Goal: Transaction & Acquisition: Purchase product/service

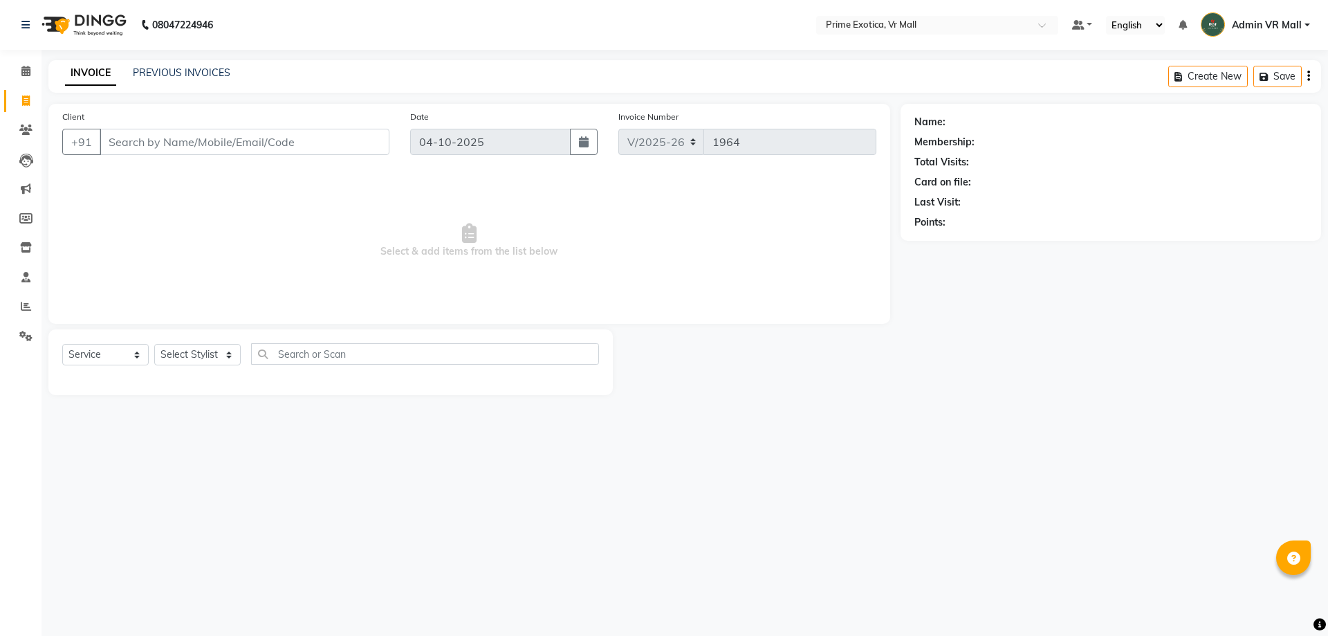
select select "6077"
select select "service"
click at [14, 66] on span at bounding box center [26, 72] width 24 height 16
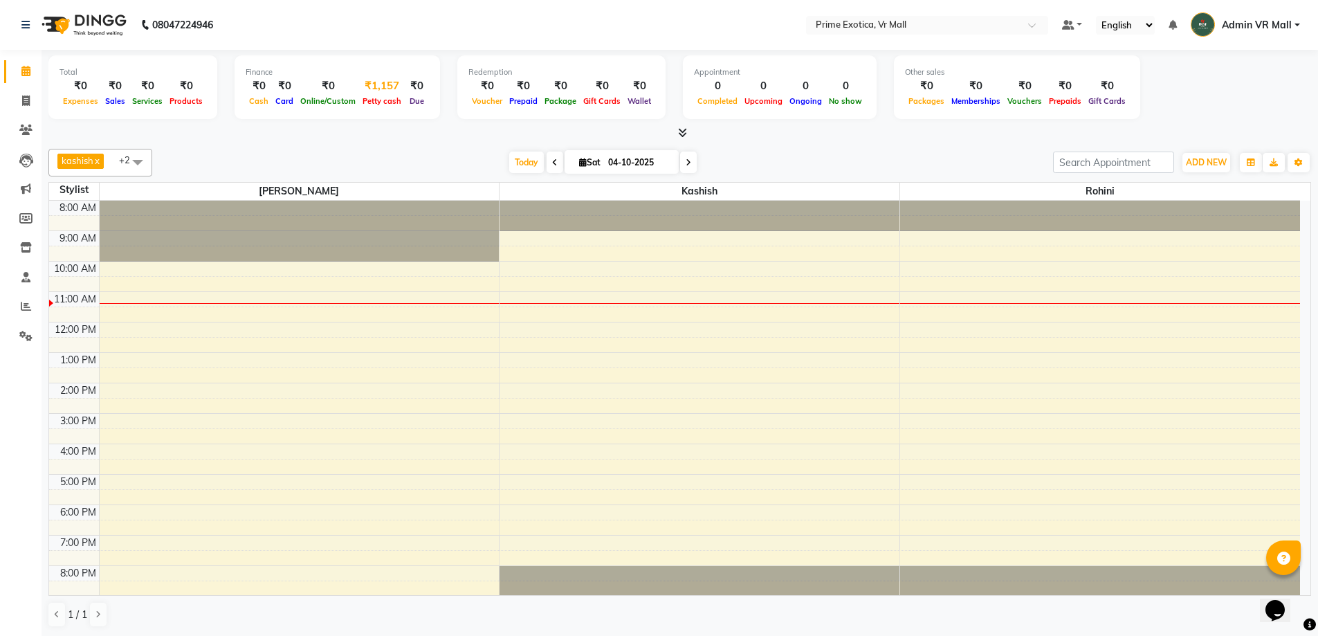
click at [384, 102] on span "Petty cash" at bounding box center [382, 101] width 46 height 10
select select "5063"
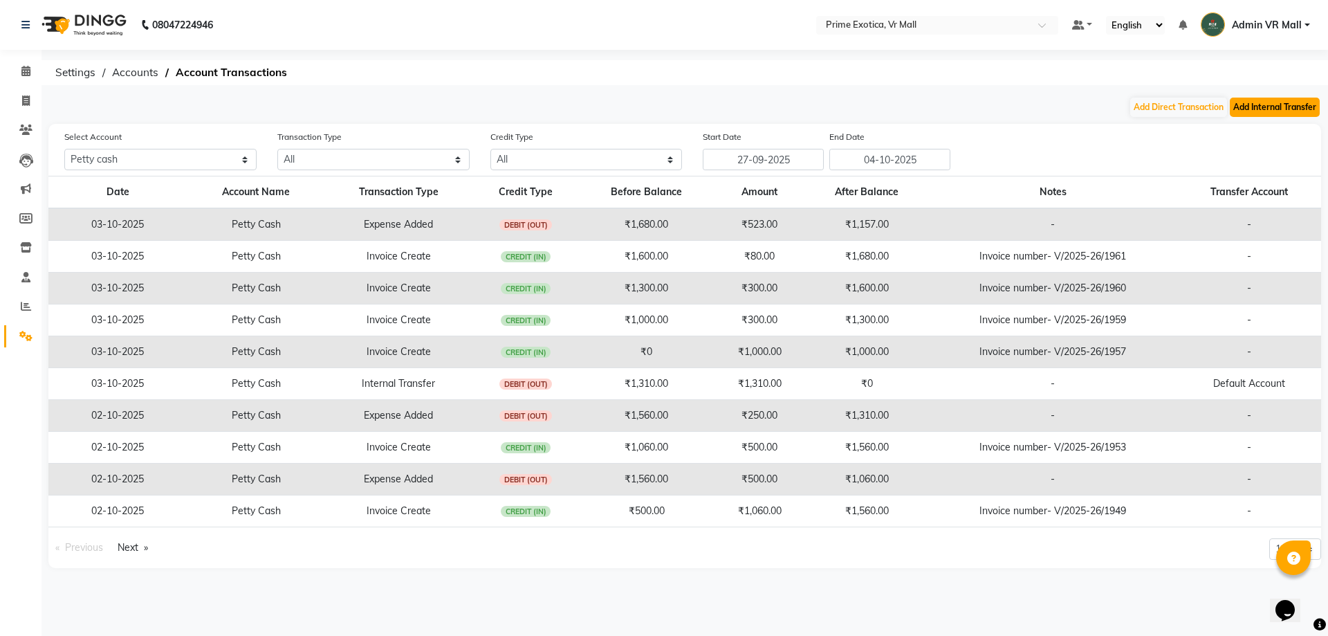
click at [1283, 105] on button "Add Internal Transfer" at bounding box center [1275, 107] width 90 height 19
select select "internal transfer"
select select "5063"
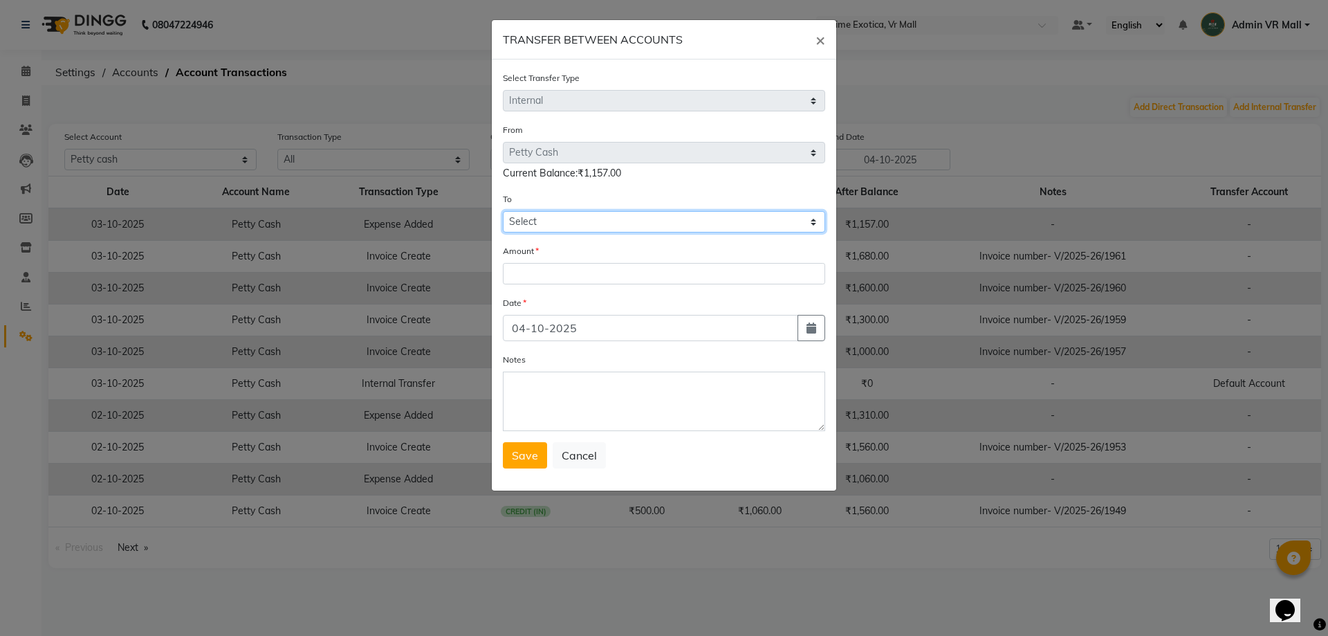
click at [520, 225] on select "Select [PERSON_NAME] Cash Default Account" at bounding box center [664, 221] width 322 height 21
select select "5064"
click at [503, 211] on select "Select [PERSON_NAME] Cash Default Account" at bounding box center [664, 221] width 322 height 21
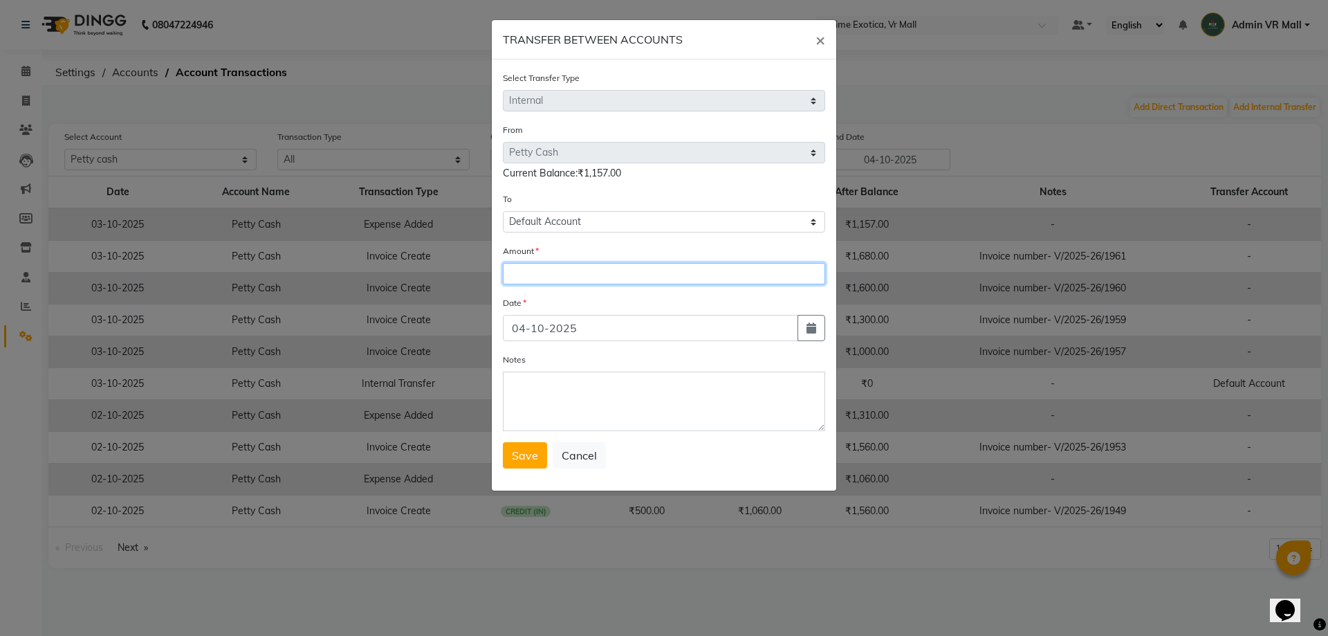
click at [537, 267] on input "number" at bounding box center [664, 273] width 322 height 21
type input "1157"
click at [516, 459] on span "Save" at bounding box center [525, 455] width 26 height 14
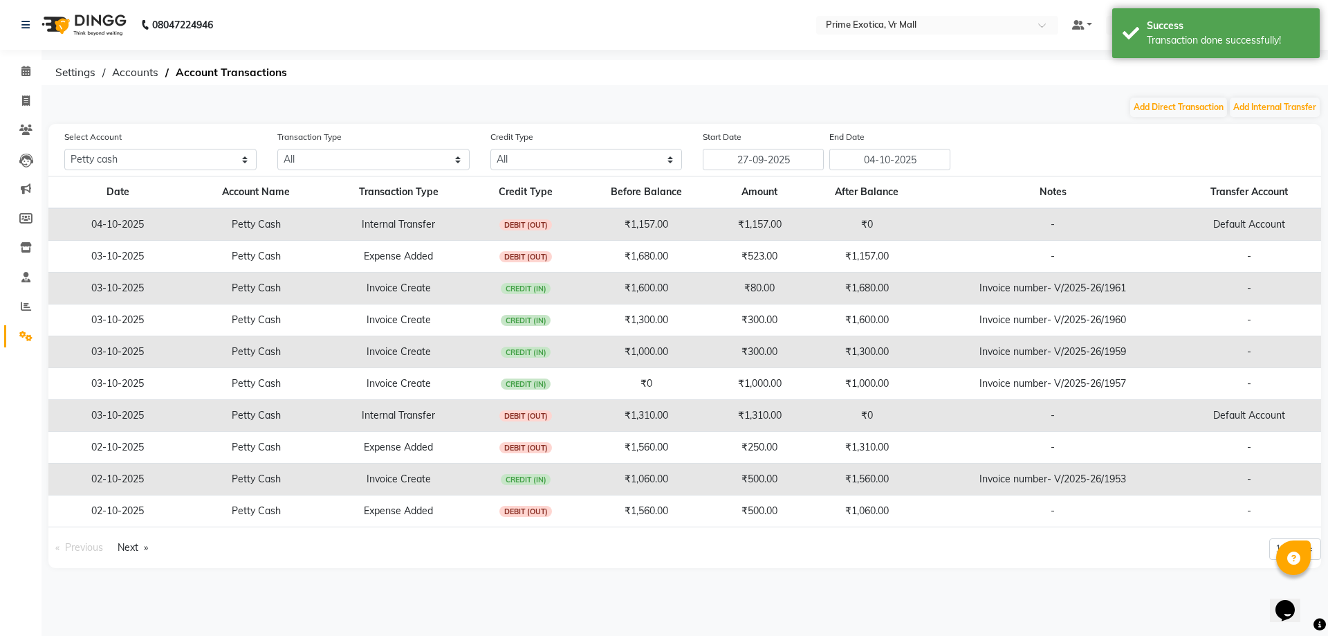
click at [35, 86] on li "Invoice" at bounding box center [21, 101] width 42 height 30
click at [26, 71] on icon at bounding box center [25, 71] width 9 height 10
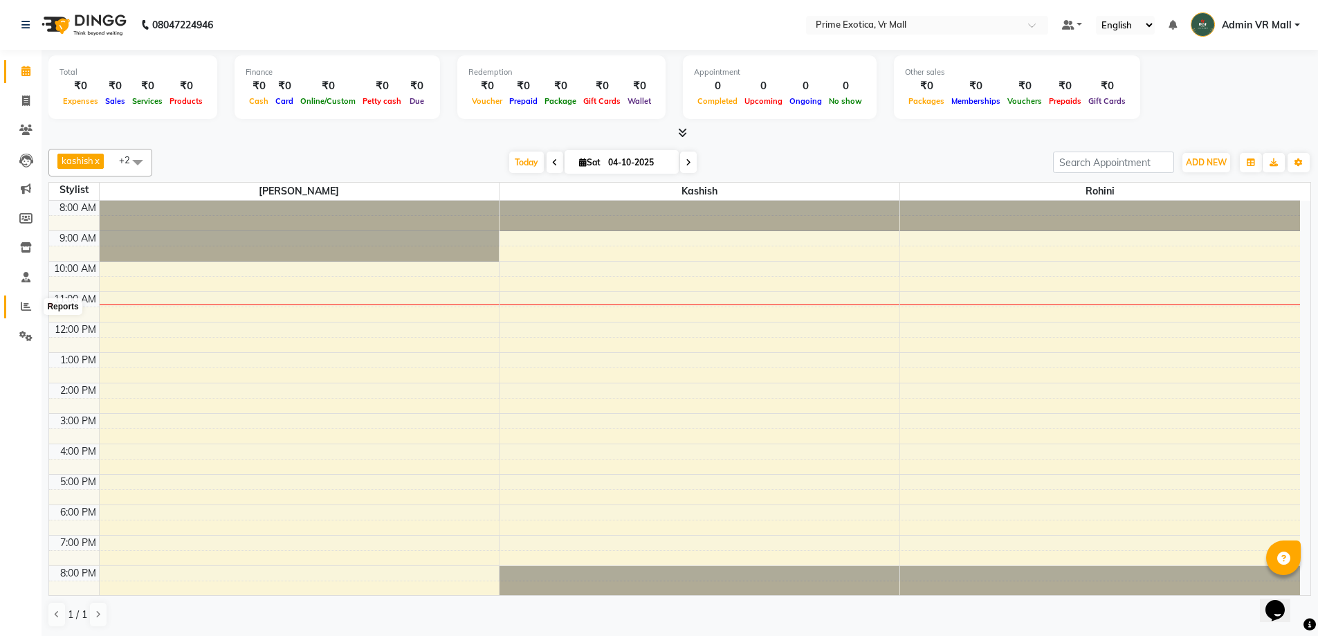
click at [27, 311] on span at bounding box center [26, 307] width 24 height 16
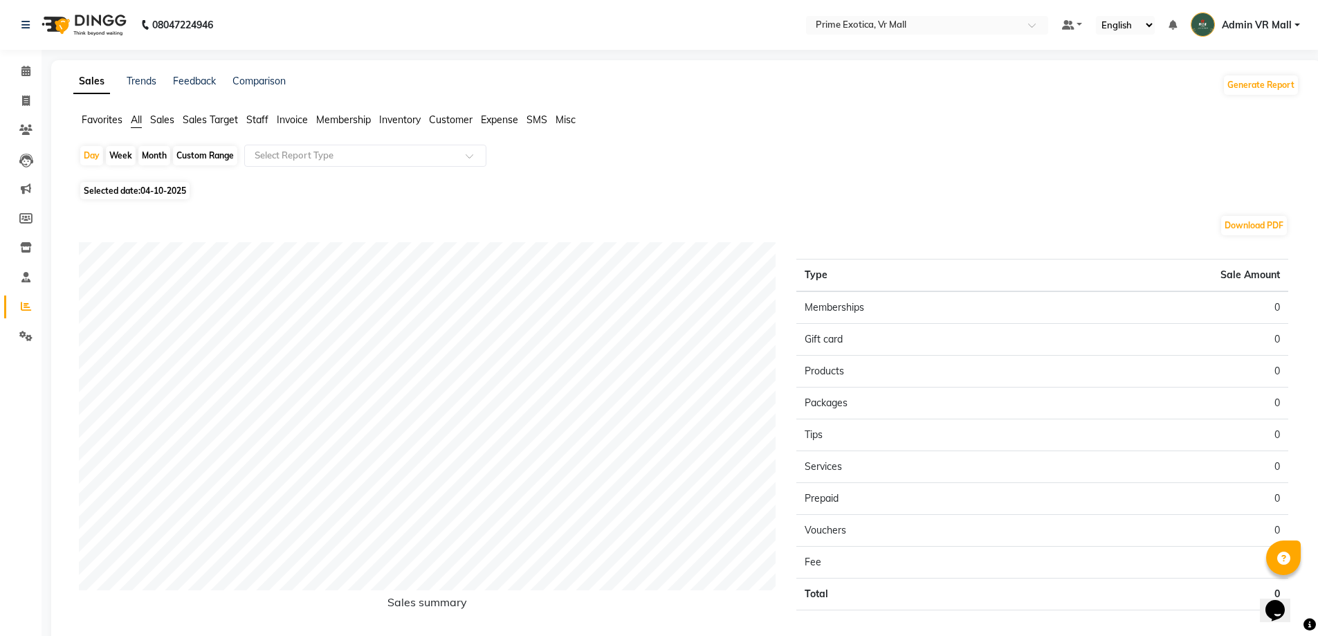
click at [162, 154] on div "Month" at bounding box center [154, 155] width 32 height 19
select select "10"
select select "2025"
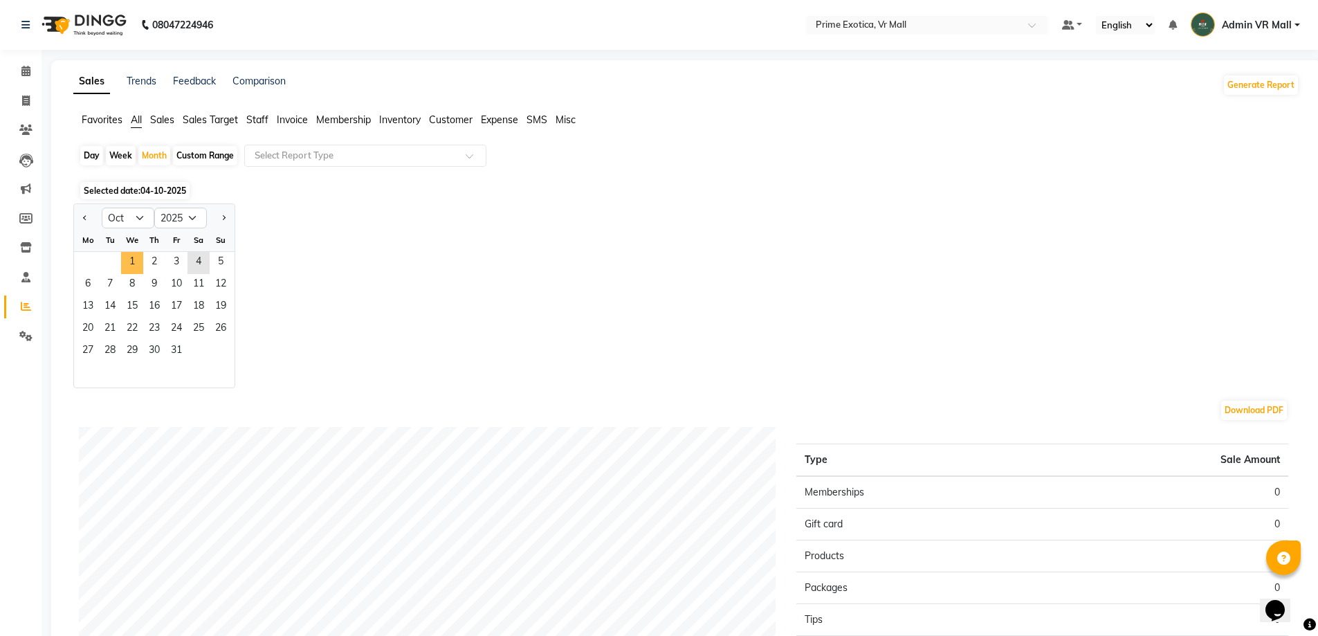
drag, startPoint x: 129, startPoint y: 263, endPoint x: 301, endPoint y: 370, distance: 202.9
click at [129, 263] on span "1" at bounding box center [132, 263] width 22 height 22
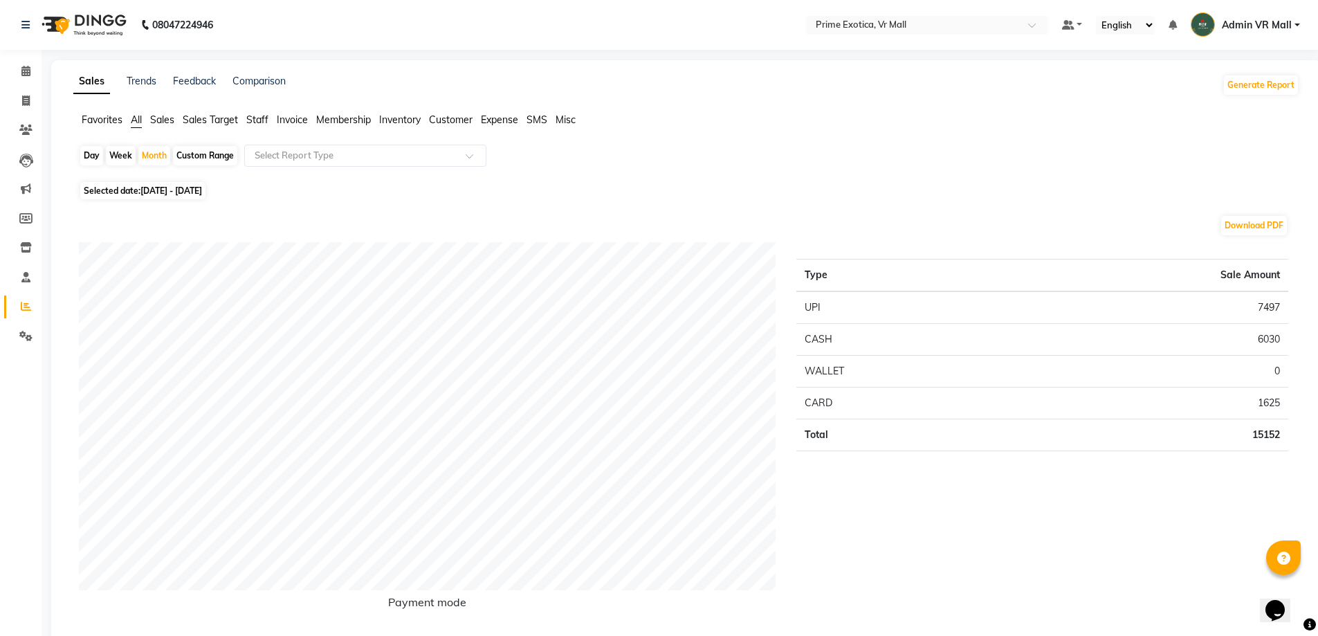
click at [1013, 588] on div "Type Sale Amount UPI 7497 CASH 6030 WALLET 0 CARD 1625 Total 15152" at bounding box center [1042, 436] width 513 height 389
click at [22, 63] on link "Calendar" at bounding box center [20, 71] width 33 height 23
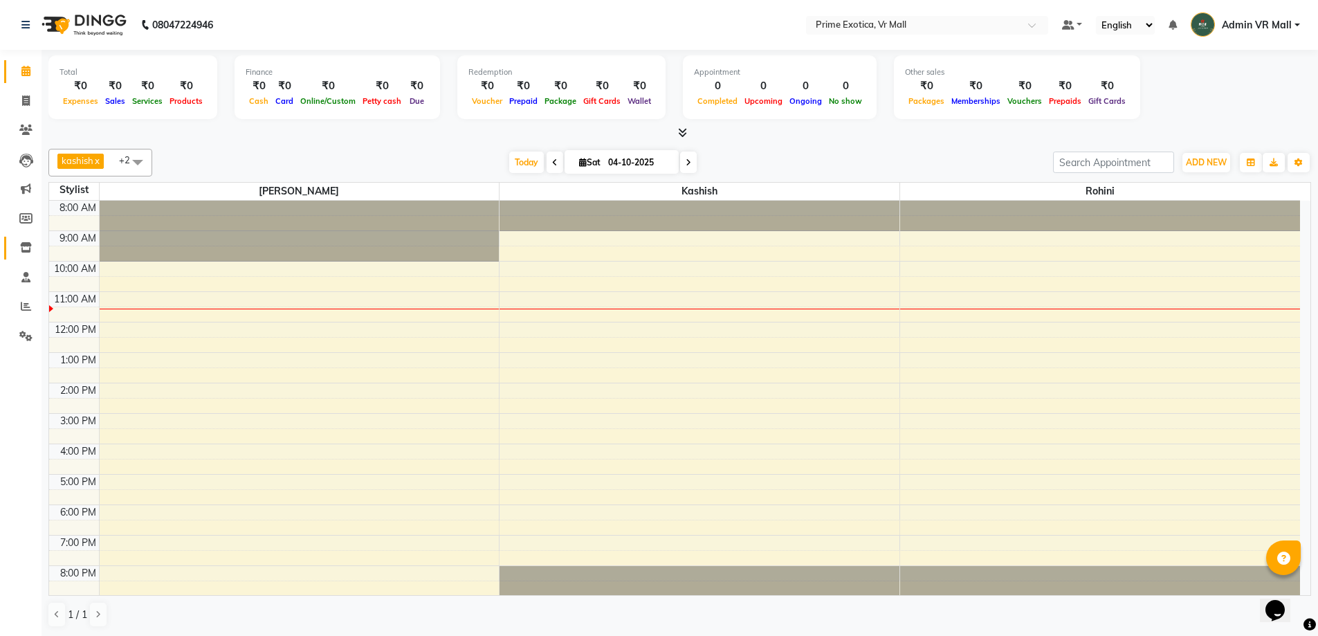
click at [24, 257] on link "Inventory" at bounding box center [20, 248] width 33 height 23
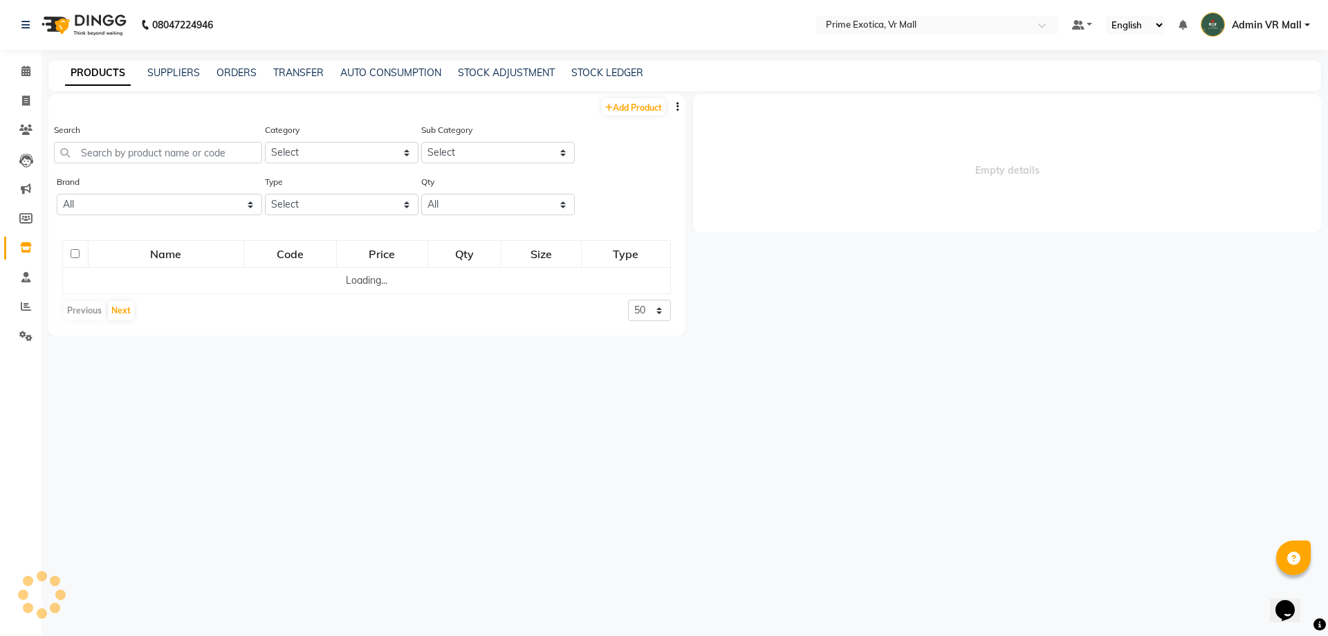
select select
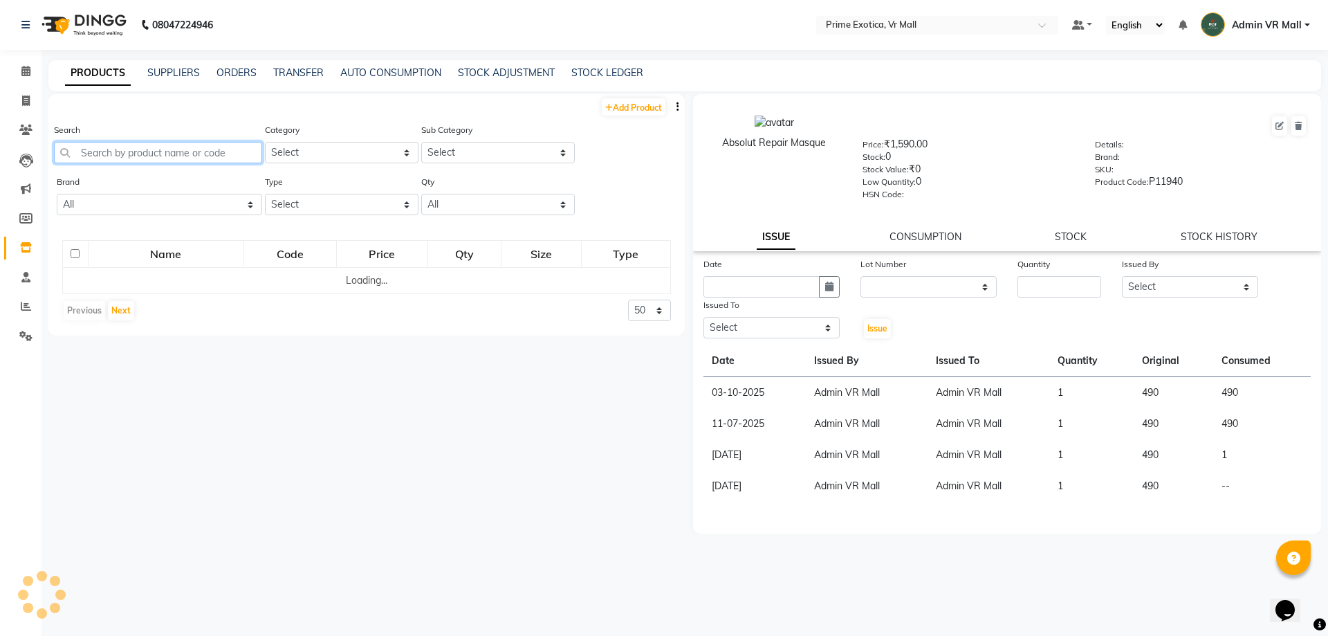
click at [167, 153] on input "text" at bounding box center [158, 152] width 208 height 21
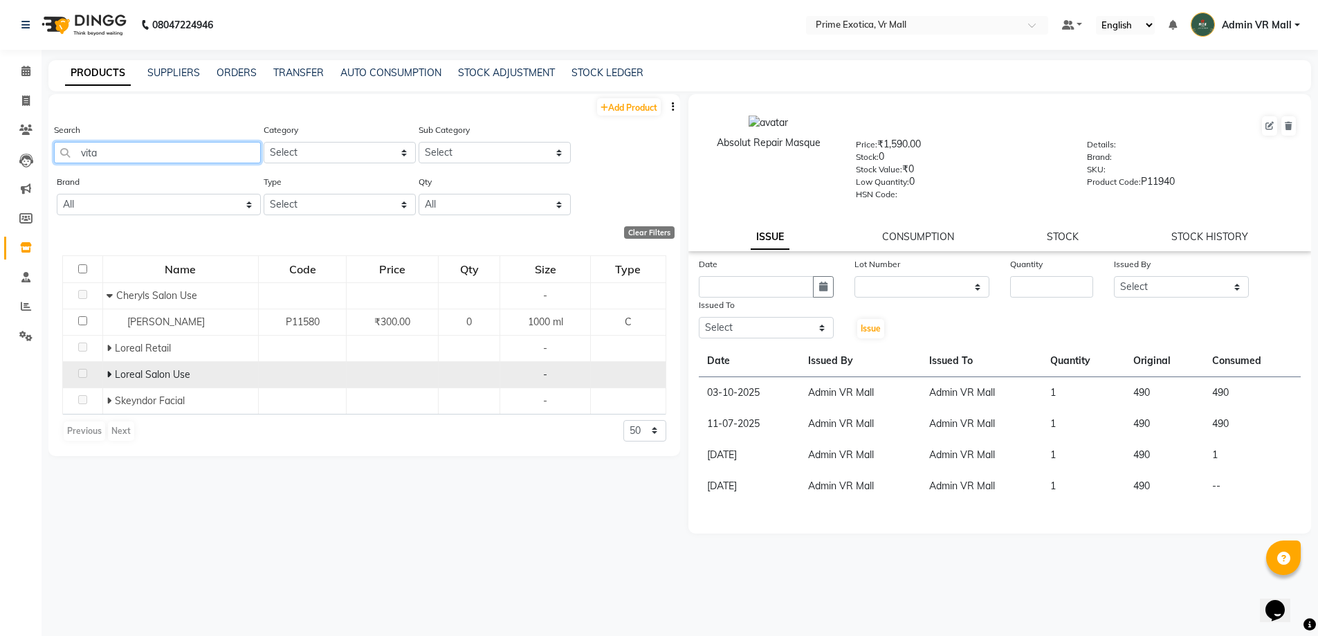
type input "vita"
click at [113, 369] on span at bounding box center [111, 374] width 8 height 12
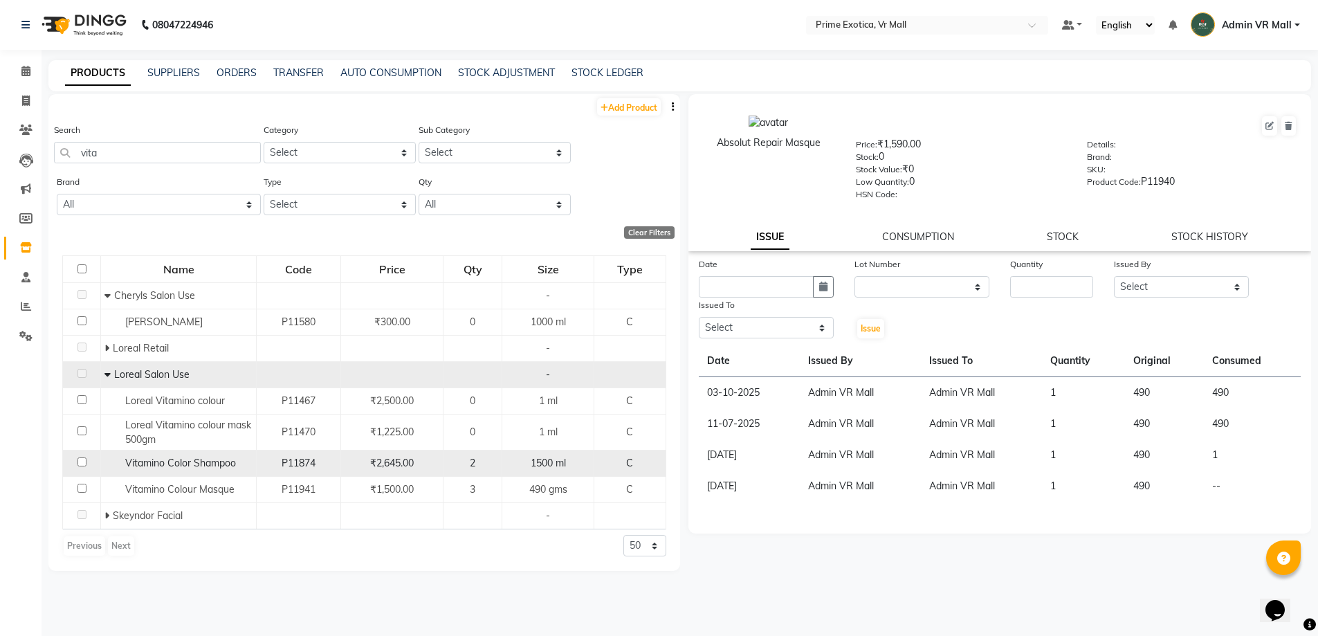
click at [77, 461] on input "checkbox" at bounding box center [81, 461] width 9 height 9
checkbox input "true"
select select
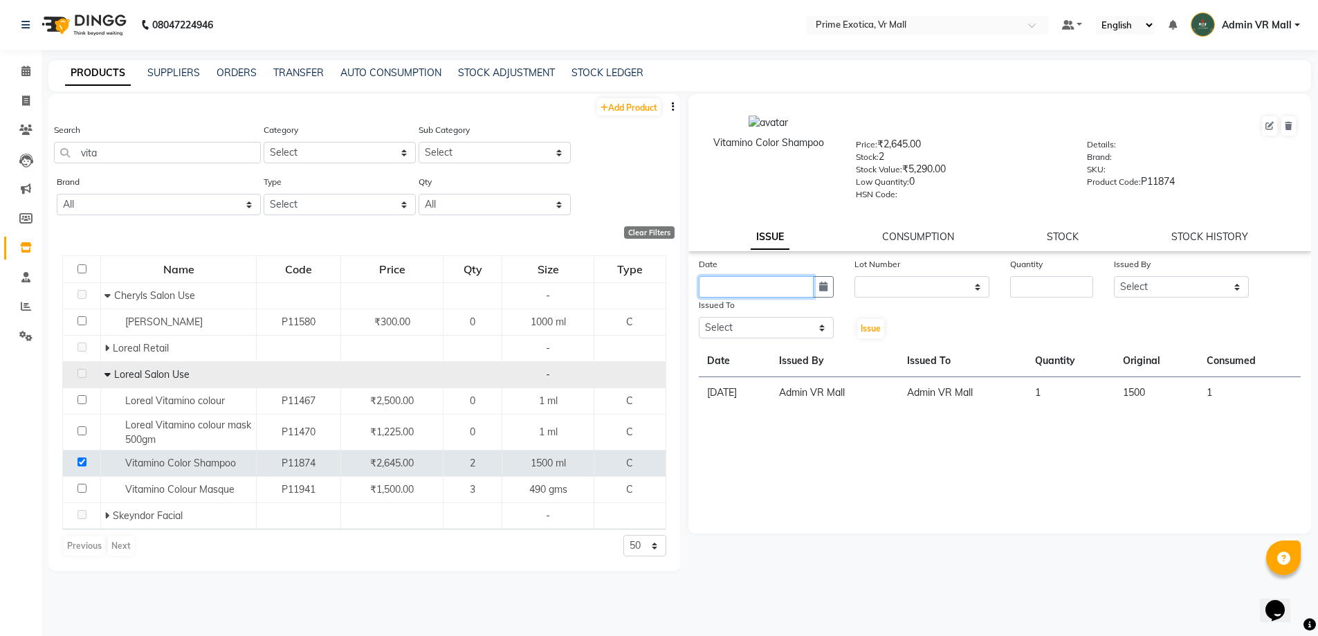
click at [811, 287] on input "text" at bounding box center [756, 286] width 115 height 21
select select "10"
select select "2025"
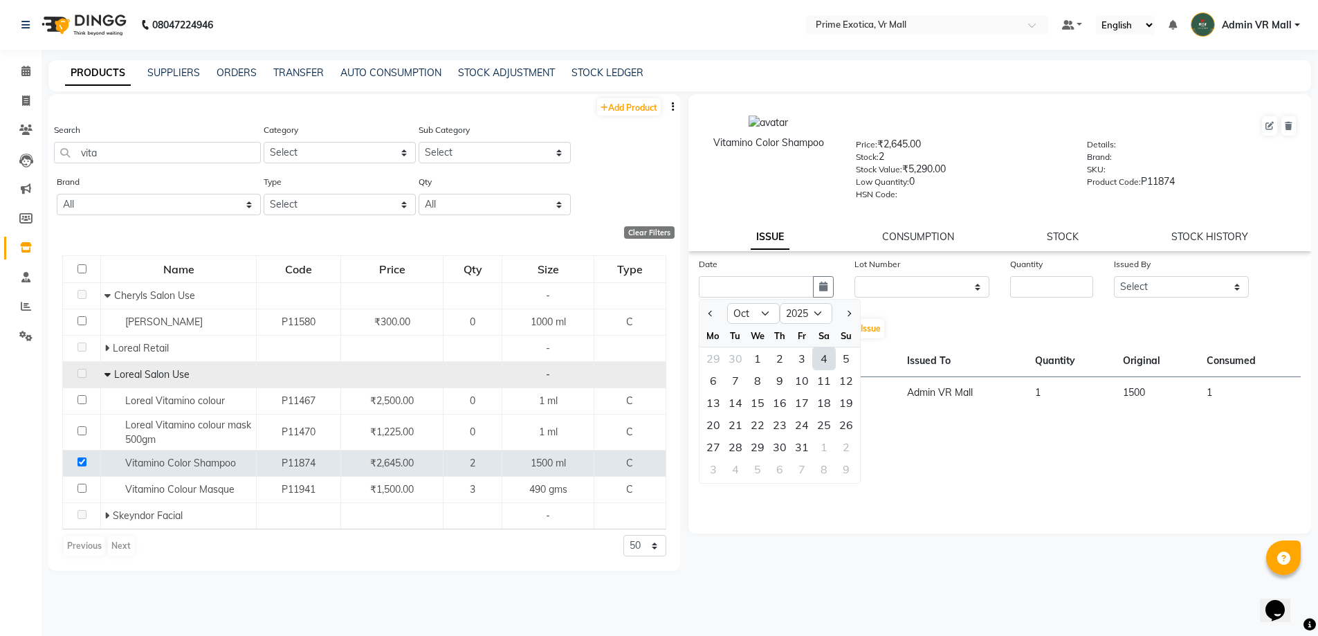
click at [819, 359] on div "4" at bounding box center [824, 358] width 22 height 22
type input "04-10-2025"
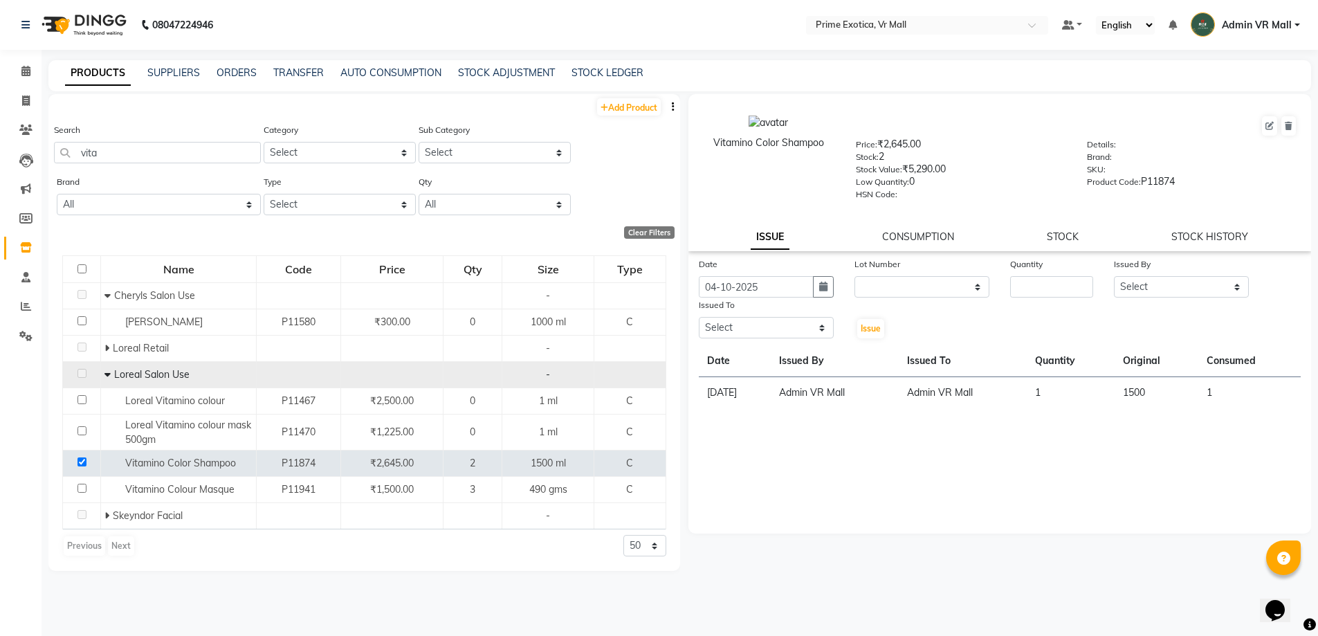
click at [910, 299] on div "Date [DATE] Lot Number None Quantity Issued By Select [PERSON_NAME] Admin VR Ma…" at bounding box center [999, 298] width 623 height 83
drag, startPoint x: 918, startPoint y: 288, endPoint x: 914, endPoint y: 296, distance: 9.3
click at [918, 288] on select "None" at bounding box center [921, 286] width 135 height 21
select select "0: null"
click at [854, 276] on select "None" at bounding box center [921, 286] width 135 height 21
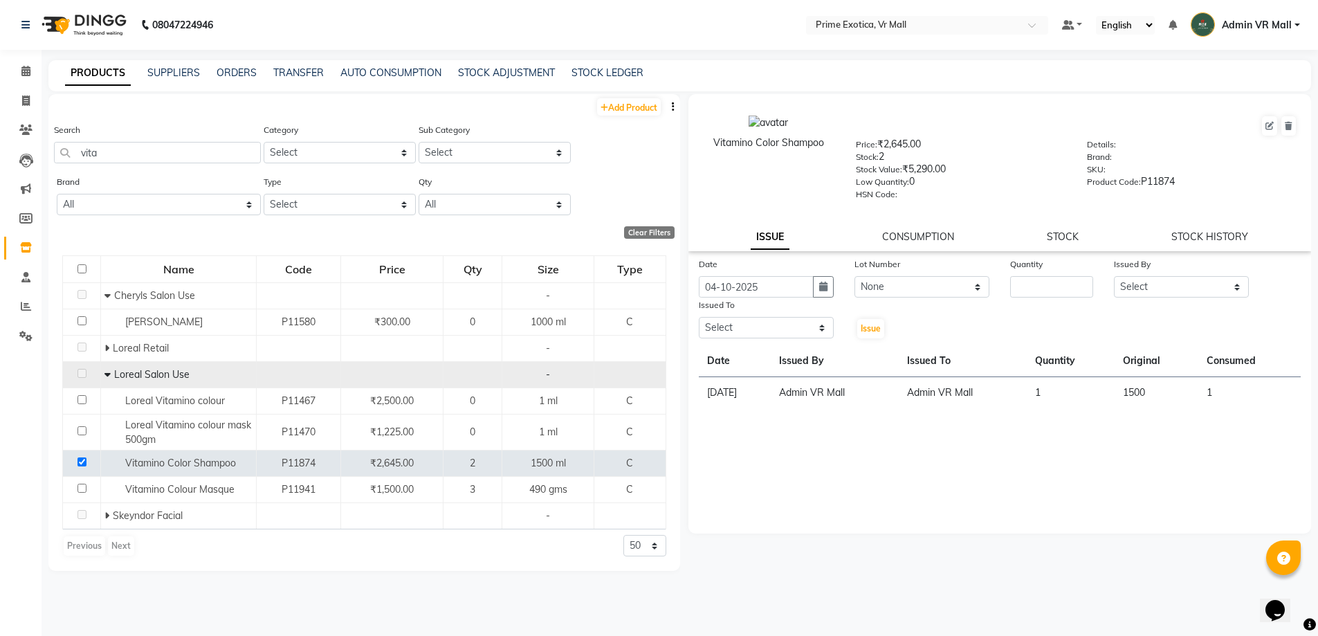
click at [1042, 297] on div "Date [DATE] Lot Number None Quantity Issued By Select [PERSON_NAME] Admin VR Ma…" at bounding box center [999, 298] width 623 height 83
click at [1041, 294] on input "number" at bounding box center [1051, 286] width 83 height 21
type input "1"
click at [1140, 301] on div "Date [DATE] Lot Number None Quantity 1 Issued By Select [PERSON_NAME] Admin VR …" at bounding box center [999, 298] width 623 height 83
click at [1150, 290] on select "Select [PERSON_NAME] Admin VR Mall [PERSON_NAME] [PERSON_NAME] Archana [PERSON_…" at bounding box center [1181, 286] width 135 height 21
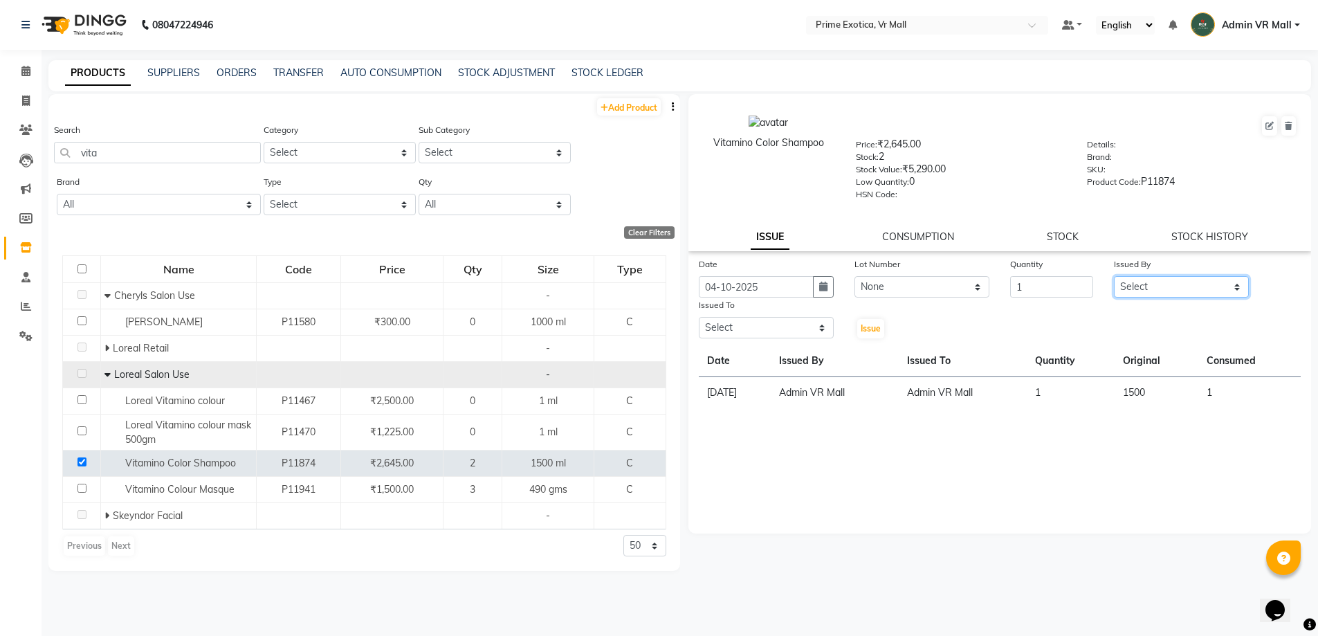
select select "44152"
click at [1114, 276] on select "Select [PERSON_NAME] Admin VR Mall [PERSON_NAME] [PERSON_NAME] Archana [PERSON_…" at bounding box center [1181, 286] width 135 height 21
click at [724, 326] on select "Select [PERSON_NAME] Admin VR Mall [PERSON_NAME] [PERSON_NAME] Archana [PERSON_…" at bounding box center [766, 327] width 135 height 21
click at [699, 317] on select "Select [PERSON_NAME] Admin VR Mall [PERSON_NAME] [PERSON_NAME] Archana [PERSON_…" at bounding box center [766, 327] width 135 height 21
drag, startPoint x: 785, startPoint y: 324, endPoint x: 785, endPoint y: 334, distance: 10.4
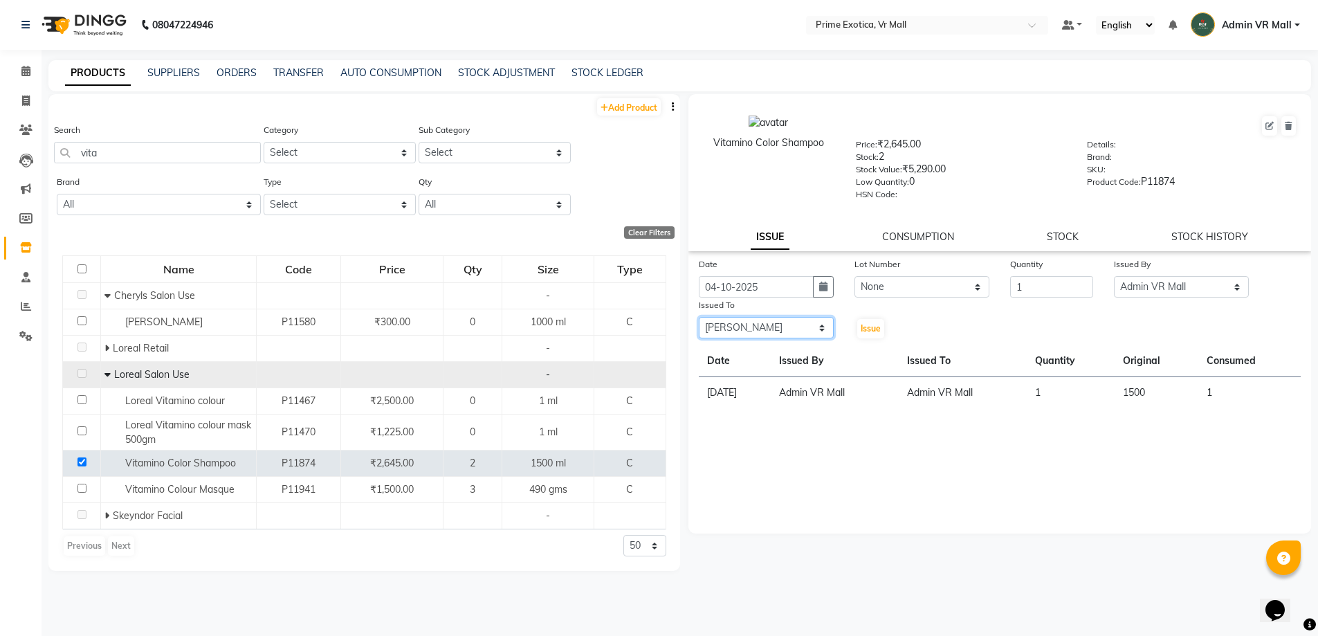
click at [786, 324] on select "Select [PERSON_NAME] Admin VR Mall [PERSON_NAME] [PERSON_NAME] Archana [PERSON_…" at bounding box center [766, 327] width 135 height 21
select select "44152"
click at [699, 317] on select "Select [PERSON_NAME] Admin VR Mall [PERSON_NAME] [PERSON_NAME] Archana [PERSON_…" at bounding box center [766, 327] width 135 height 21
click at [887, 326] on div "Issue" at bounding box center [870, 318] width 52 height 42
click at [876, 327] on span "Issue" at bounding box center [870, 328] width 20 height 10
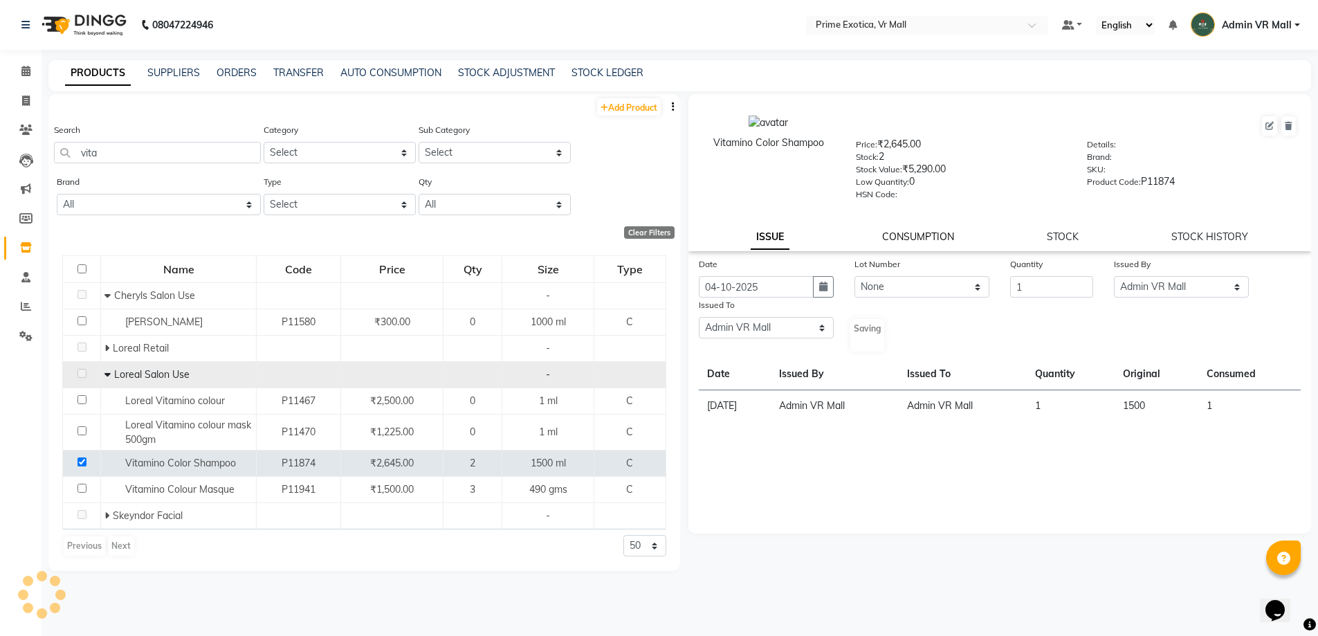
click at [921, 233] on link "CONSUMPTION" at bounding box center [918, 236] width 72 height 12
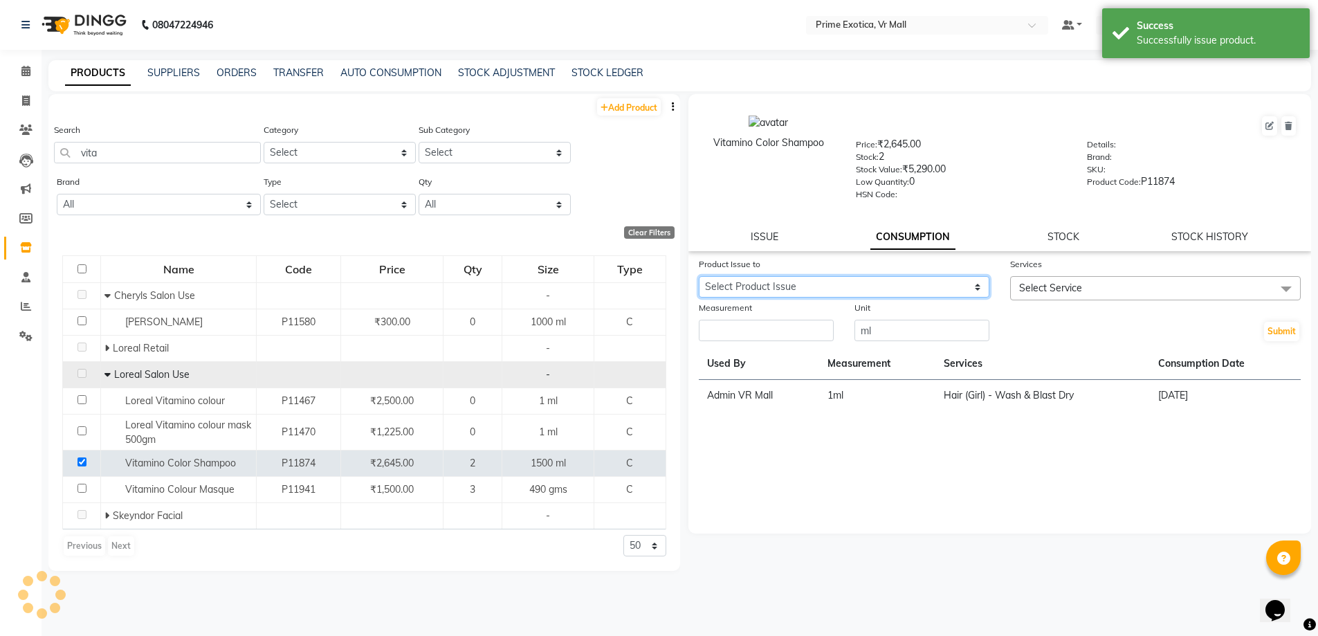
click at [926, 280] on select "Select Product Issue [DATE], Issued to: Admin VR Mall, Balance: 1499" at bounding box center [844, 286] width 291 height 21
select select "1201882"
click at [699, 276] on select "Select Product Issue [DATE], Issued to: Admin VR Mall, Balance: 1499" at bounding box center [844, 286] width 291 height 21
click at [1019, 302] on div at bounding box center [1155, 307] width 291 height 15
click at [1051, 291] on span "Select Service" at bounding box center [1050, 288] width 63 height 12
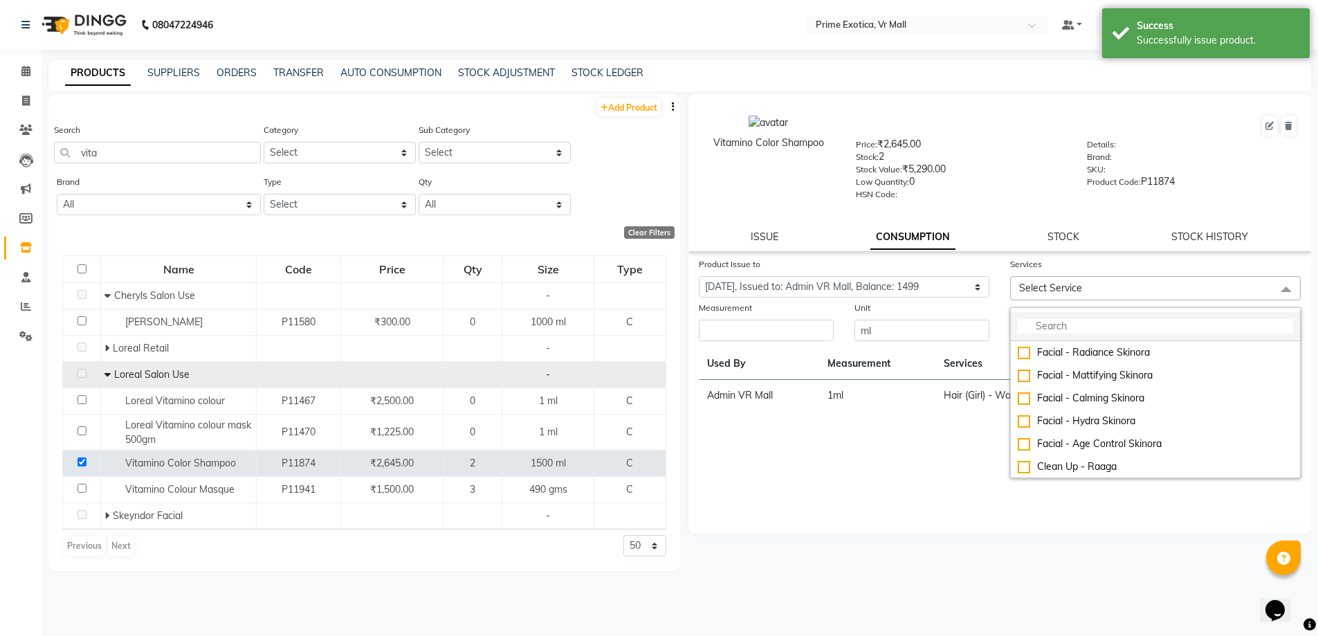
click at [1064, 329] on input "multiselect-search" at bounding box center [1154, 326] width 275 height 15
type input "s"
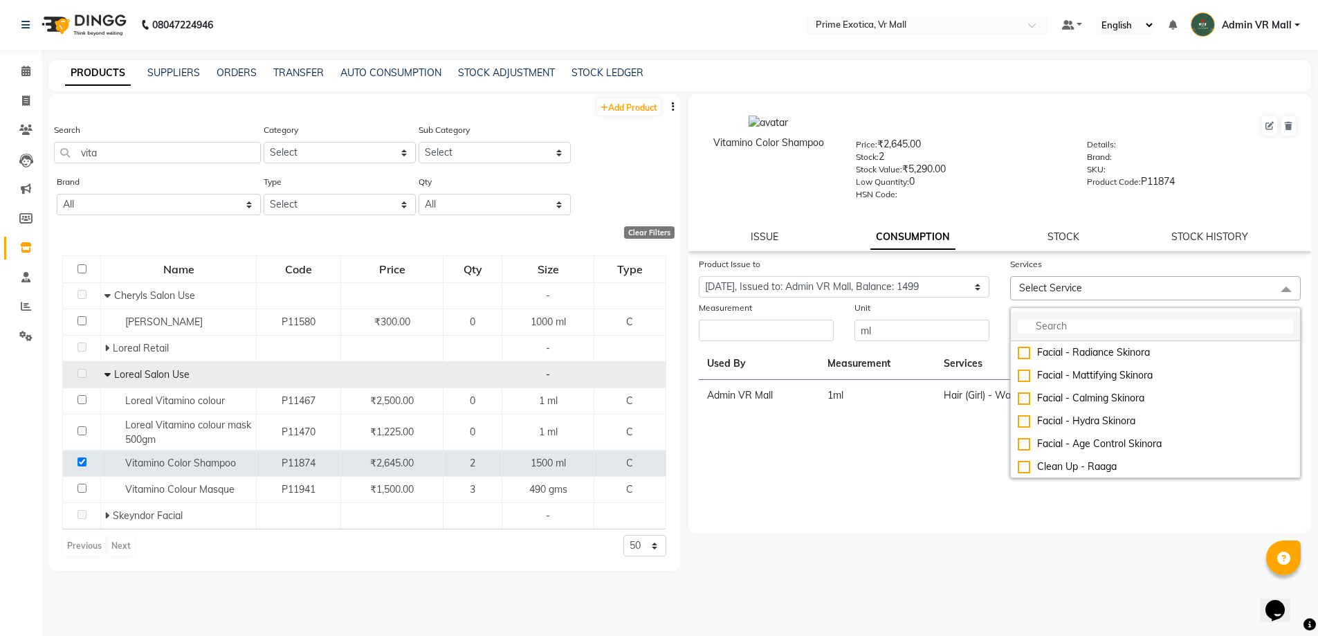
click at [1073, 318] on li at bounding box center [1155, 326] width 289 height 29
click at [1075, 319] on input "multiselect-search" at bounding box center [1154, 326] width 275 height 15
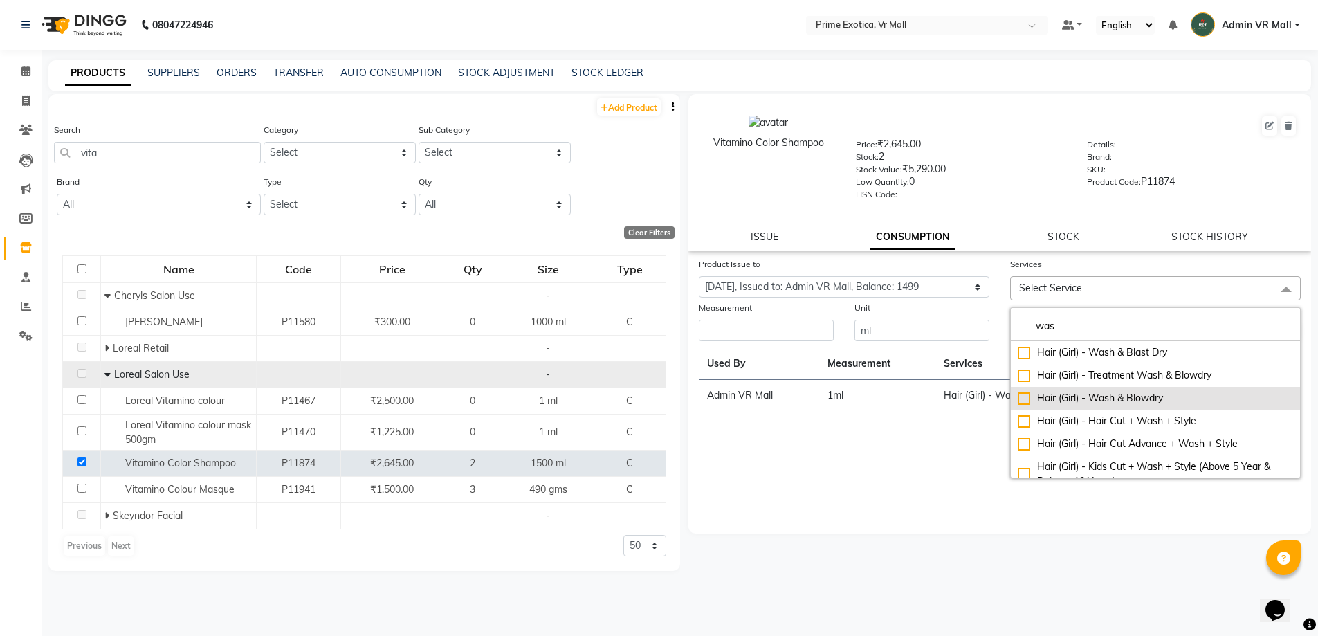
type input "was"
click at [1024, 394] on div "Hair (Girl) - Wash & Blowdry" at bounding box center [1154, 398] width 275 height 15
checkbox input "true"
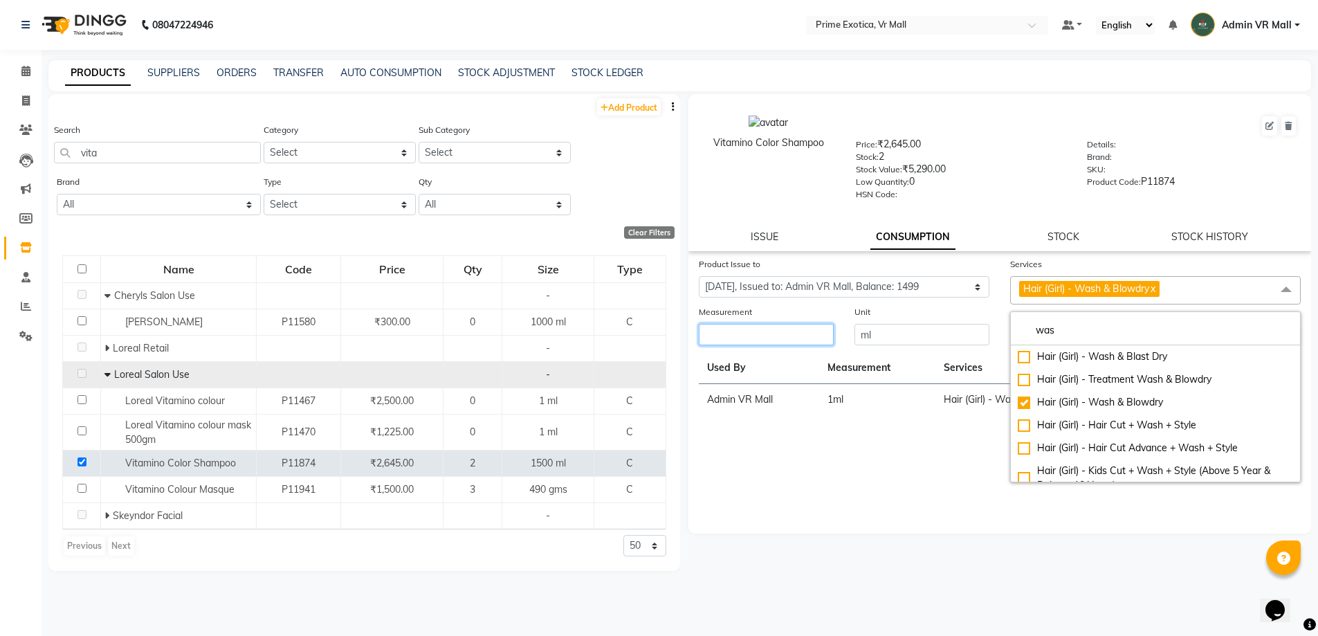
click at [774, 338] on input "number" at bounding box center [766, 334] width 135 height 21
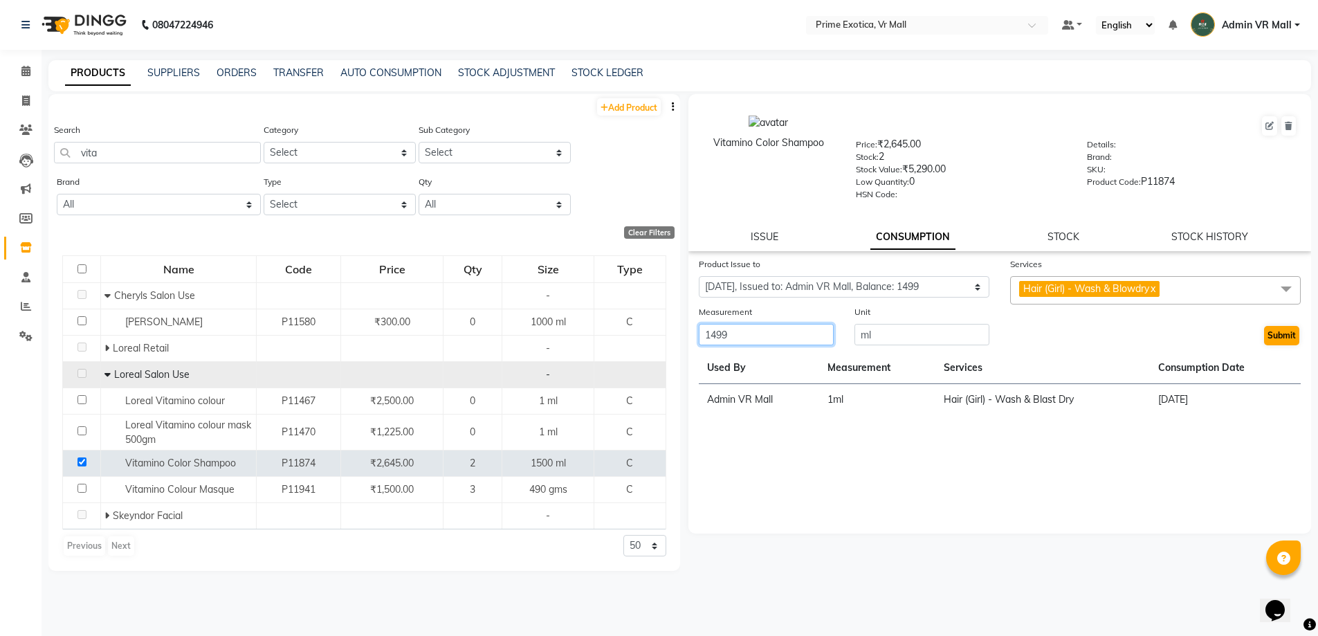
type input "1499"
click at [1291, 334] on button "Submit" at bounding box center [1281, 335] width 35 height 19
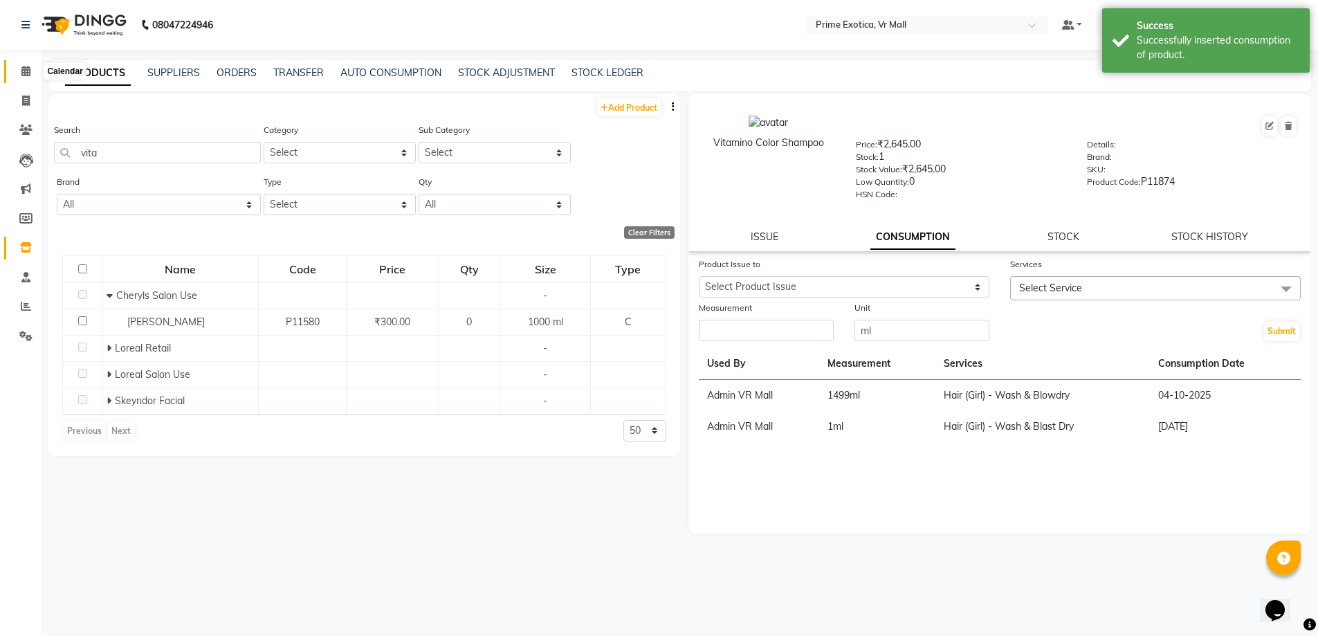
click at [20, 74] on span at bounding box center [26, 72] width 24 height 16
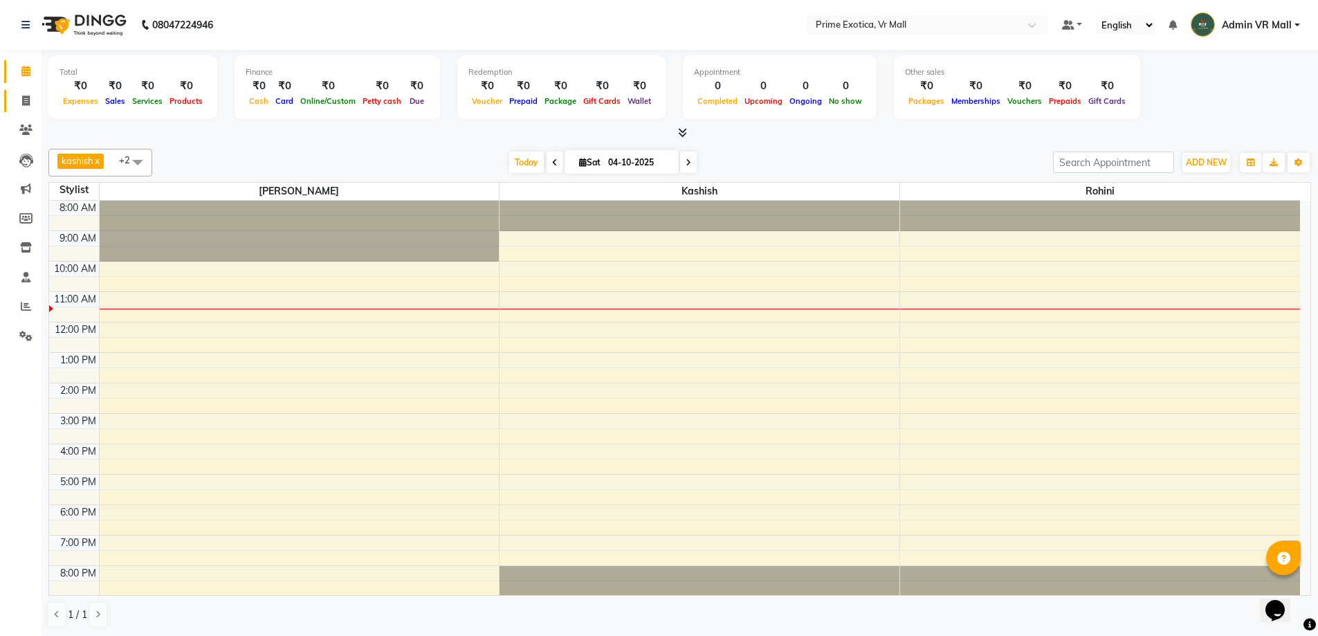
click at [26, 90] on link "Invoice" at bounding box center [20, 101] width 33 height 23
select select "service"
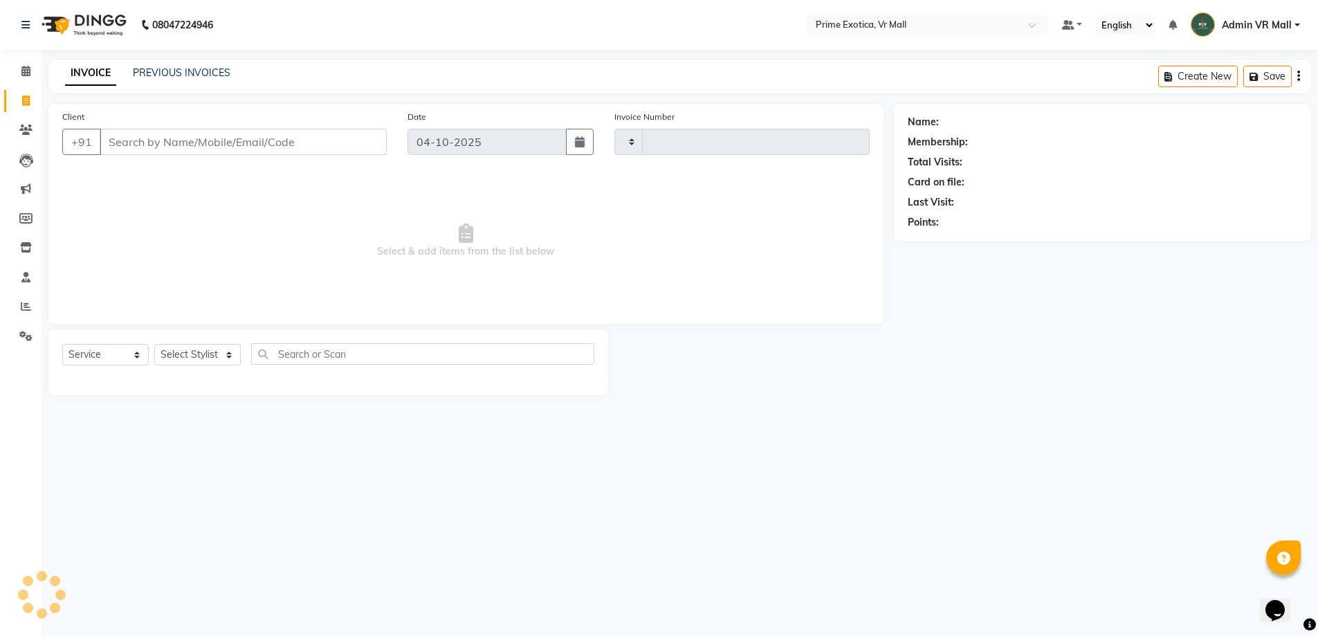
type input "1964"
select select "6077"
click at [241, 355] on select "Select Stylist [PERSON_NAME] Admin VR Mall [PERSON_NAME] [PERSON_NAME] Archana …" at bounding box center [197, 354] width 86 height 21
click at [206, 372] on div "Select Service Product Membership Package Voucher Prepaid Gift Card Select Styl…" at bounding box center [330, 359] width 537 height 33
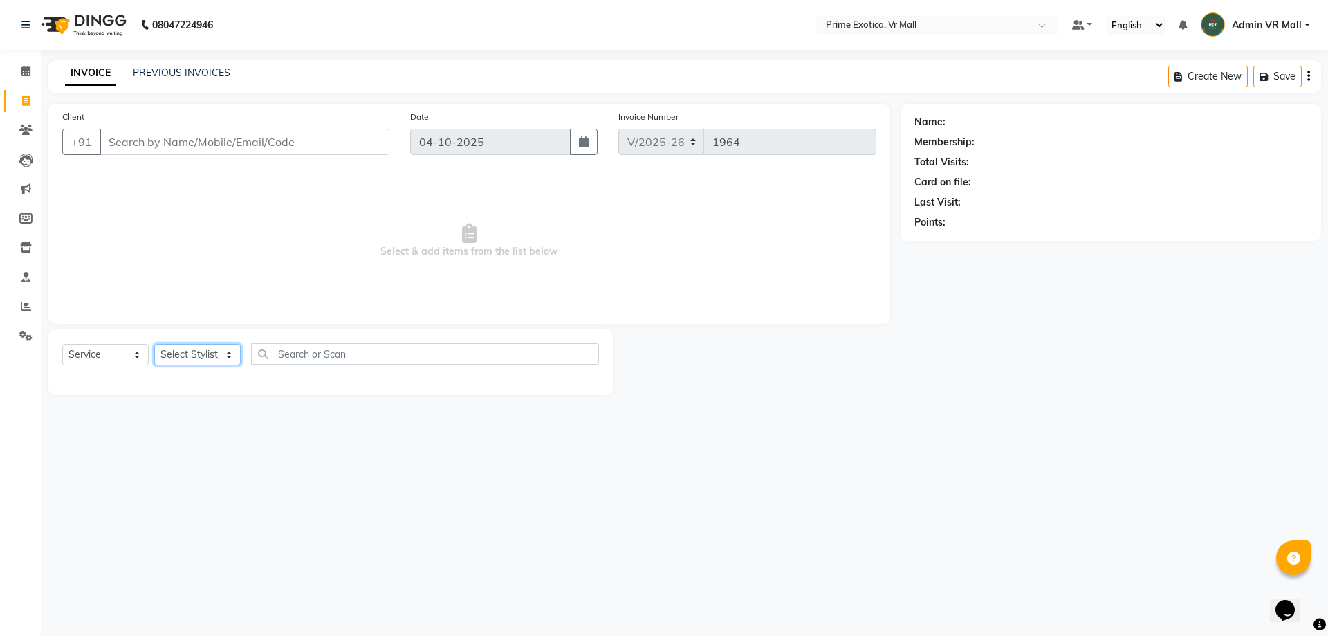
click at [210, 356] on select "Select Stylist [PERSON_NAME] Admin VR Mall [PERSON_NAME] [PERSON_NAME] Archana …" at bounding box center [197, 354] width 86 height 21
select select "62441"
click at [154, 344] on select "Select Stylist [PERSON_NAME] Admin VR Mall [PERSON_NAME] [PERSON_NAME] Archana …" at bounding box center [197, 354] width 86 height 21
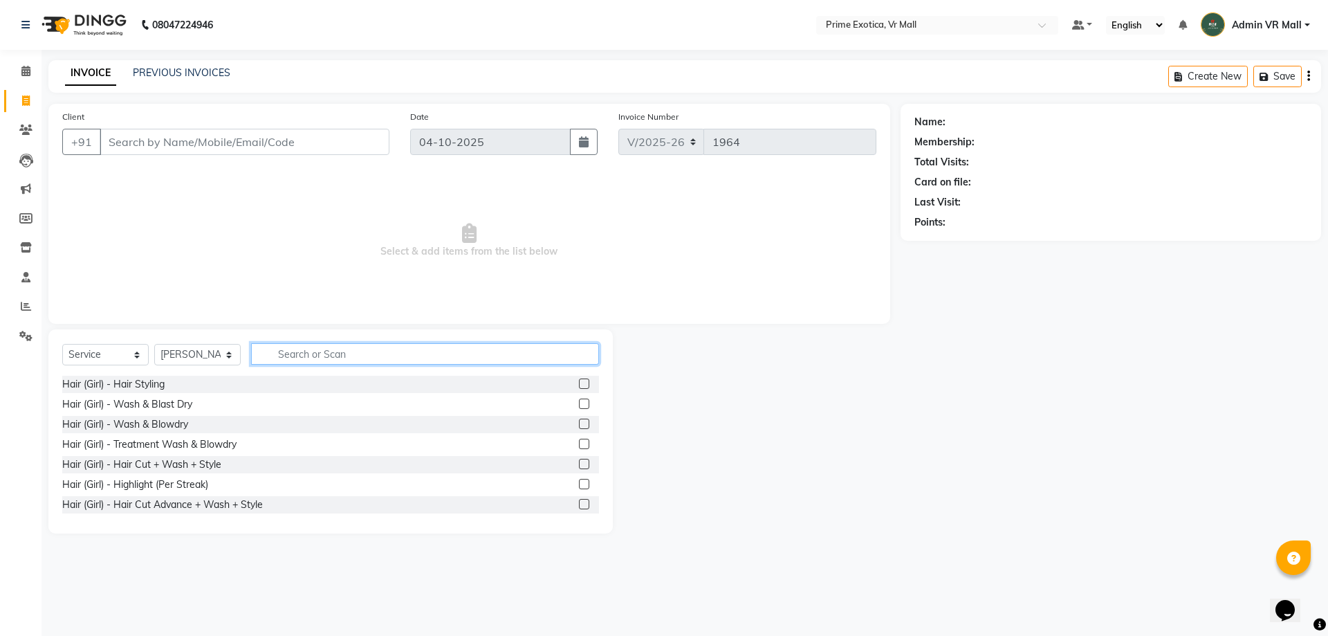
click at [304, 349] on input "text" at bounding box center [425, 353] width 348 height 21
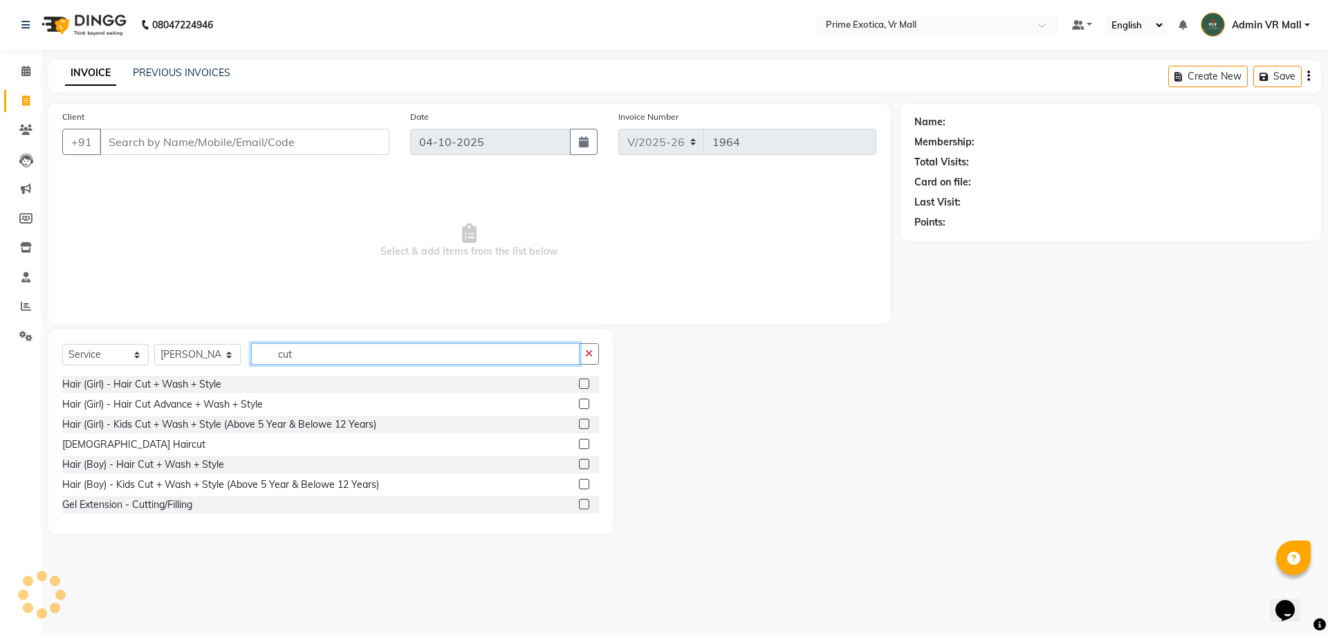
type input "cut"
click at [579, 465] on label at bounding box center [584, 464] width 10 height 10
click at [579, 465] on input "checkbox" at bounding box center [583, 464] width 9 height 9
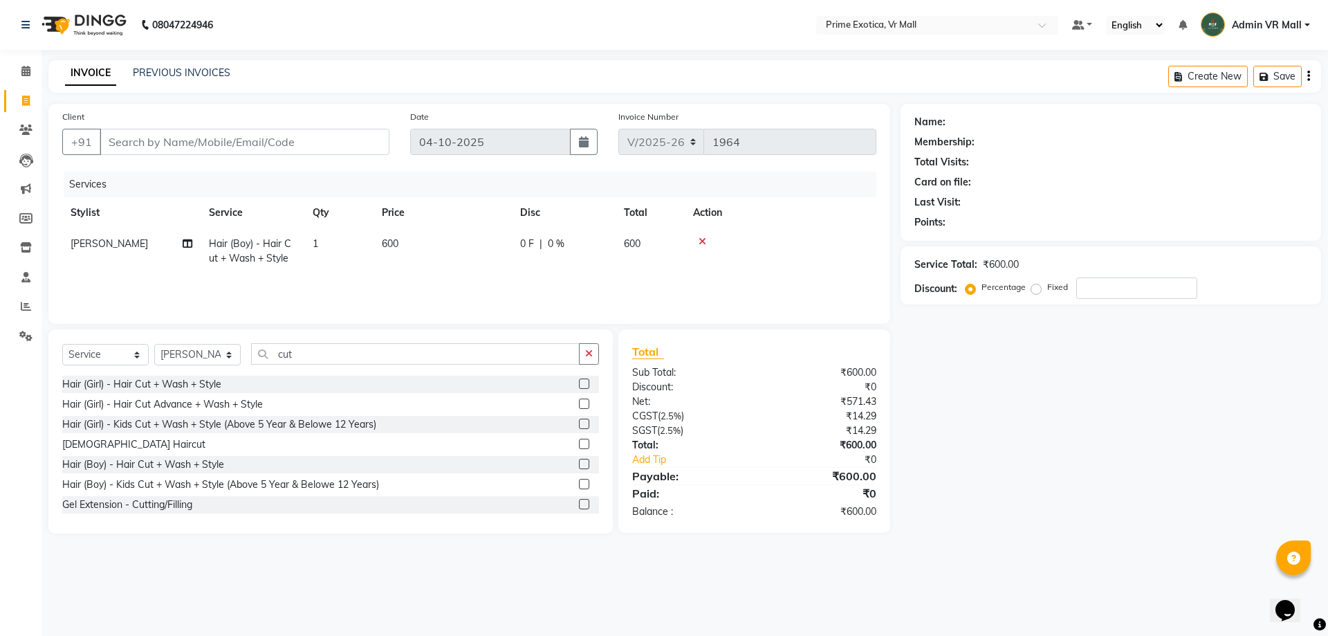
checkbox input "false"
click at [271, 160] on div "Client +91" at bounding box center [226, 137] width 348 height 57
click at [273, 145] on input "Client" at bounding box center [245, 142] width 290 height 26
type input "7"
type input "0"
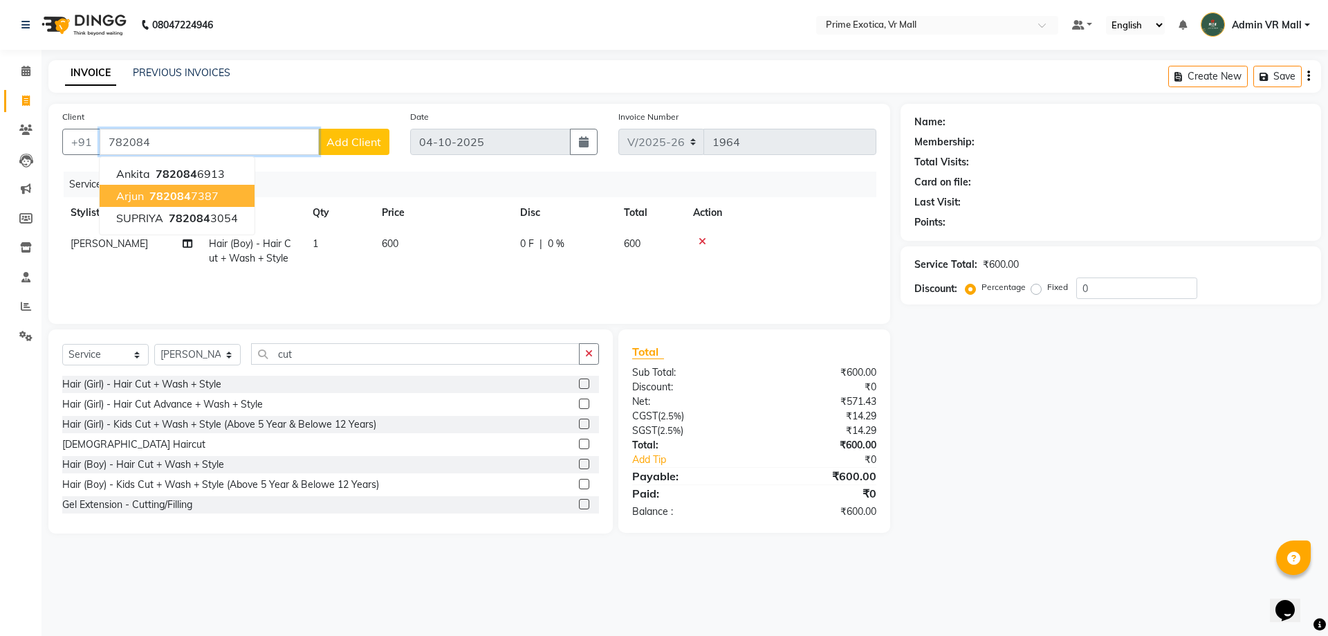
click at [218, 205] on button "arjun 782084 7387" at bounding box center [177, 196] width 155 height 22
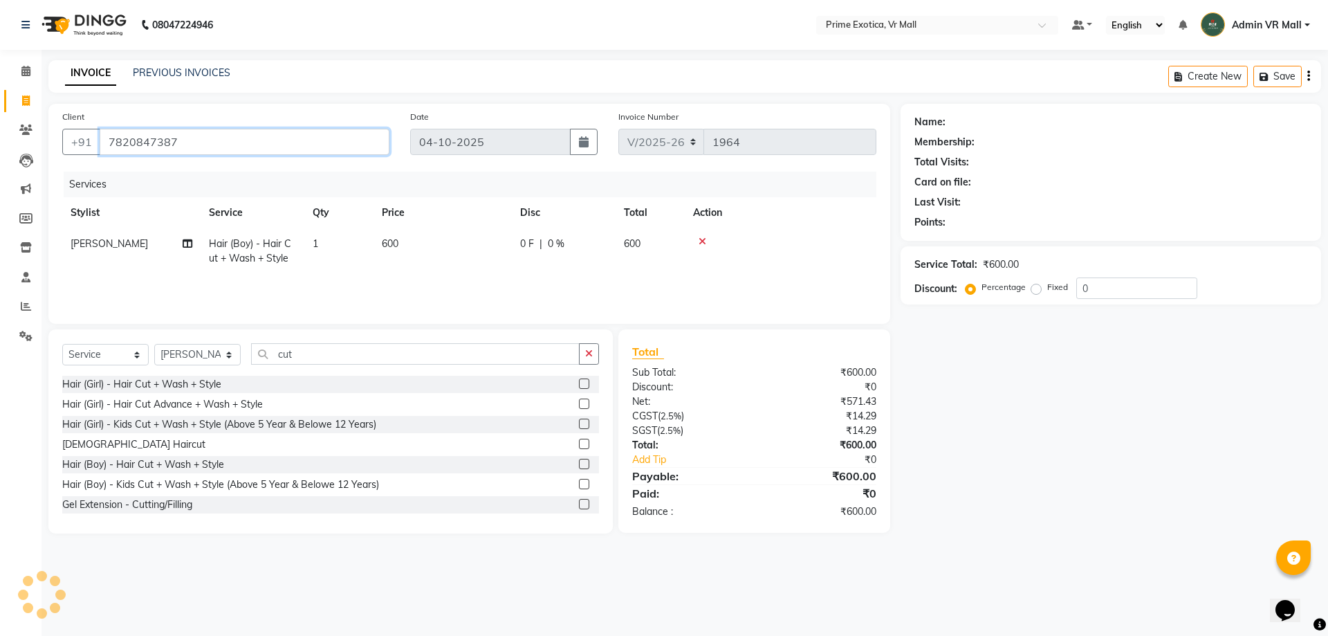
type input "7820847387"
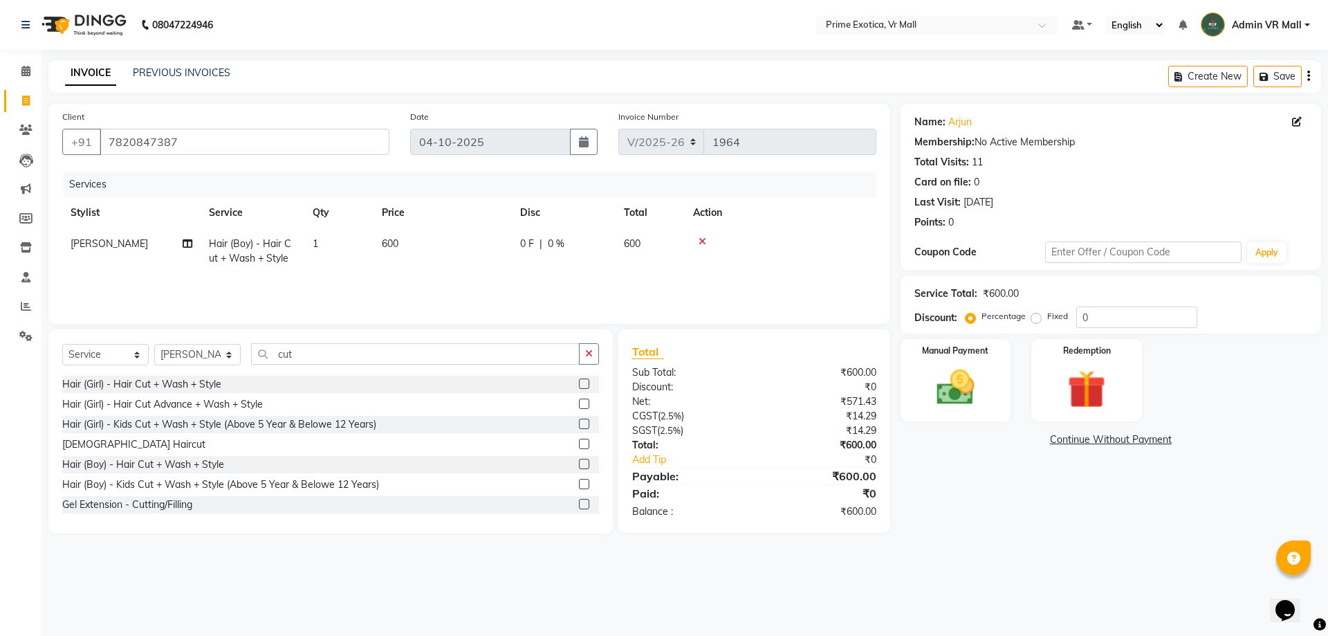
drag, startPoint x: 418, startPoint y: 234, endPoint x: 438, endPoint y: 237, distance: 19.5
click at [421, 234] on td "600" at bounding box center [443, 251] width 138 height 46
select select "62441"
click at [465, 241] on input "600" at bounding box center [508, 247] width 122 height 21
type input "300"
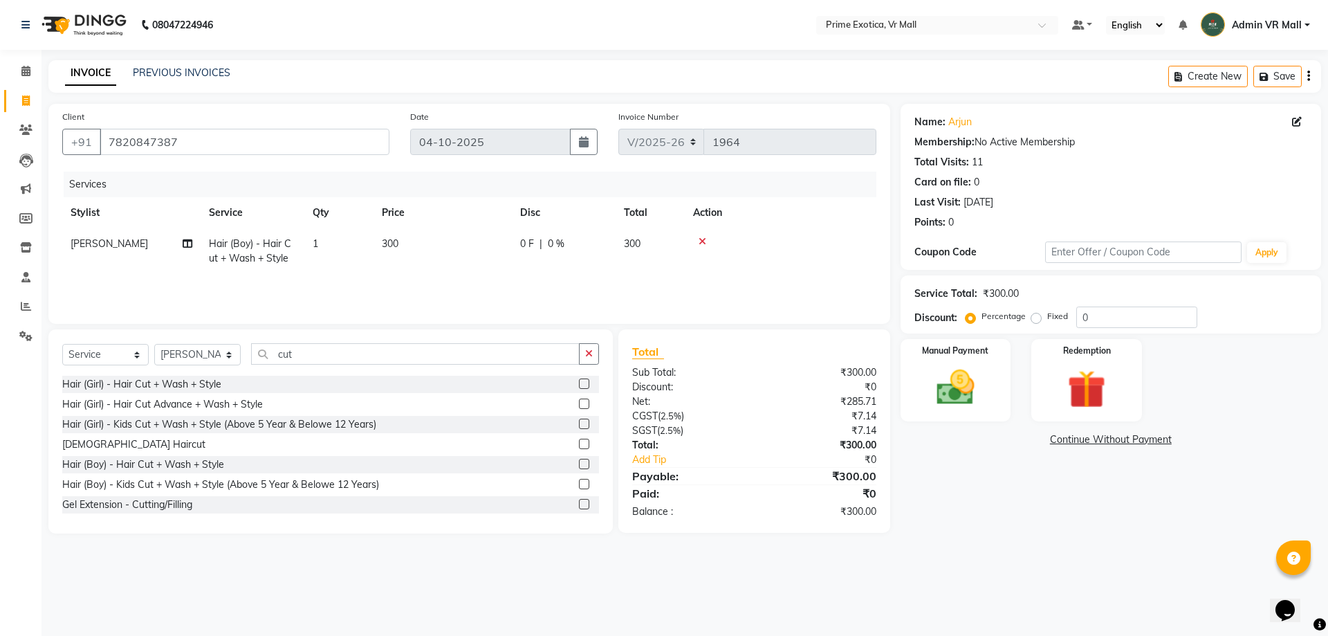
click at [563, 277] on div "Services Stylist Service Qty Price Disc Total Action [PERSON_NAME] Hair (Boy) -…" at bounding box center [469, 241] width 814 height 138
click at [973, 375] on img at bounding box center [955, 388] width 64 height 46
click at [1078, 442] on span "CASH" at bounding box center [1077, 440] width 30 height 16
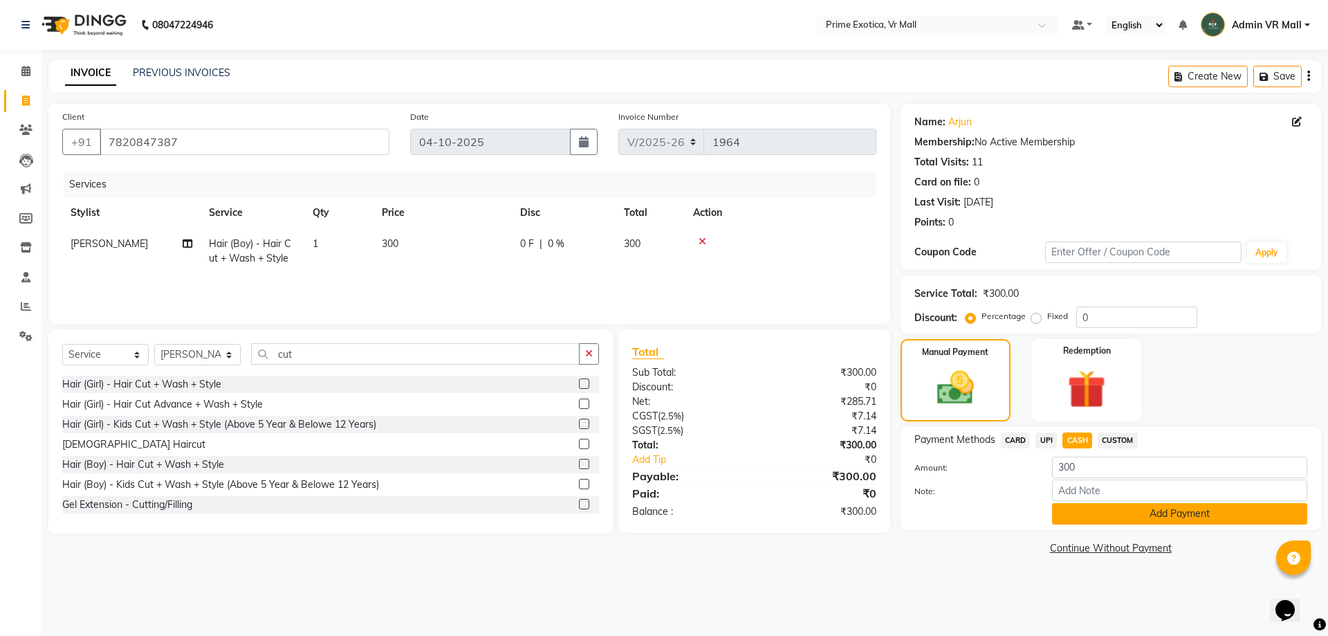
click at [1142, 514] on button "Add Payment" at bounding box center [1179, 513] width 255 height 21
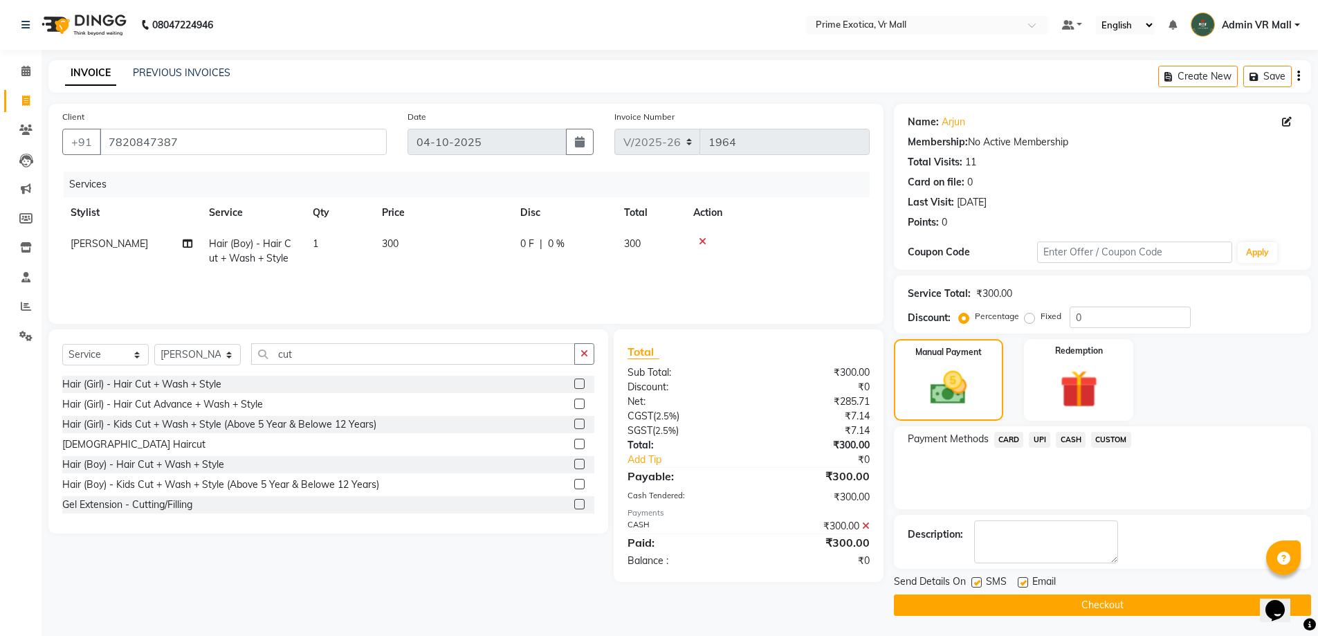
click at [1157, 599] on button "Checkout" at bounding box center [1102, 604] width 417 height 21
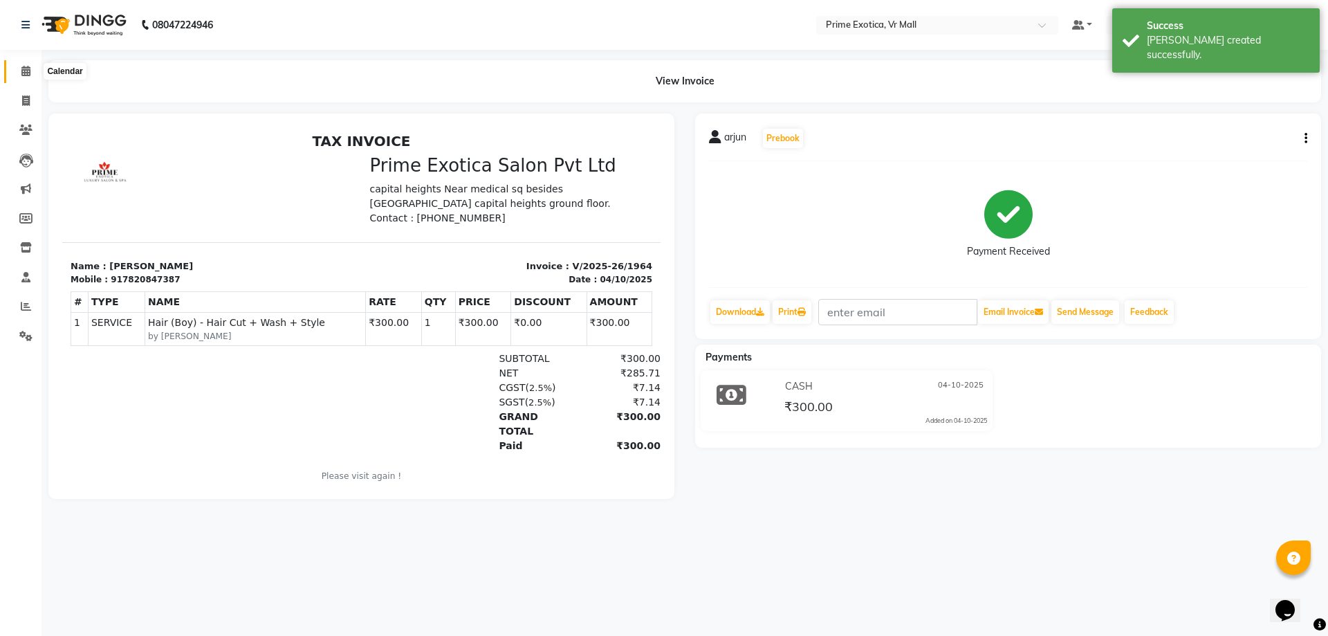
click at [32, 71] on span at bounding box center [26, 72] width 24 height 16
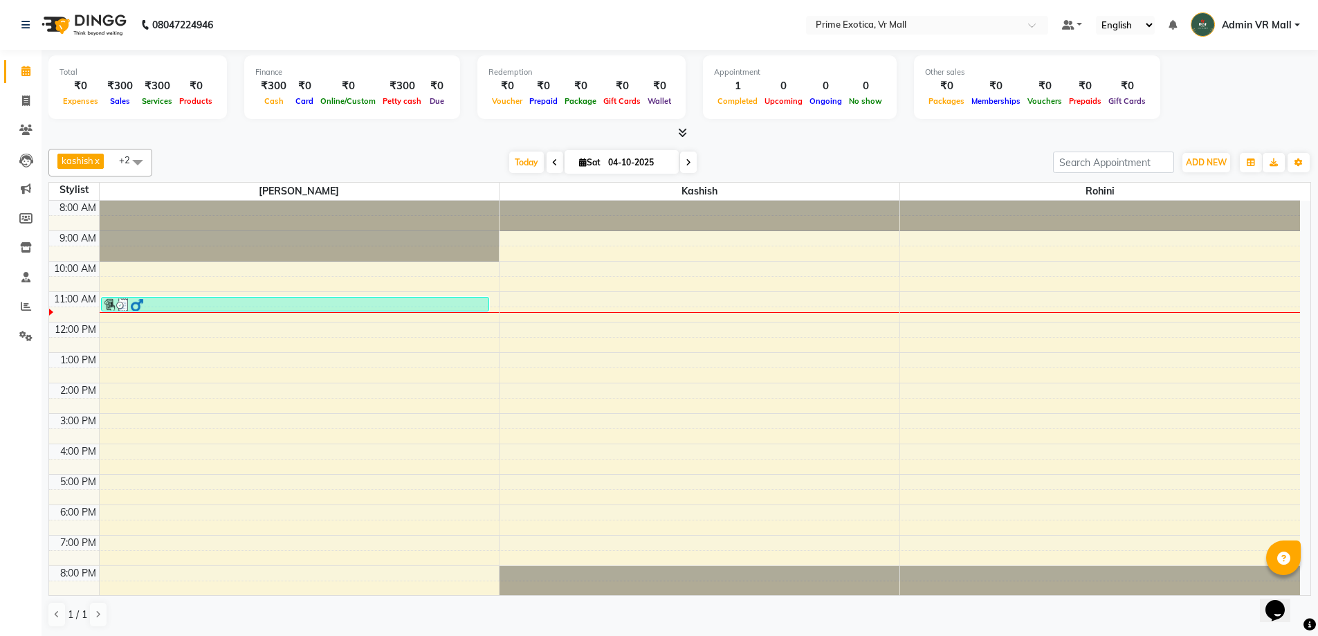
click at [477, 159] on div "Today Sat 04-10-2025" at bounding box center [602, 162] width 887 height 21
drag, startPoint x: 29, startPoint y: 95, endPoint x: 24, endPoint y: 82, distance: 14.9
click at [28, 95] on icon at bounding box center [26, 100] width 8 height 10
select select "service"
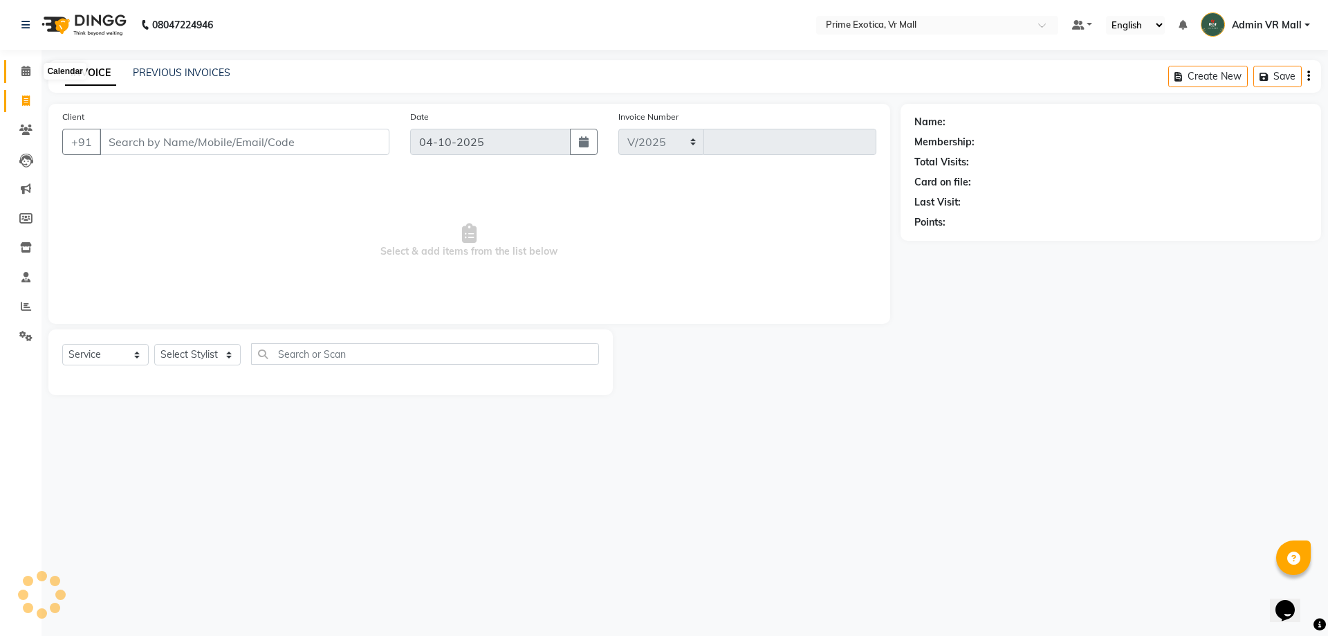
select select "6077"
type input "1965"
click at [241, 353] on select "Select Stylist [PERSON_NAME] Admin VR Mall [PERSON_NAME] [PERSON_NAME] Archana …" at bounding box center [197, 354] width 86 height 21
select select "65217"
click at [154, 344] on select "Select Stylist [PERSON_NAME] Admin VR Mall [PERSON_NAME] [PERSON_NAME] Archana …" at bounding box center [197, 354] width 86 height 21
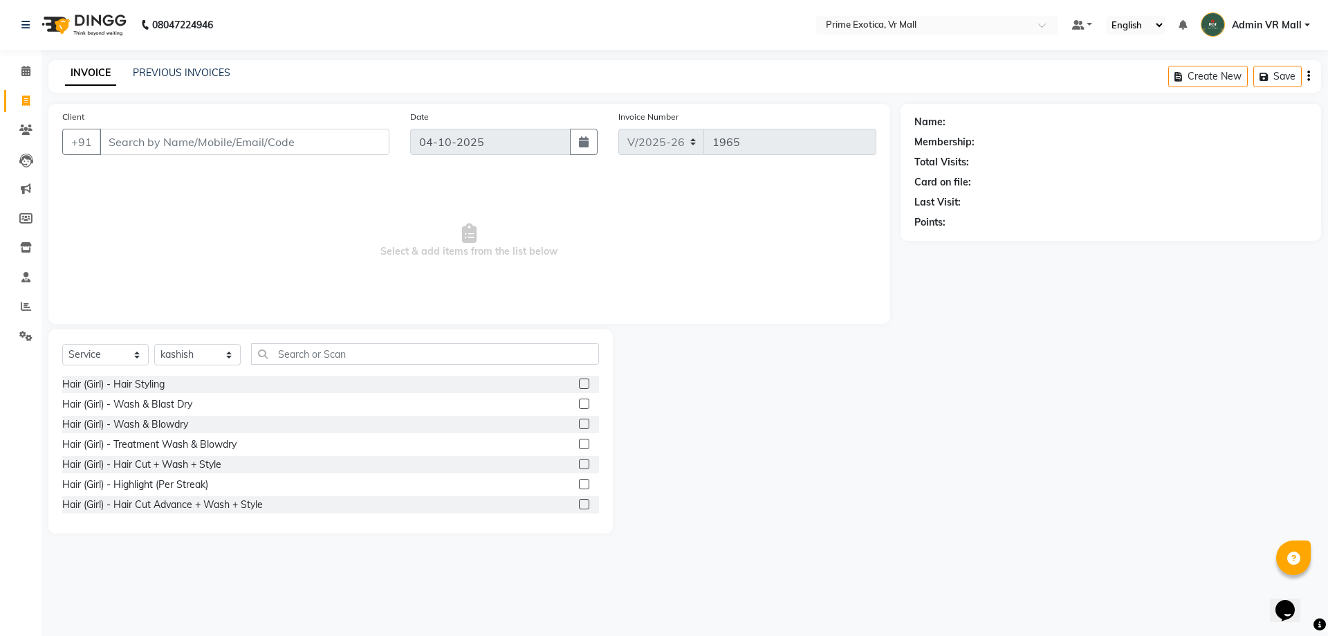
click at [579, 425] on label at bounding box center [584, 423] width 10 height 10
click at [579, 425] on input "checkbox" at bounding box center [583, 424] width 9 height 9
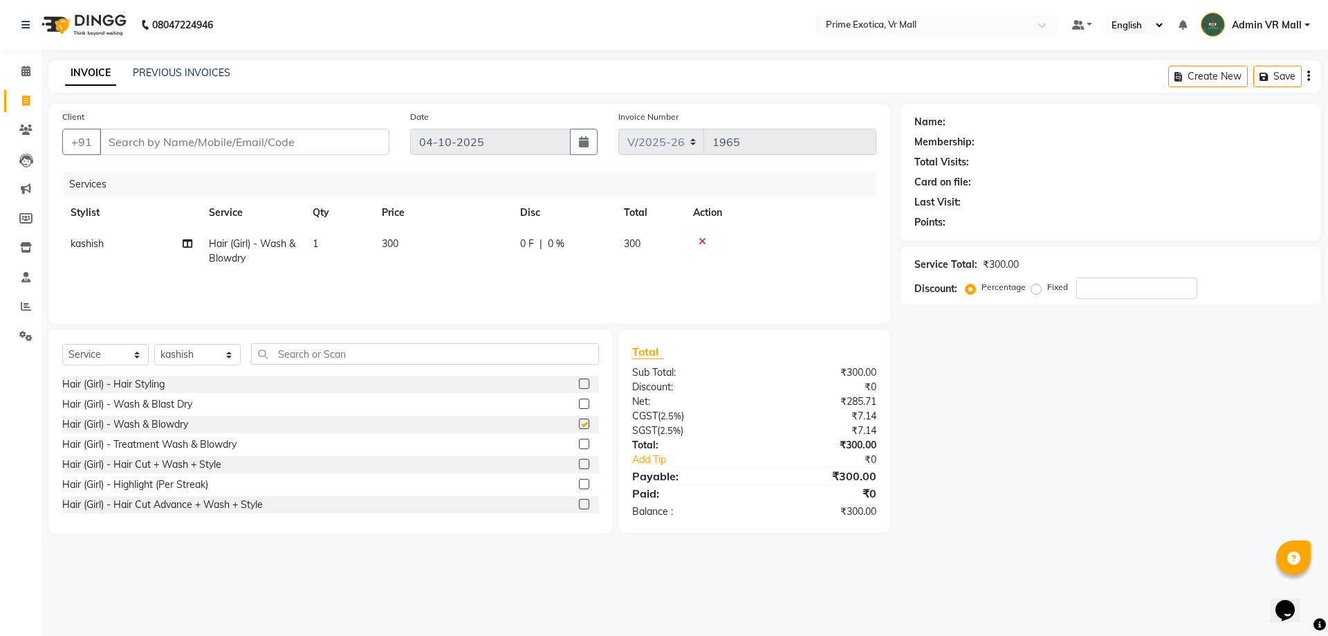
checkbox input "false"
click at [176, 138] on input "Client" at bounding box center [245, 142] width 290 height 26
click at [420, 244] on td "300" at bounding box center [443, 251] width 138 height 46
select select "65217"
click at [461, 239] on input "300" at bounding box center [508, 247] width 122 height 21
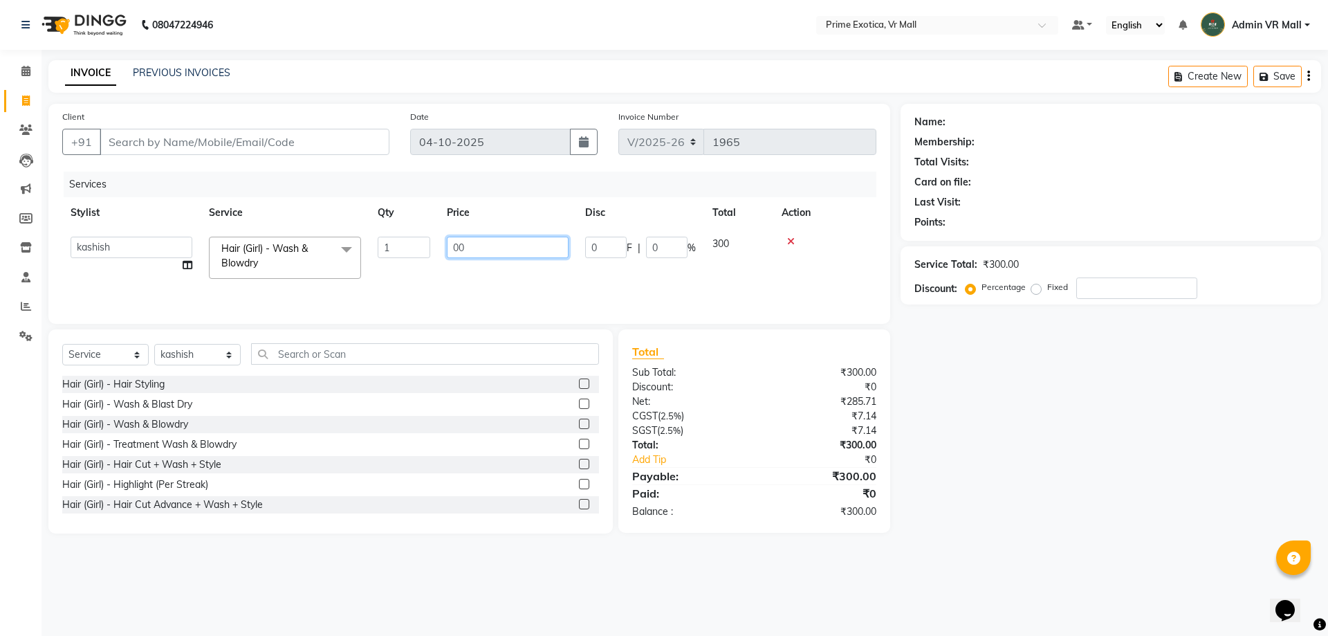
type input "200"
drag, startPoint x: 255, startPoint y: 125, endPoint x: 255, endPoint y: 131, distance: 7.0
click at [255, 125] on div "Client +91" at bounding box center [226, 137] width 348 height 57
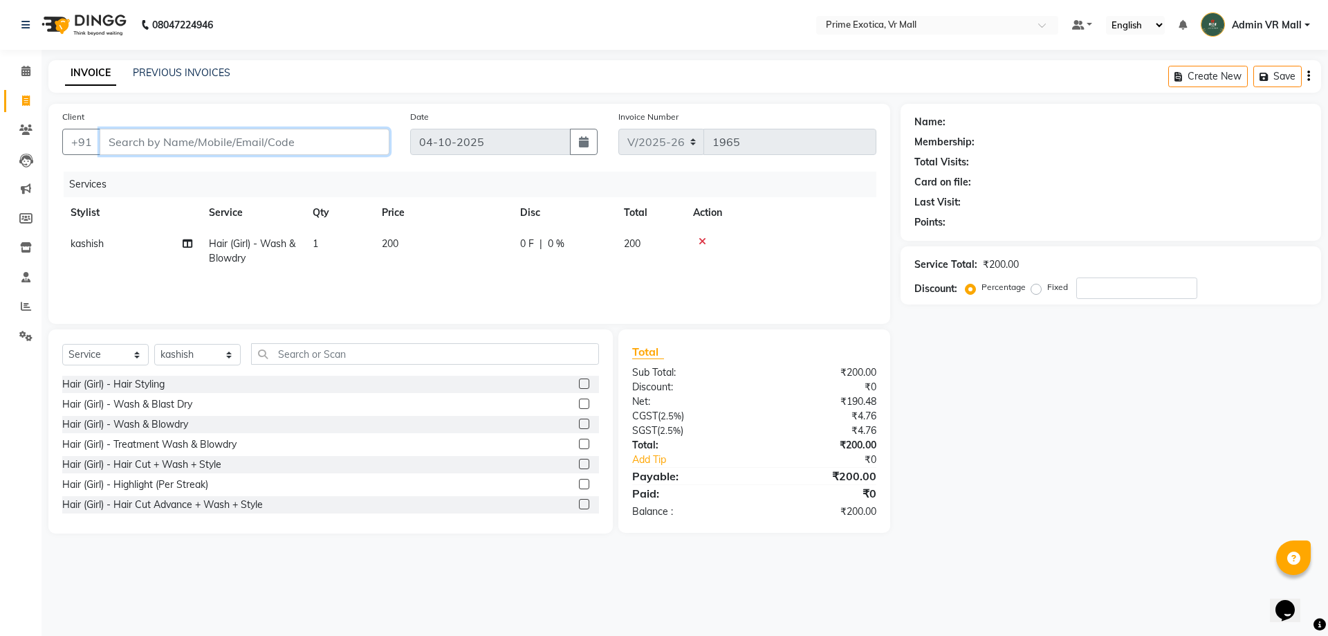
click at [262, 145] on input "Client" at bounding box center [245, 142] width 290 height 26
type input "9"
type input "0"
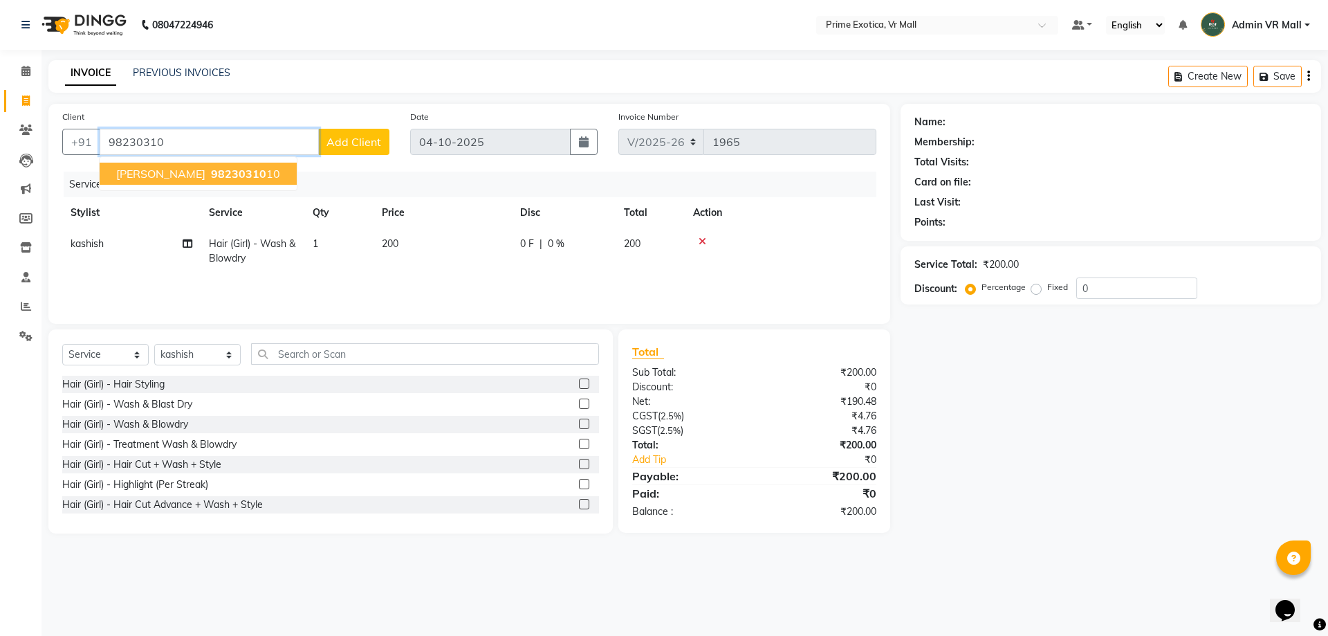
click at [251, 171] on span "98230310" at bounding box center [238, 174] width 55 height 14
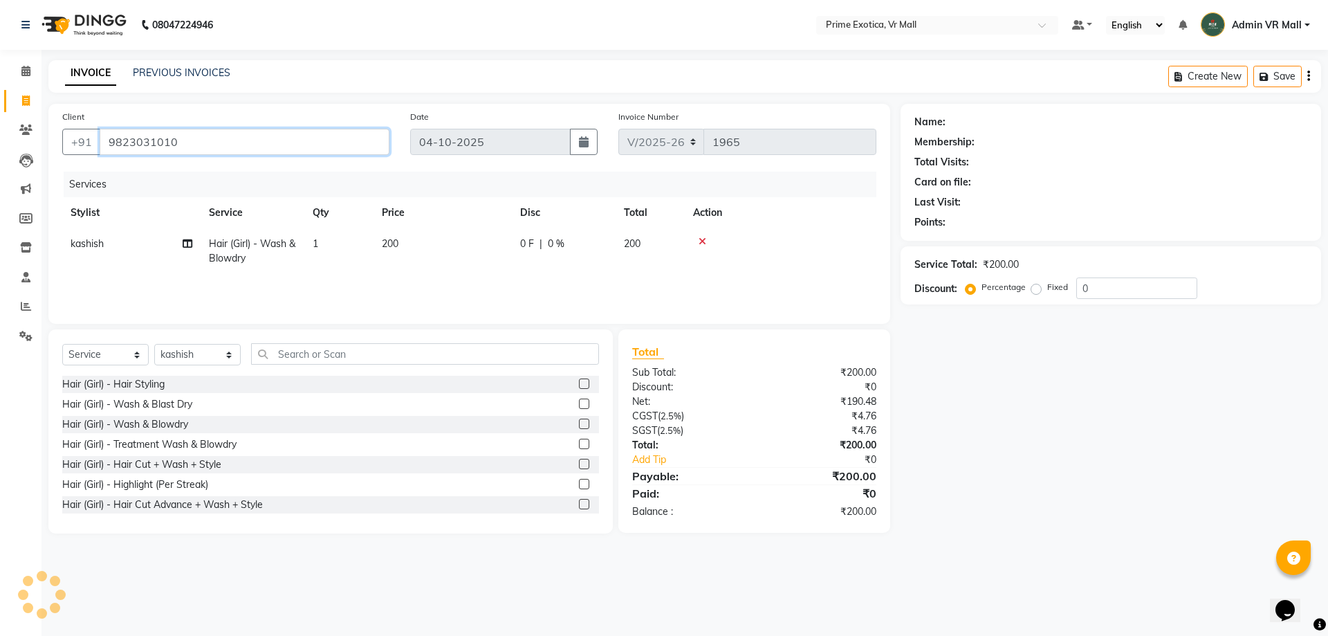
type input "9823031010"
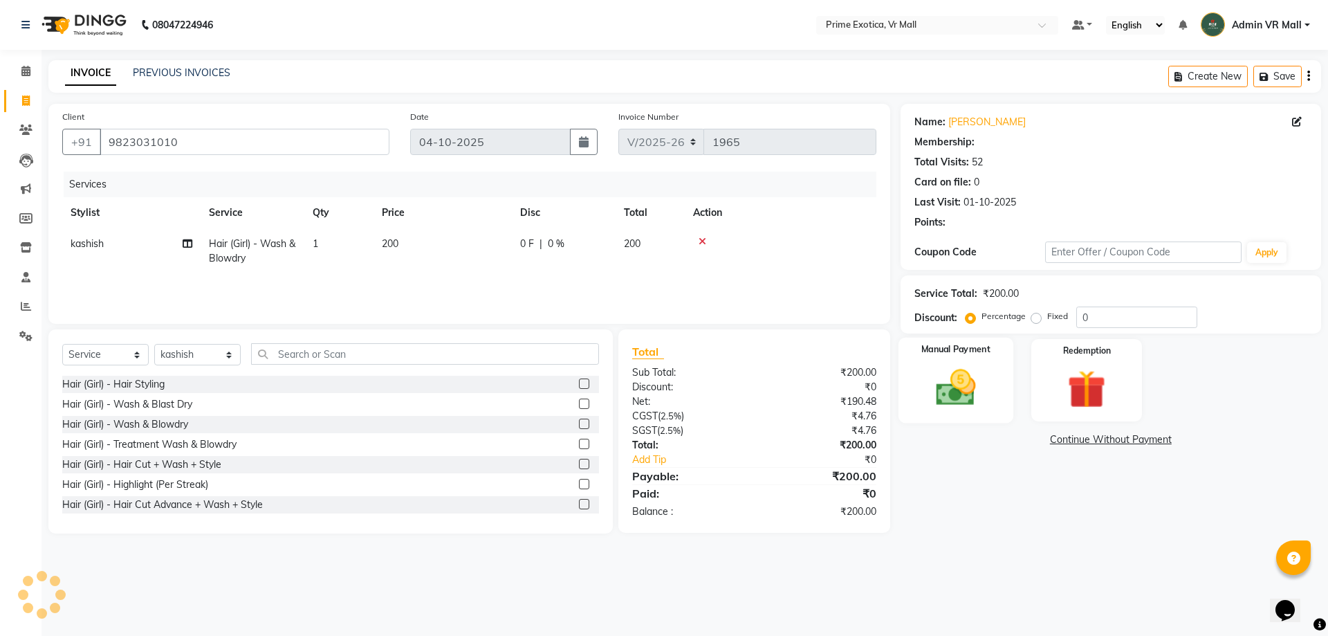
select select "1: Object"
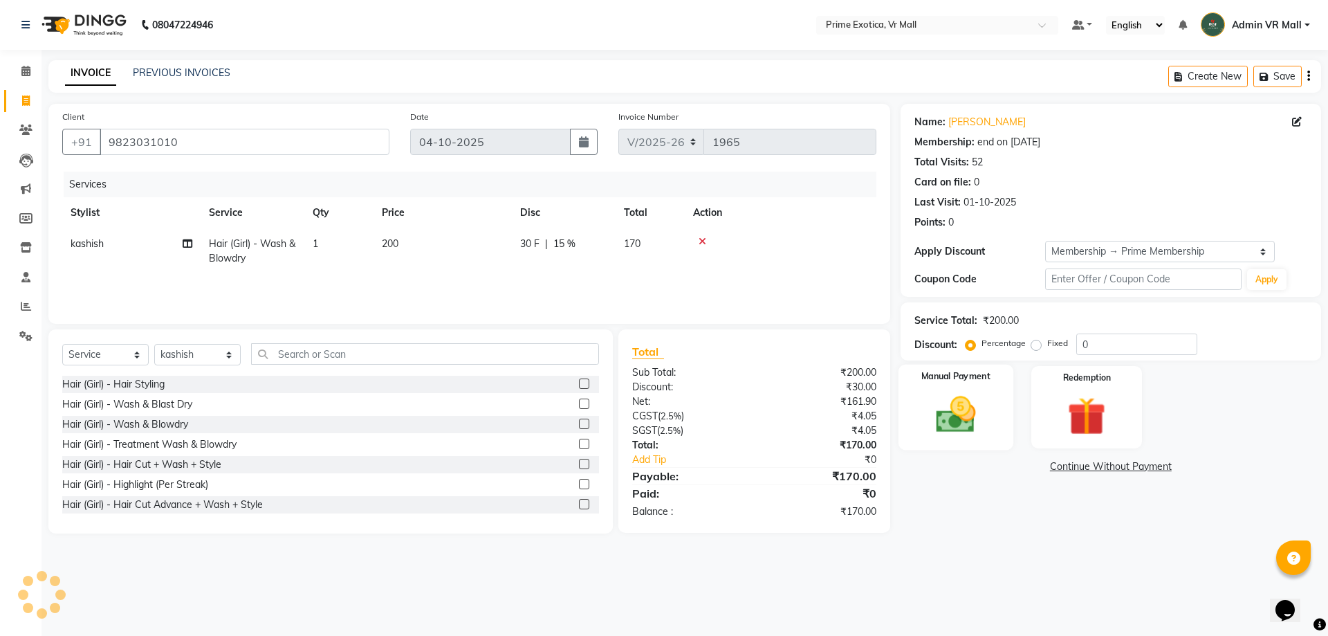
type input "15"
click at [987, 389] on div "Manual Payment" at bounding box center [955, 407] width 115 height 85
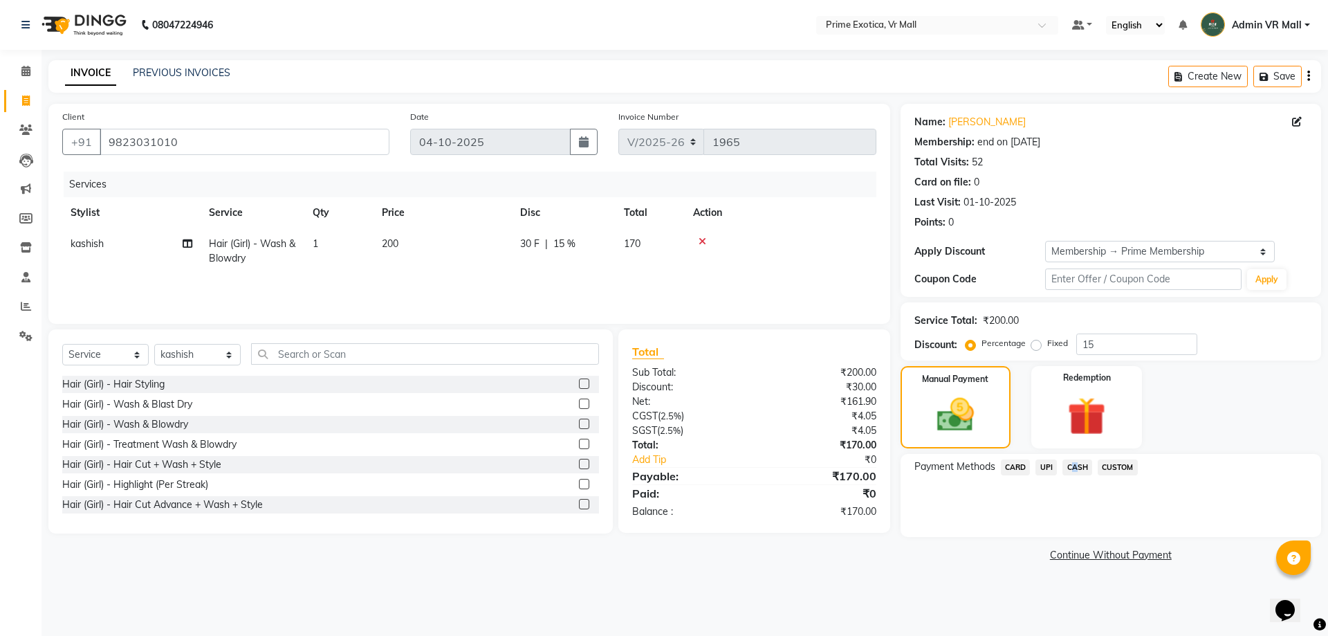
click at [1070, 462] on span "CASH" at bounding box center [1077, 467] width 30 height 16
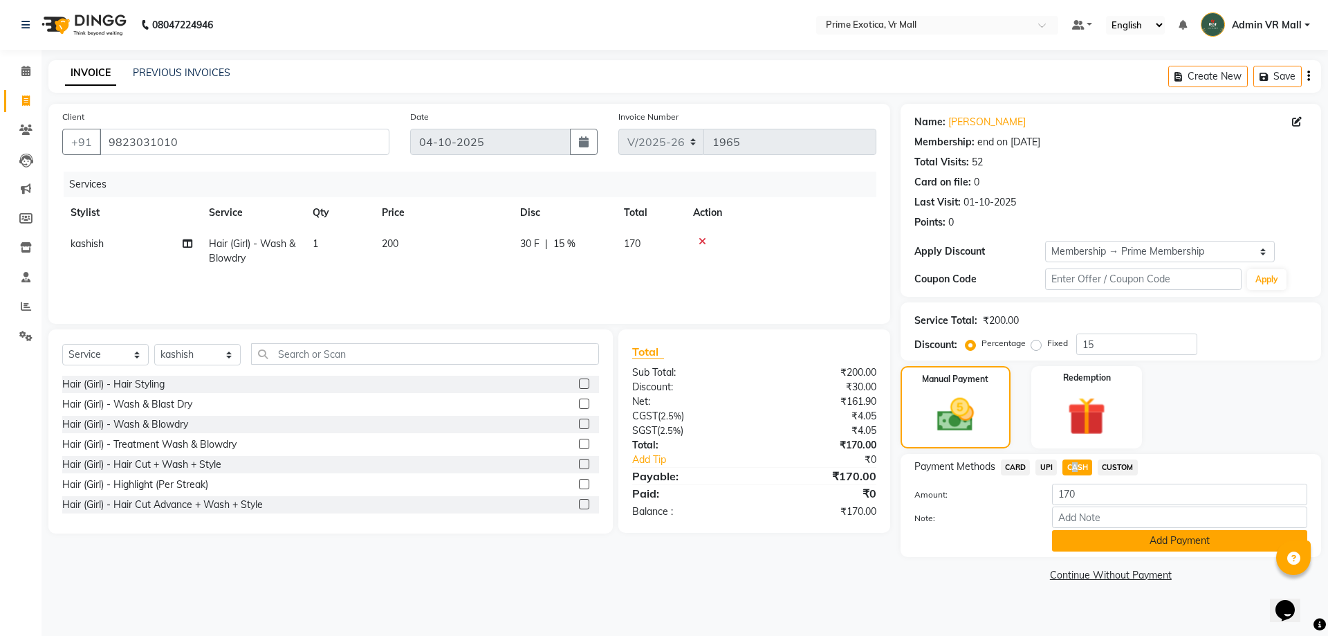
click at [1091, 534] on button "Add Payment" at bounding box center [1179, 540] width 255 height 21
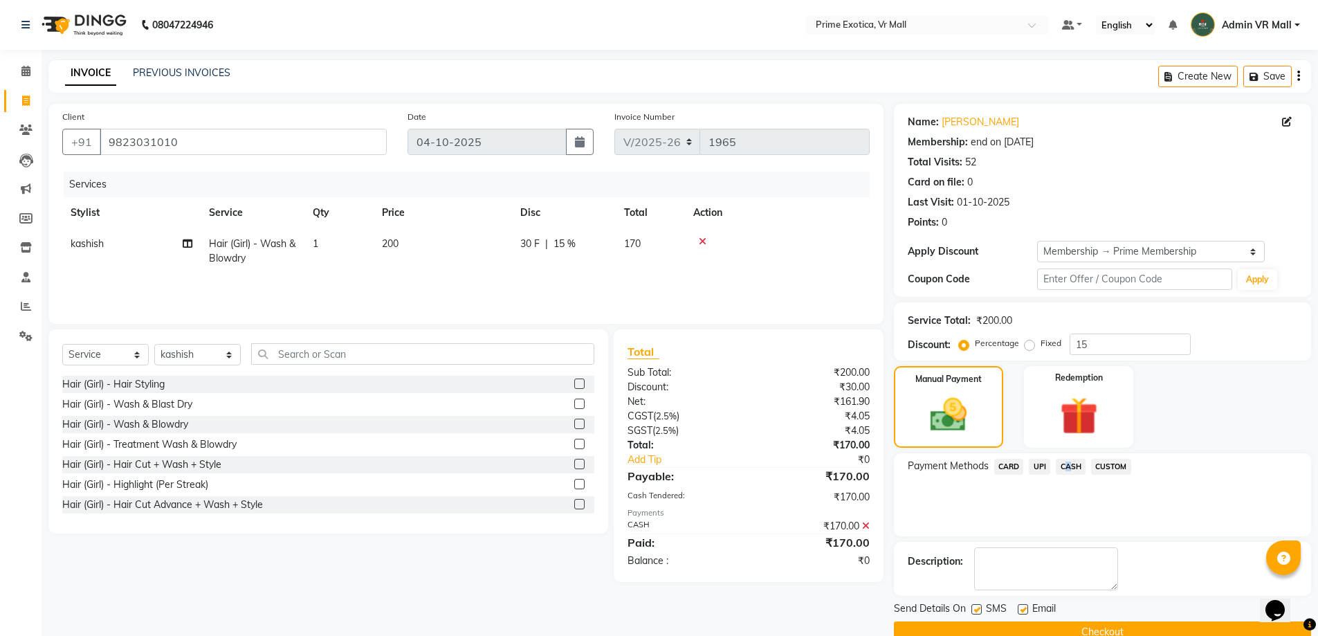
scroll to position [28, 0]
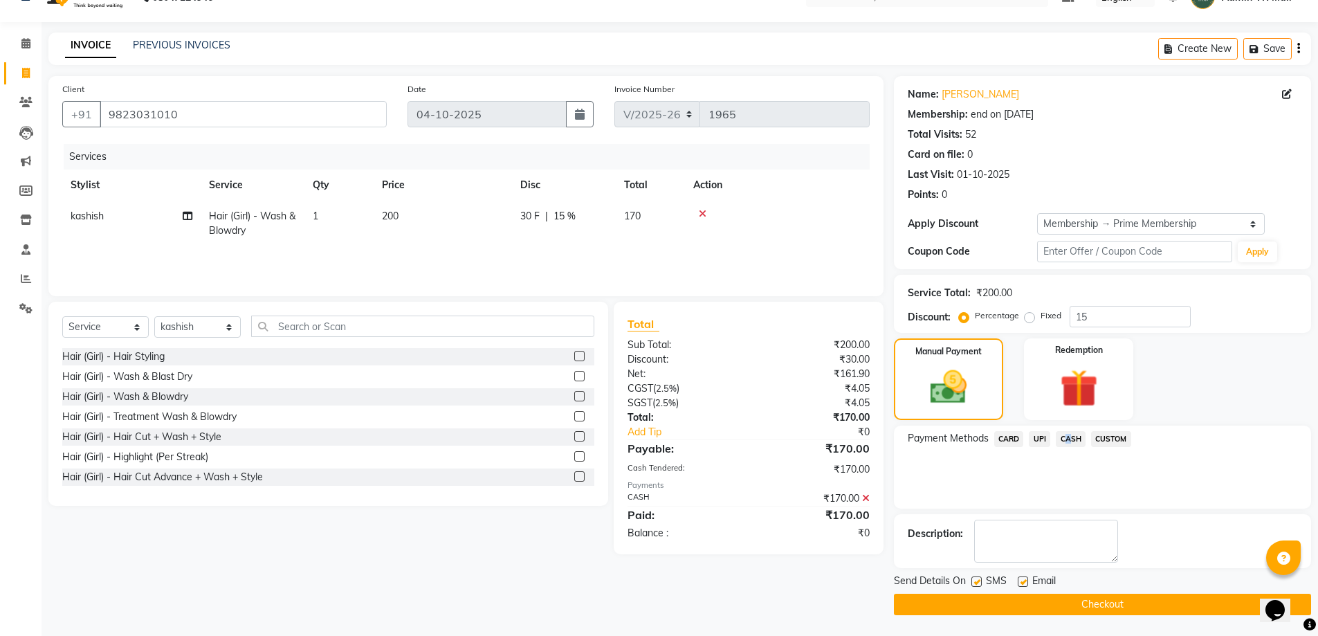
click at [1137, 605] on button "Checkout" at bounding box center [1102, 603] width 417 height 21
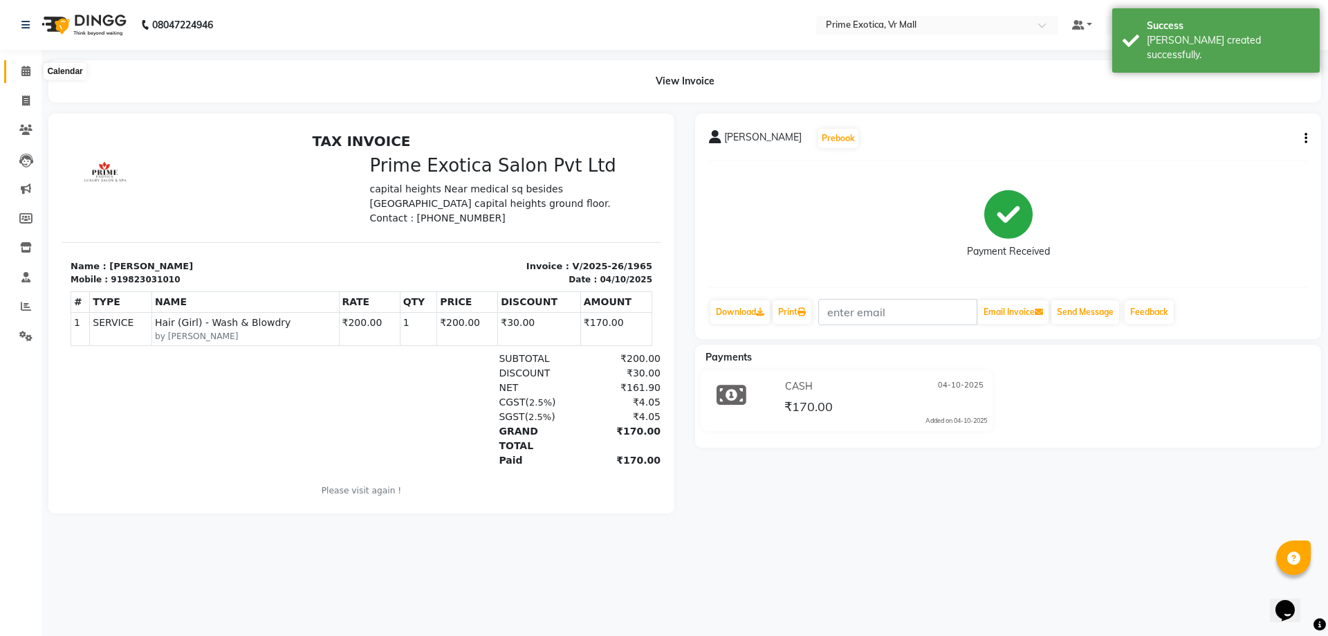
drag, startPoint x: 35, startPoint y: 75, endPoint x: 37, endPoint y: 90, distance: 15.5
click at [35, 74] on span at bounding box center [26, 72] width 24 height 16
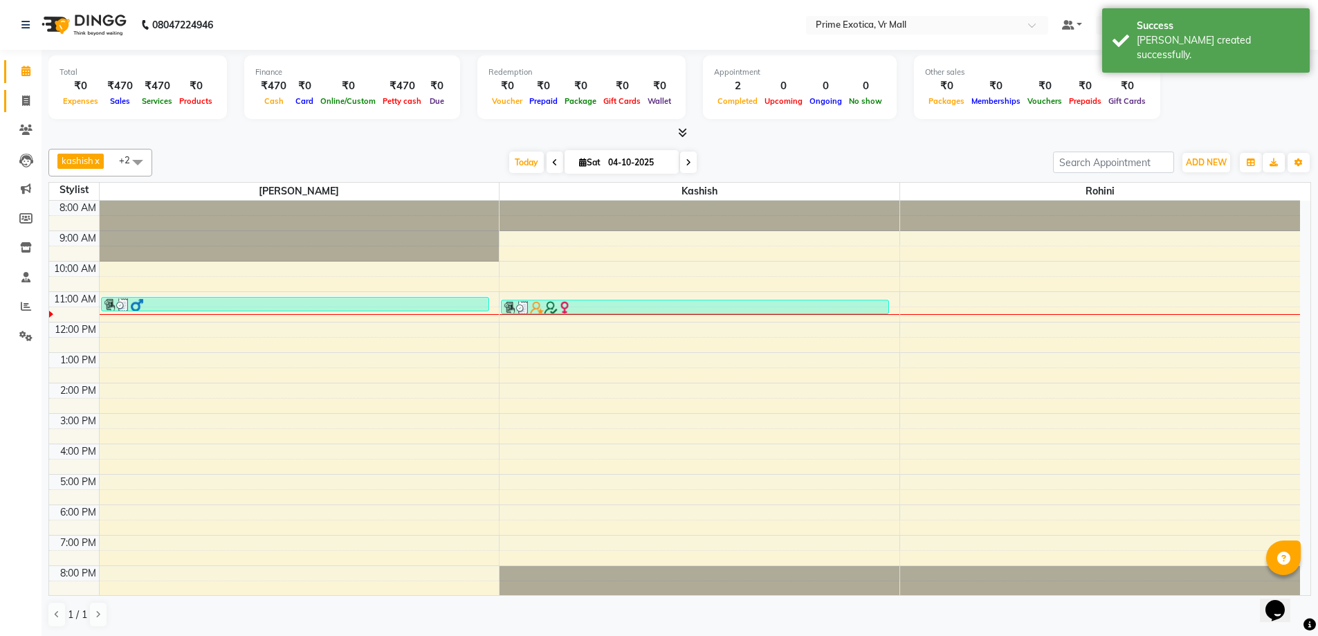
click at [19, 96] on span at bounding box center [26, 101] width 24 height 16
select select "service"
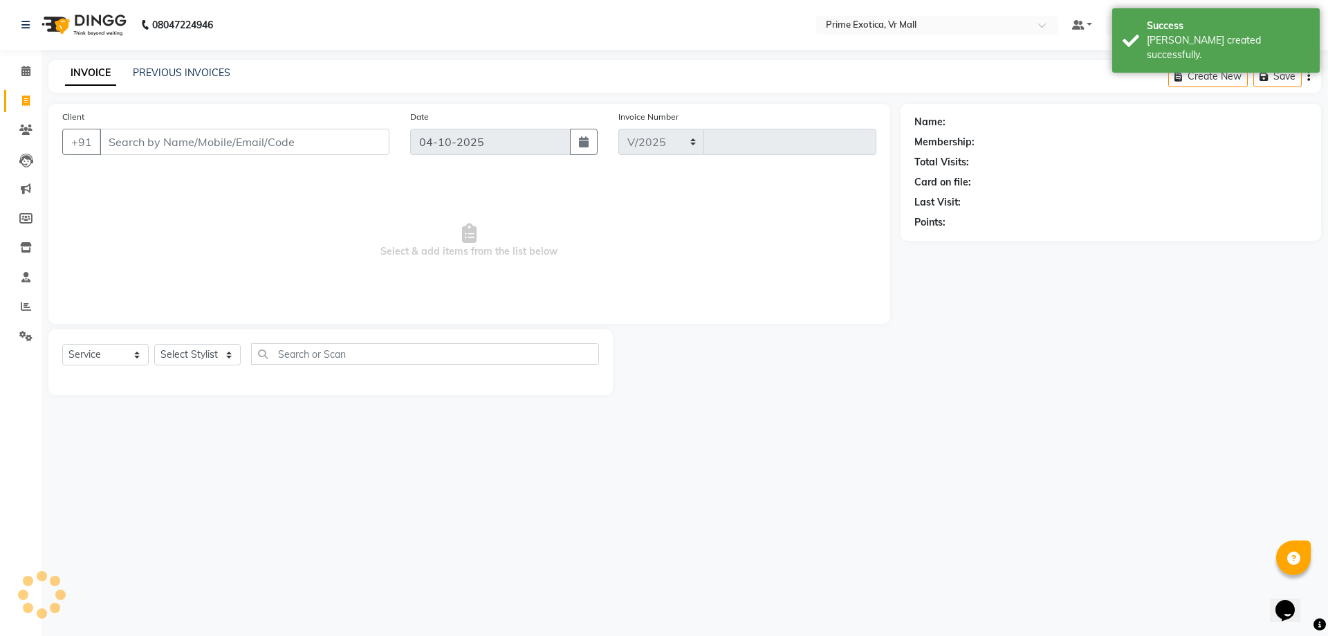
select select "6077"
type input "1966"
click at [163, 73] on link "PREVIOUS INVOICES" at bounding box center [182, 72] width 98 height 12
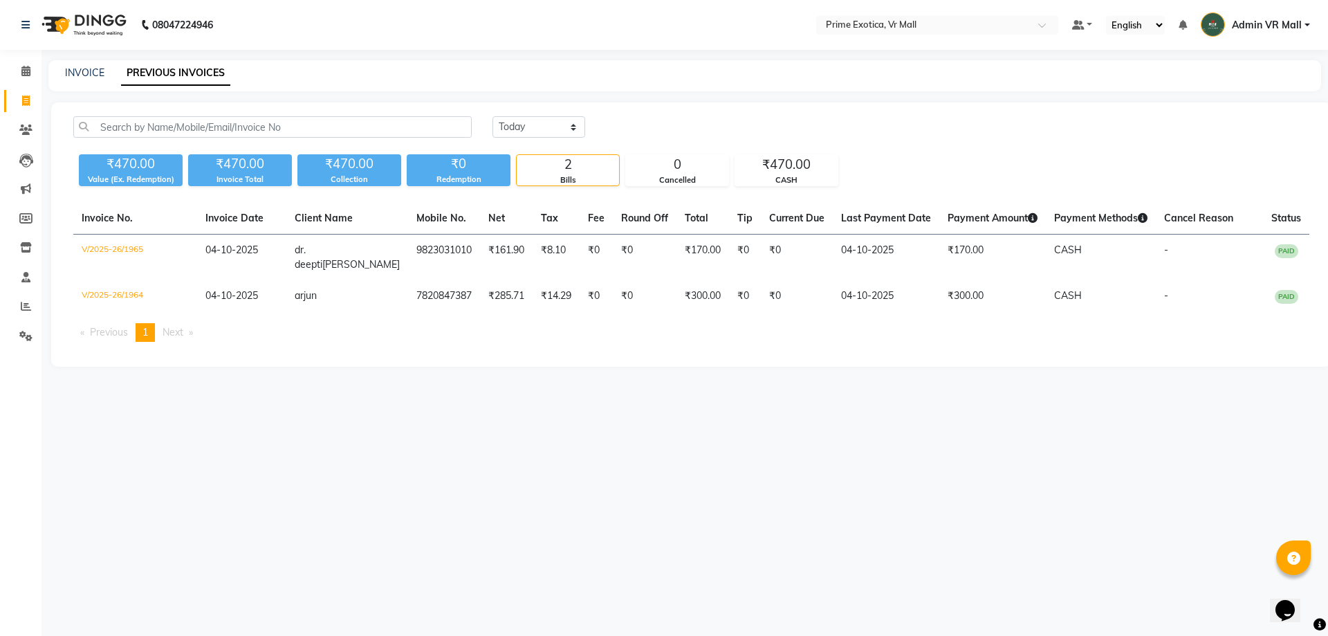
click at [43, 304] on main "INVOICE PREVIOUS INVOICES Today Yesterday Custom Range ₹470.00 Value (Ex. Redem…" at bounding box center [685, 223] width 1287 height 327
click at [2, 305] on li "Reports" at bounding box center [21, 307] width 42 height 30
click at [10, 310] on link "Reports" at bounding box center [20, 306] width 33 height 23
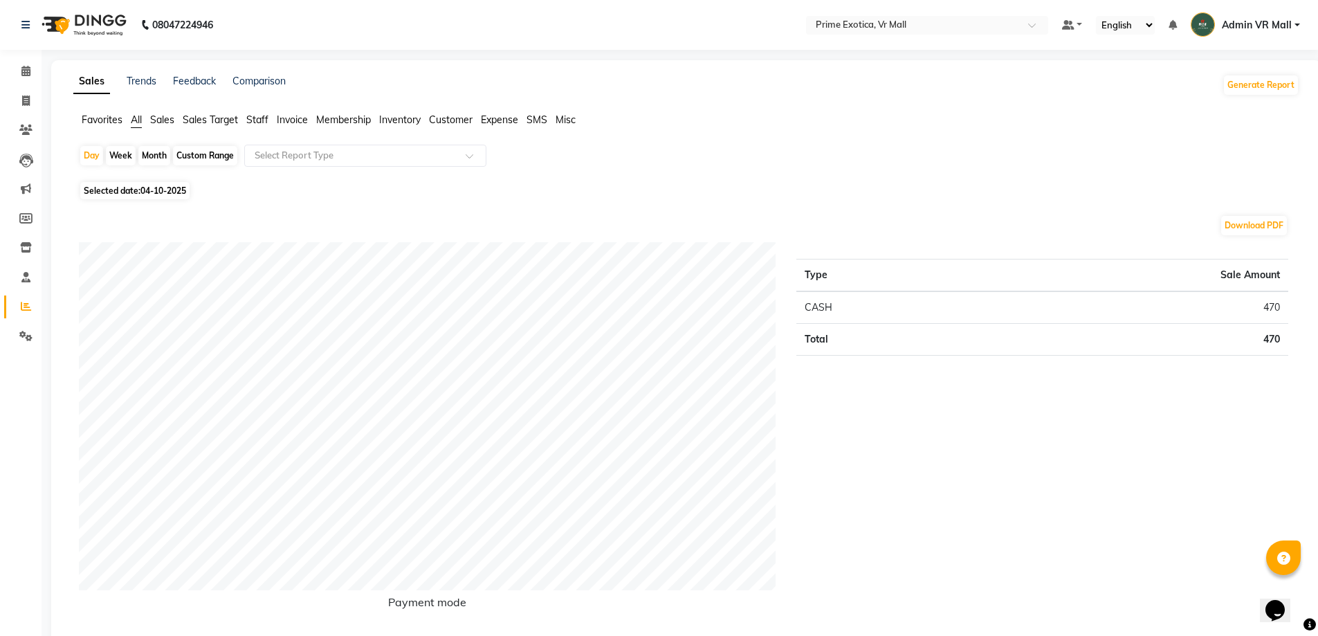
click at [145, 197] on span "Selected date: 04-10-2025" at bounding box center [134, 190] width 109 height 17
click at [118, 188] on span "Selected date: 04-10-2025" at bounding box center [134, 190] width 109 height 17
select select "10"
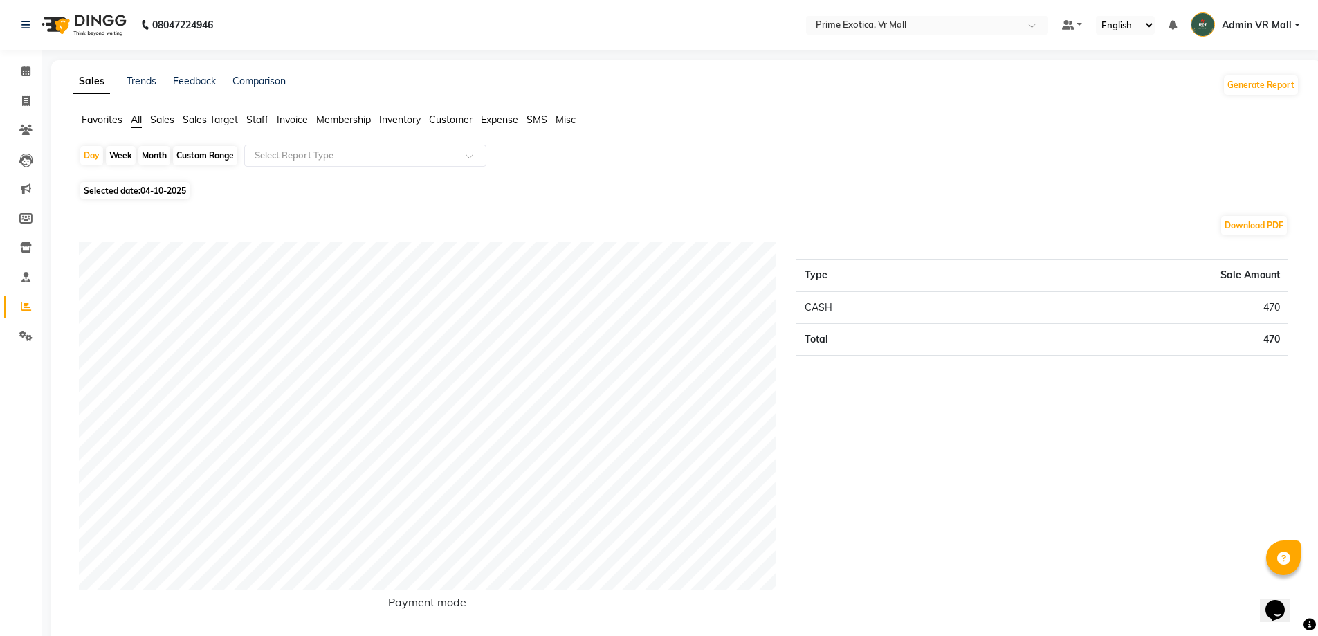
select select "2025"
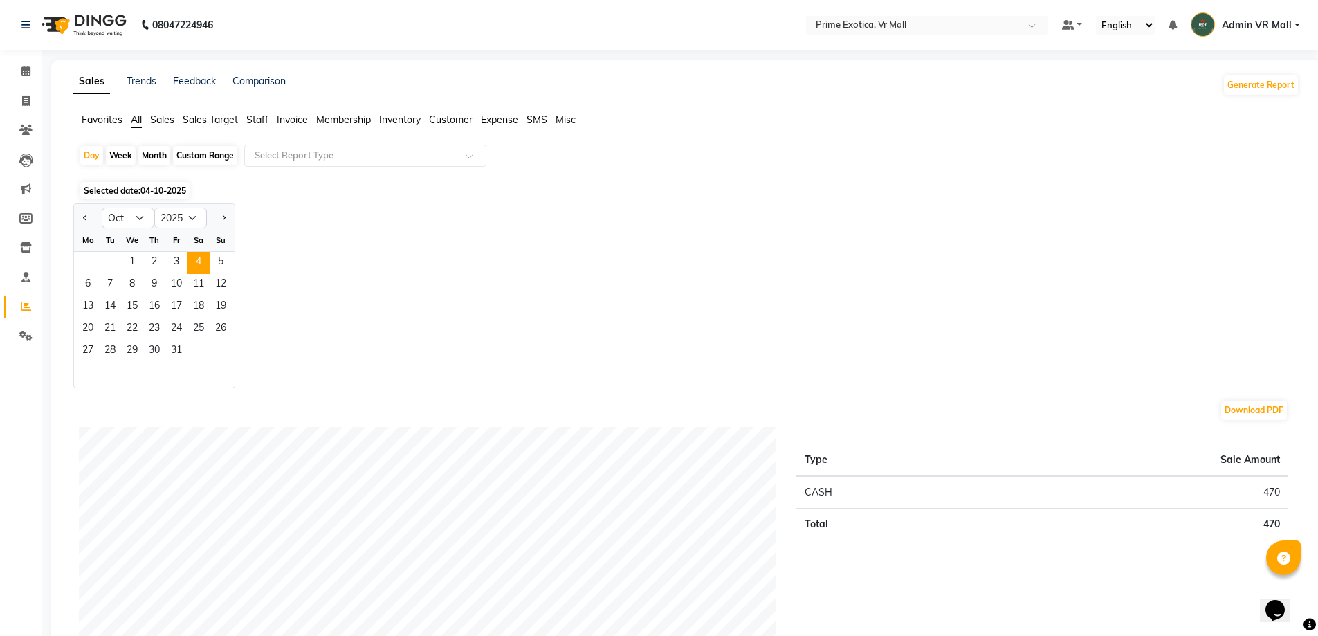
click at [92, 217] on div at bounding box center [88, 218] width 28 height 22
click at [81, 217] on button "Previous month" at bounding box center [85, 218] width 11 height 22
select select "9"
click at [88, 254] on span "1" at bounding box center [88, 263] width 22 height 22
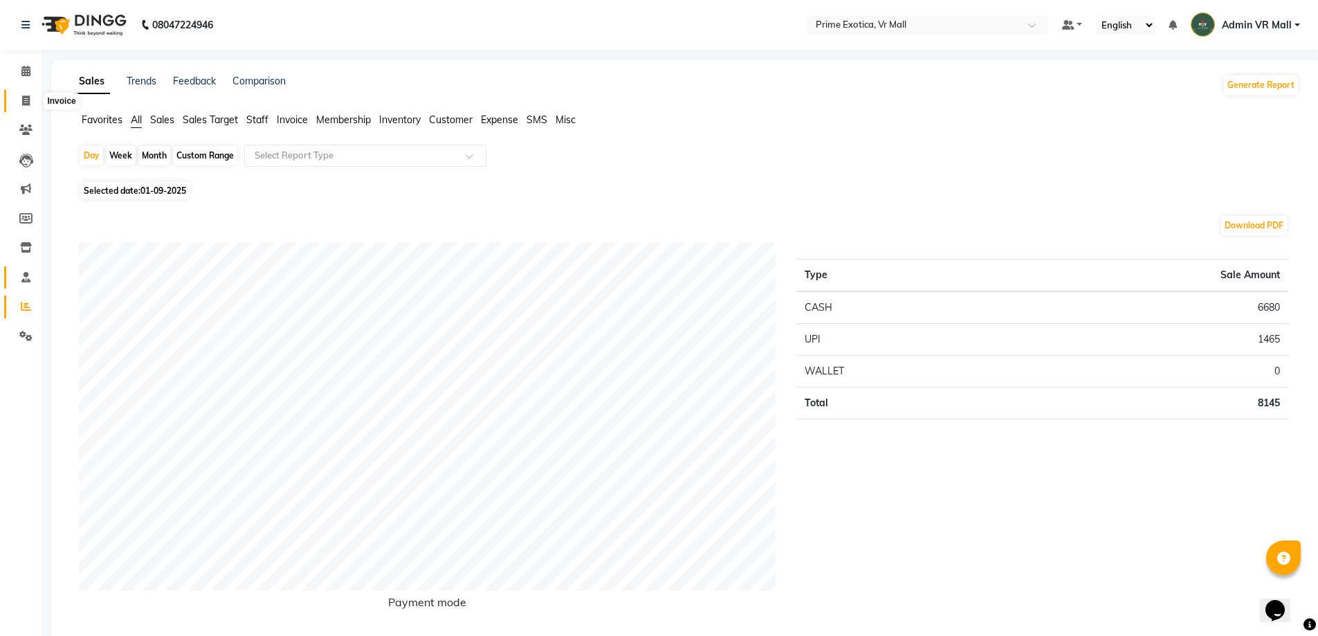
drag, startPoint x: 35, startPoint y: 103, endPoint x: 24, endPoint y: 268, distance: 164.9
click at [35, 105] on span at bounding box center [26, 101] width 24 height 16
select select "service"
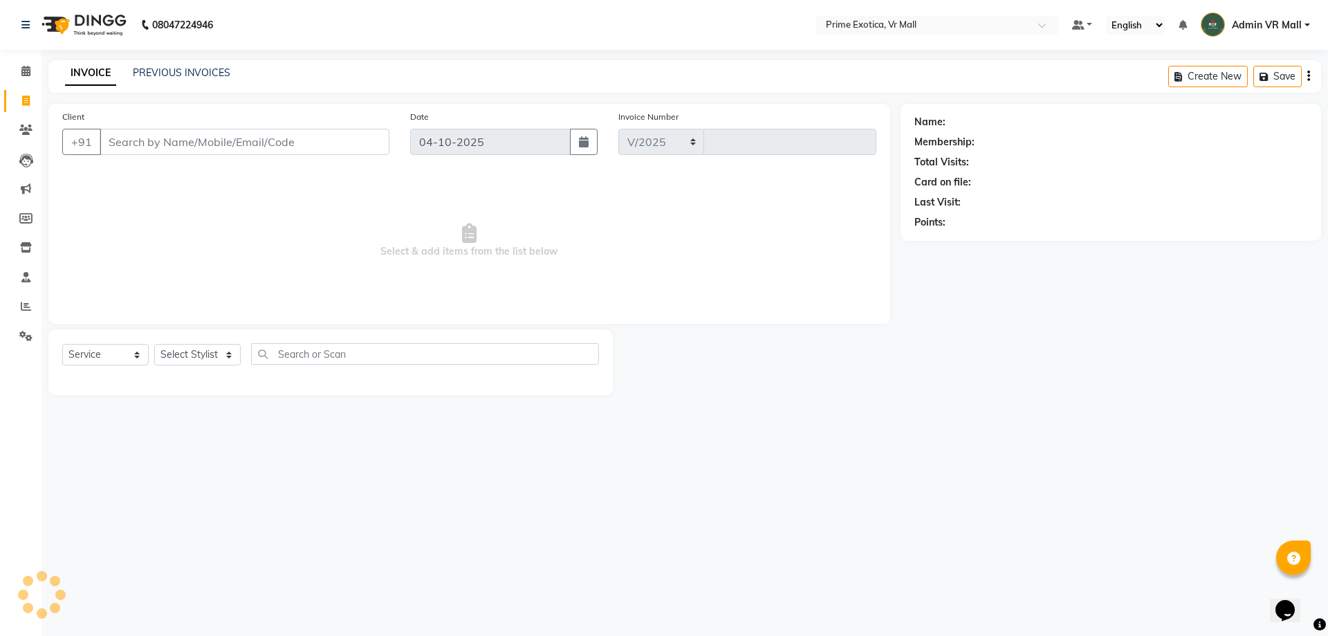
select select "6077"
type input "1966"
drag, startPoint x: 230, startPoint y: 351, endPoint x: 227, endPoint y: 358, distance: 8.4
click at [230, 351] on select "Select Stylist" at bounding box center [197, 354] width 86 height 21
select select "62441"
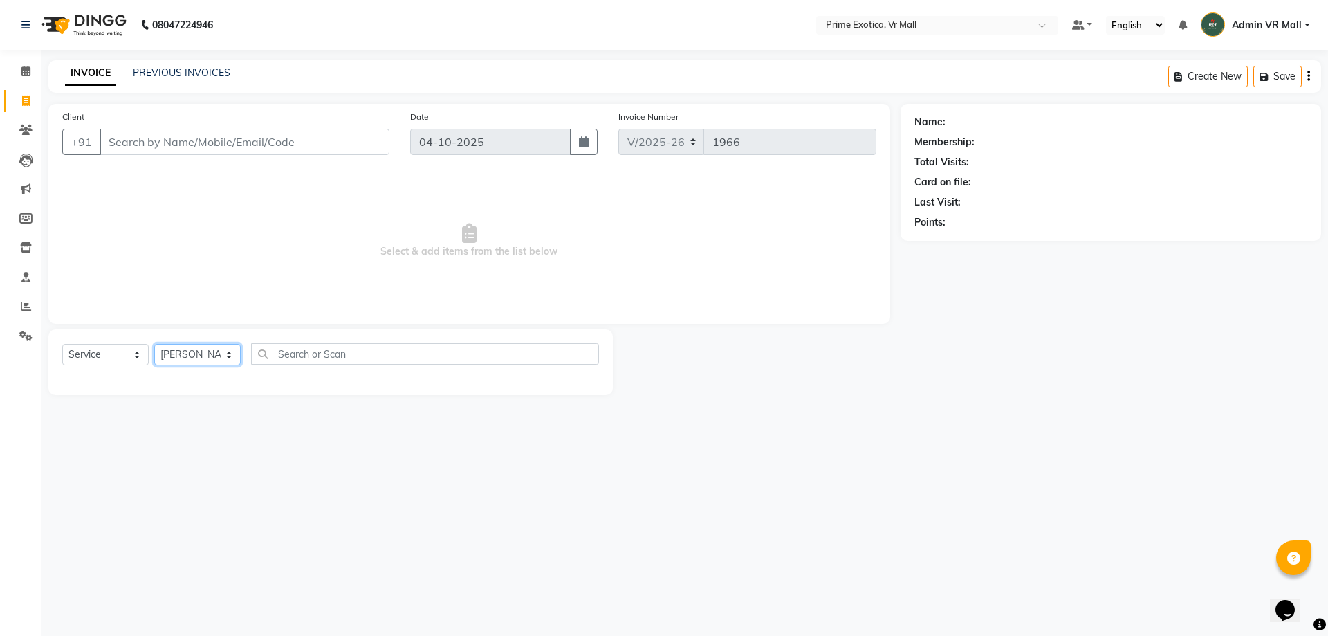
click at [154, 344] on select "Select Stylist [PERSON_NAME] Admin VR Mall [PERSON_NAME] [PERSON_NAME] Archana …" at bounding box center [197, 354] width 86 height 21
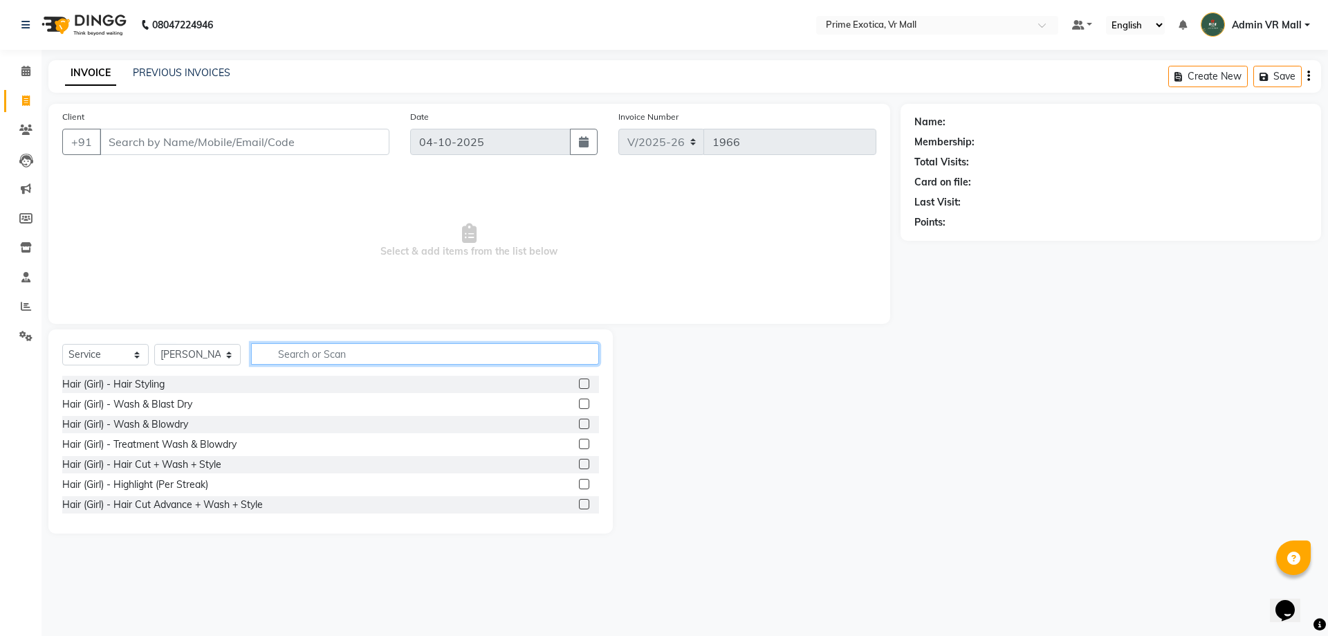
click at [306, 351] on input "text" at bounding box center [425, 353] width 348 height 21
click at [307, 351] on input "text" at bounding box center [425, 353] width 348 height 21
type input "cut"
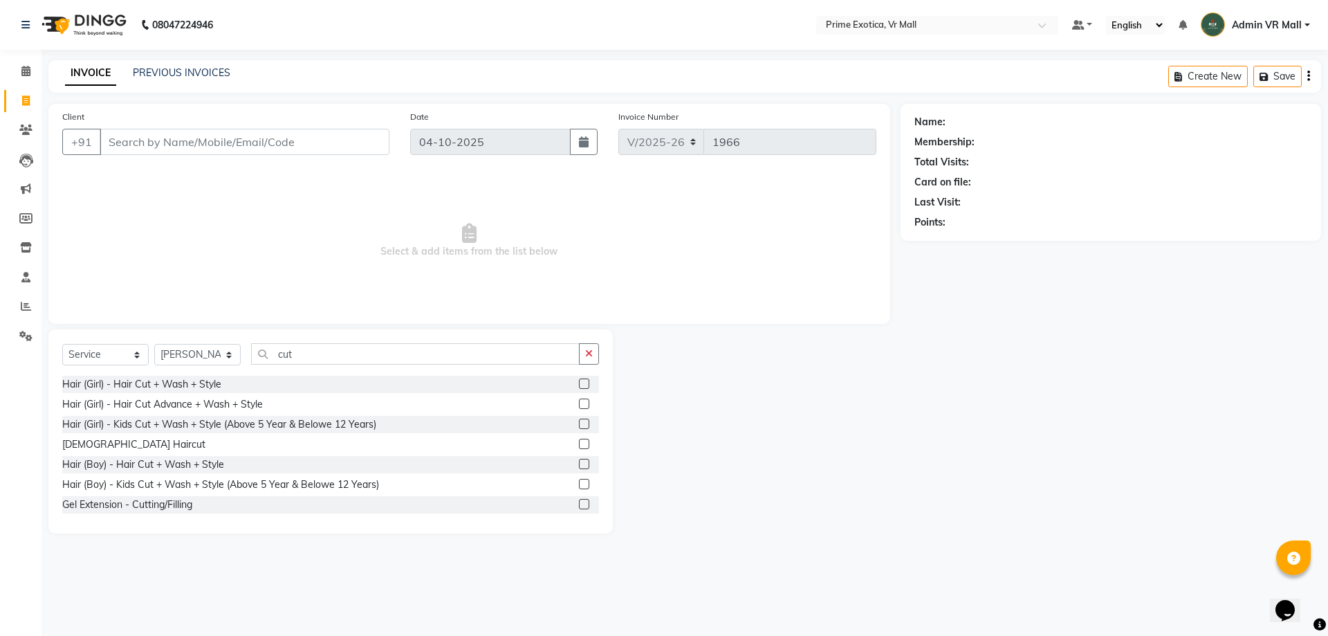
click at [579, 462] on label at bounding box center [584, 464] width 10 height 10
click at [579, 462] on input "checkbox" at bounding box center [583, 464] width 9 height 9
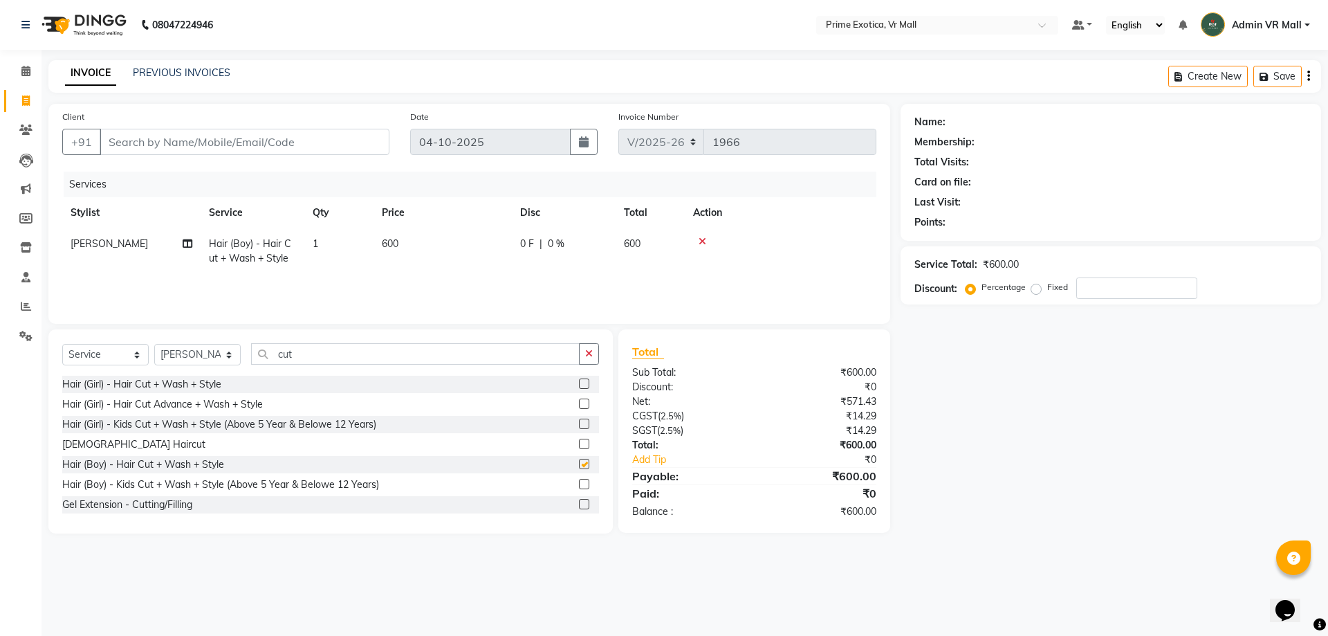
checkbox input "false"
click at [466, 262] on td "600" at bounding box center [443, 251] width 138 height 46
select select "62441"
click at [508, 248] on input "600" at bounding box center [508, 247] width 122 height 21
type input "6"
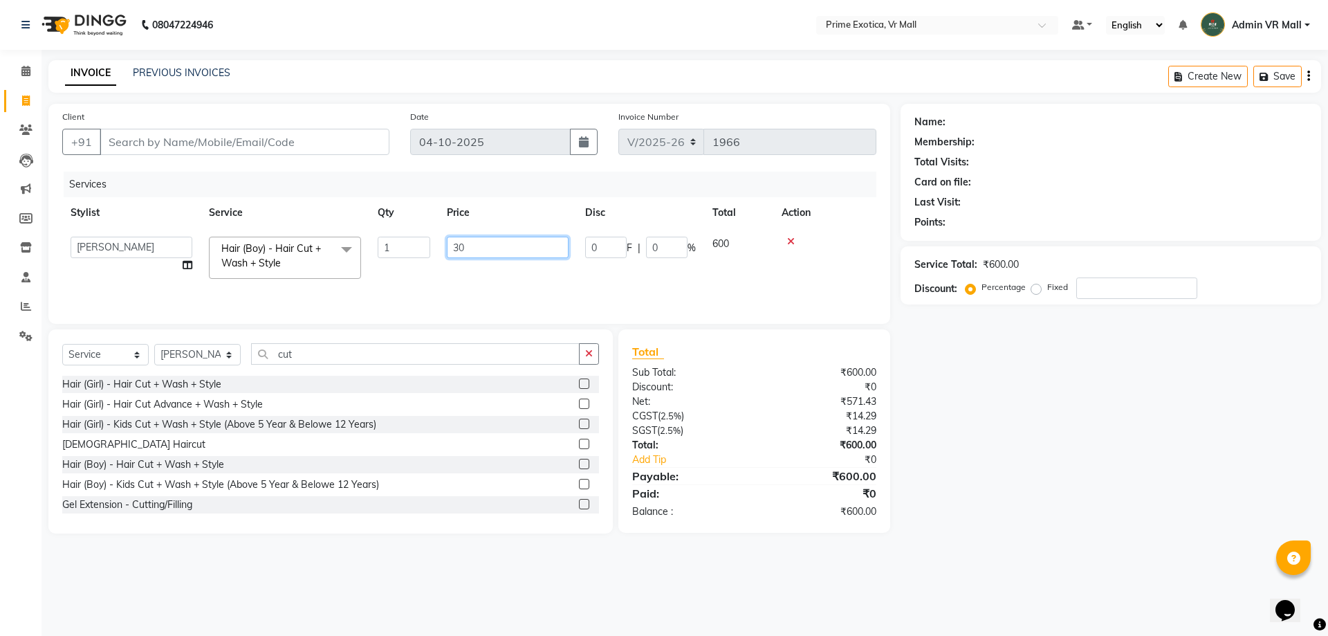
type input "300"
drag, startPoint x: 457, startPoint y: 274, endPoint x: 446, endPoint y: 261, distance: 16.7
click at [457, 273] on td "300" at bounding box center [508, 257] width 138 height 59
select select "62441"
click at [282, 135] on input "Client" at bounding box center [245, 142] width 290 height 26
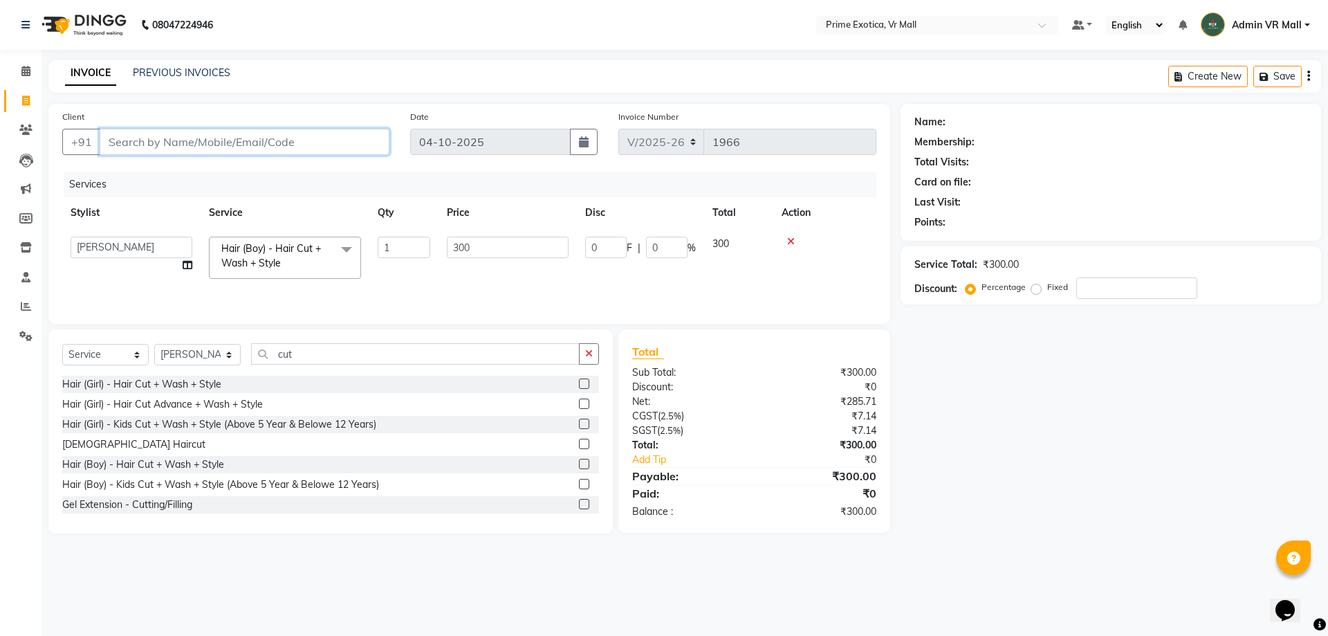
click at [133, 145] on input "Client" at bounding box center [245, 142] width 290 height 26
type input "9"
type input "0"
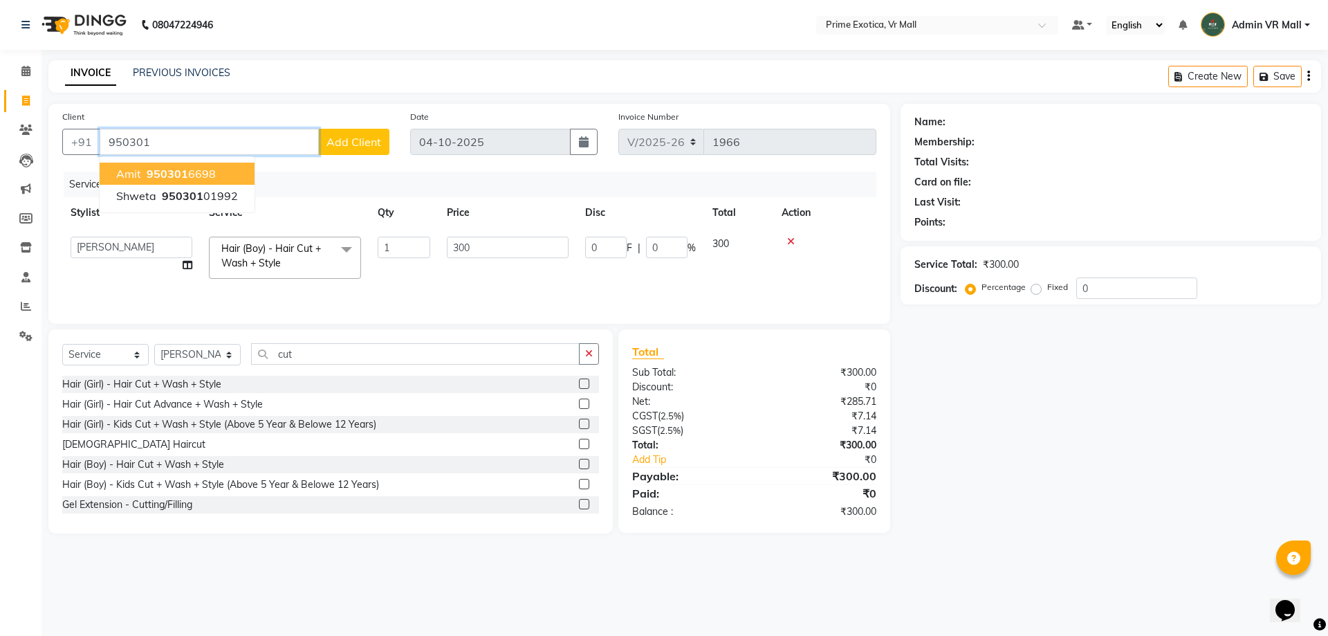
click at [205, 164] on button "Amit 950301 6698" at bounding box center [177, 174] width 155 height 22
type input "9503016698"
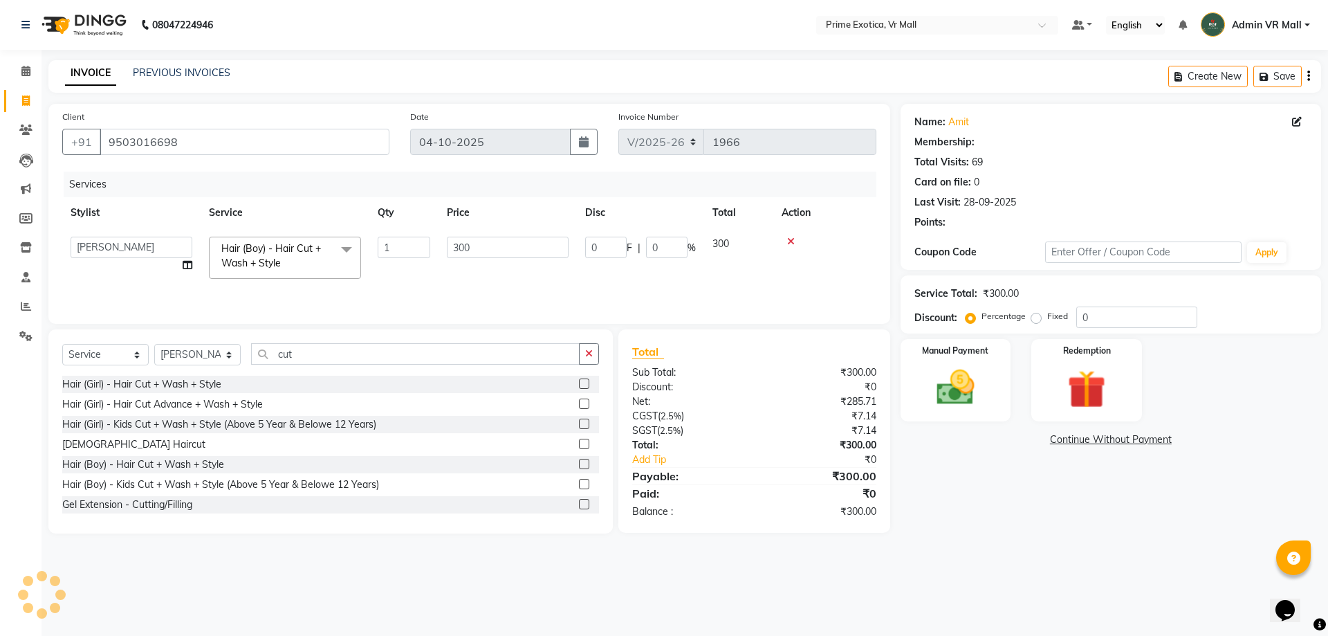
type input "45"
type input "15"
select select "1: Object"
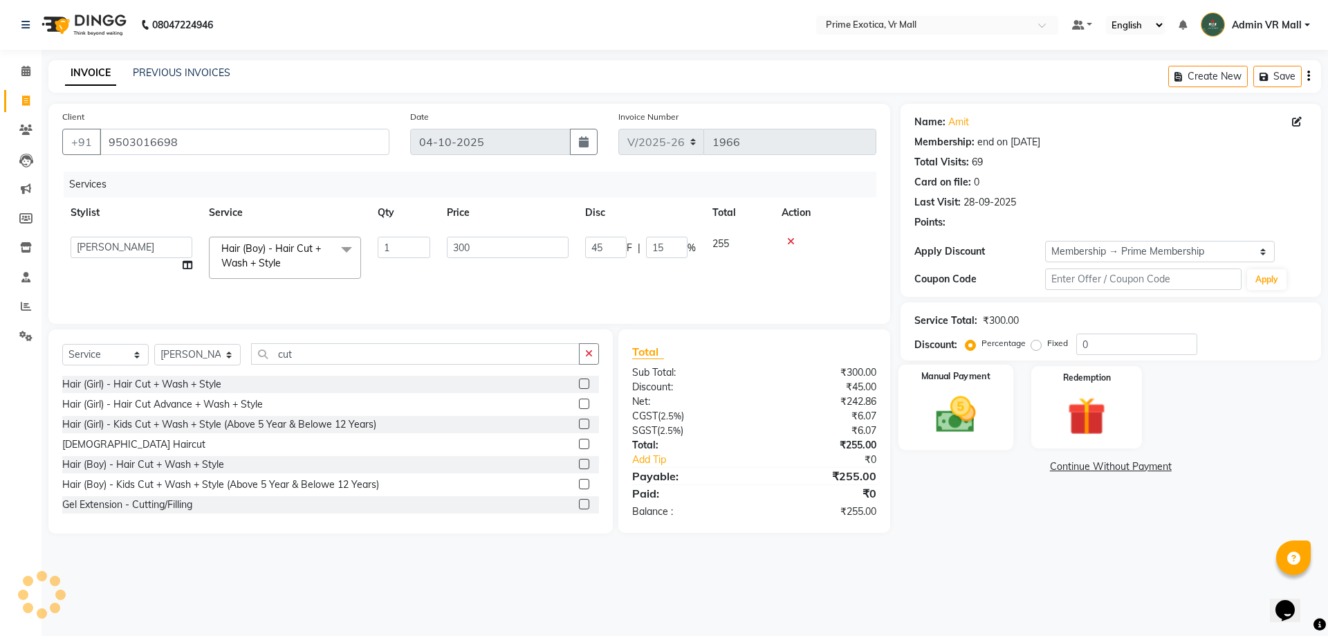
type input "15"
drag, startPoint x: 961, startPoint y: 404, endPoint x: 968, endPoint y: 414, distance: 11.9
click at [961, 405] on img at bounding box center [955, 414] width 64 height 46
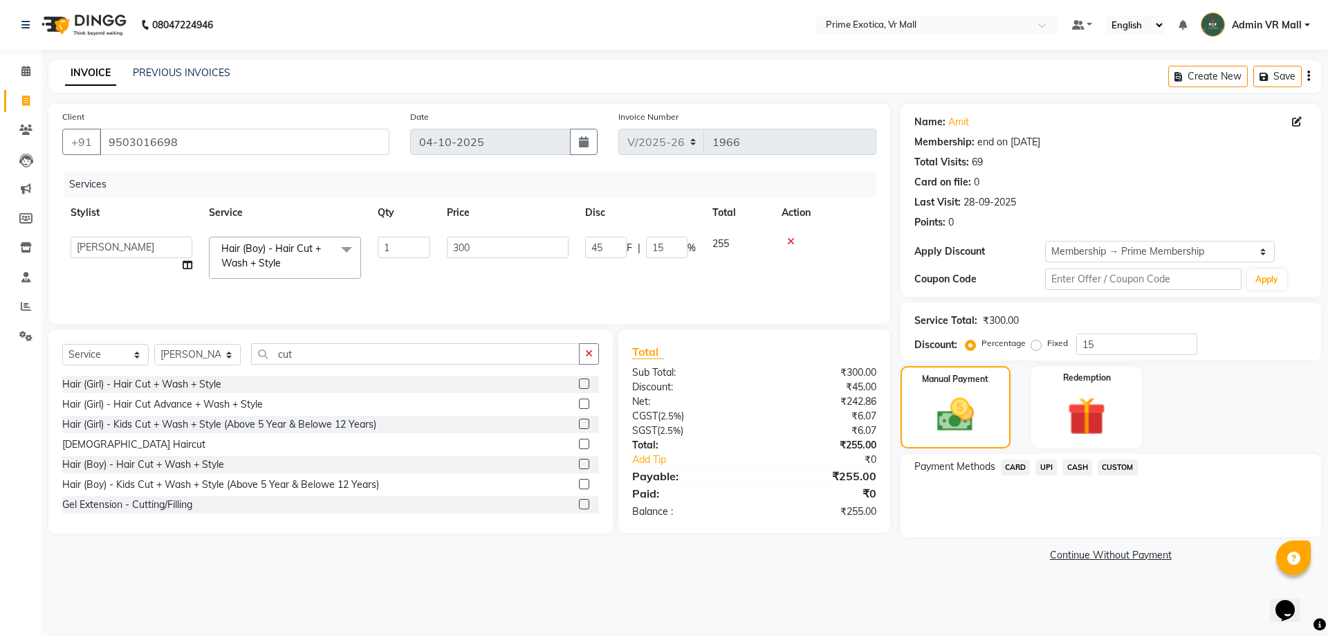
click at [1046, 465] on span "UPI" at bounding box center [1045, 467] width 21 height 16
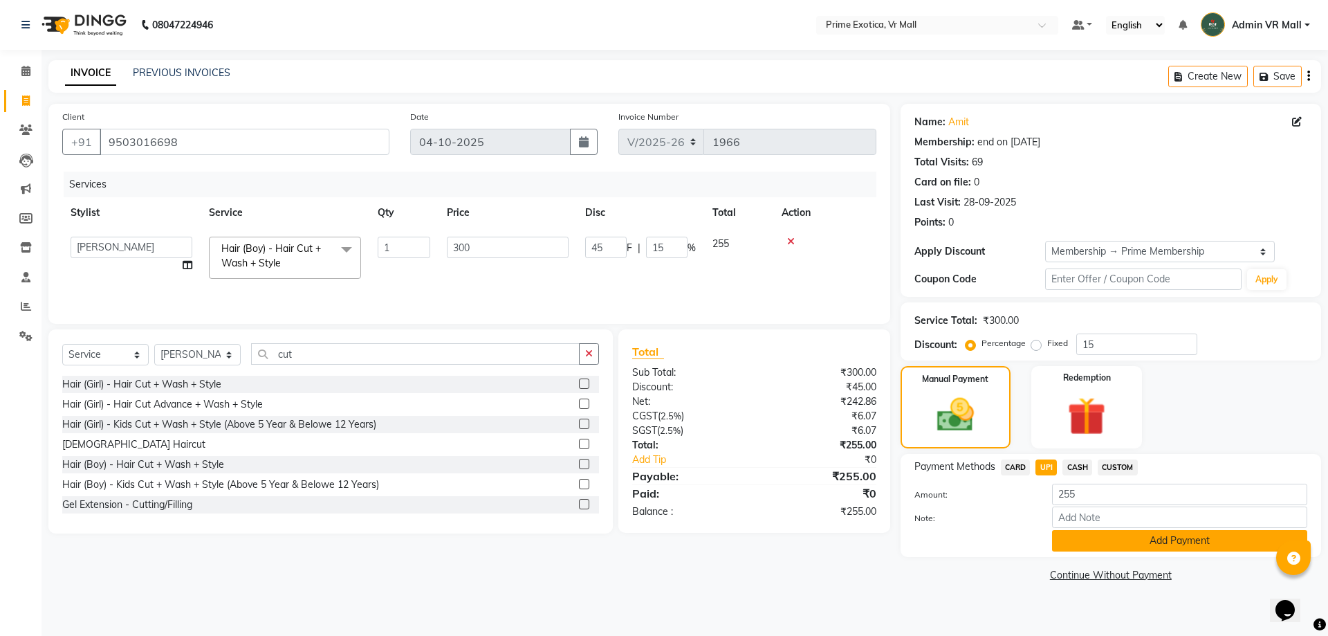
click at [1112, 534] on button "Add Payment" at bounding box center [1179, 540] width 255 height 21
click at [1112, 534] on div "Payment Methods CARD UPI CASH CUSTOM Amount: 255 Note: Add Payment" at bounding box center [1111, 505] width 421 height 103
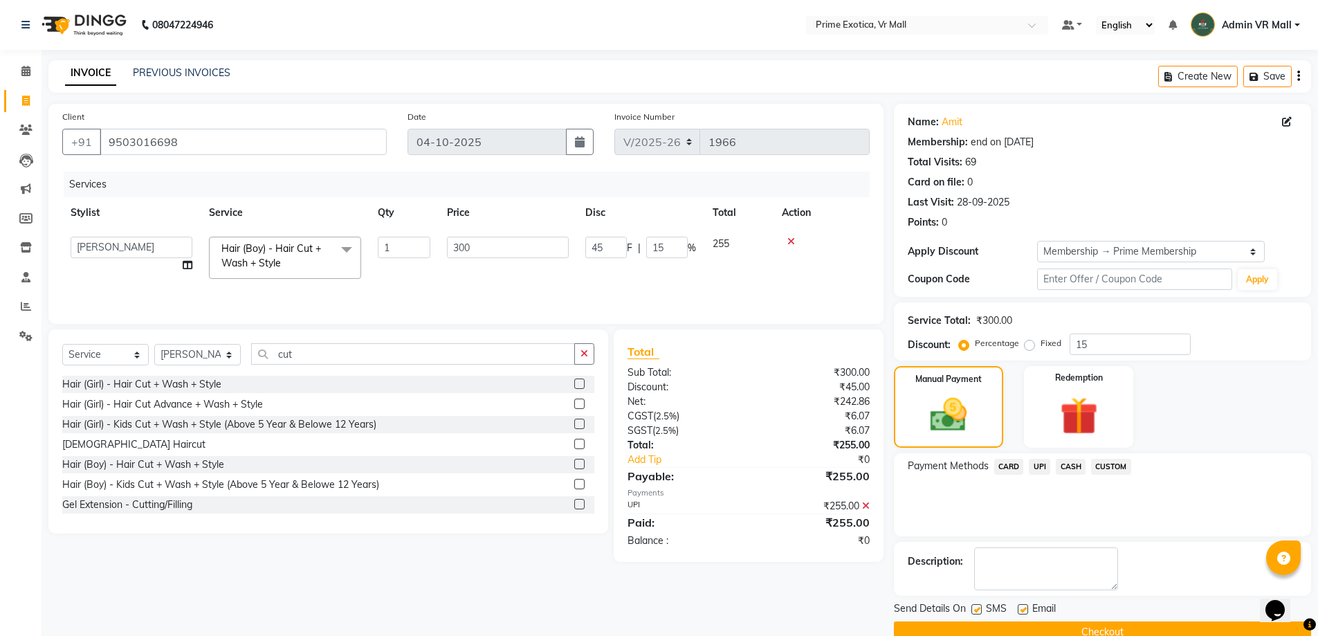
click at [1126, 623] on button "Checkout" at bounding box center [1102, 631] width 417 height 21
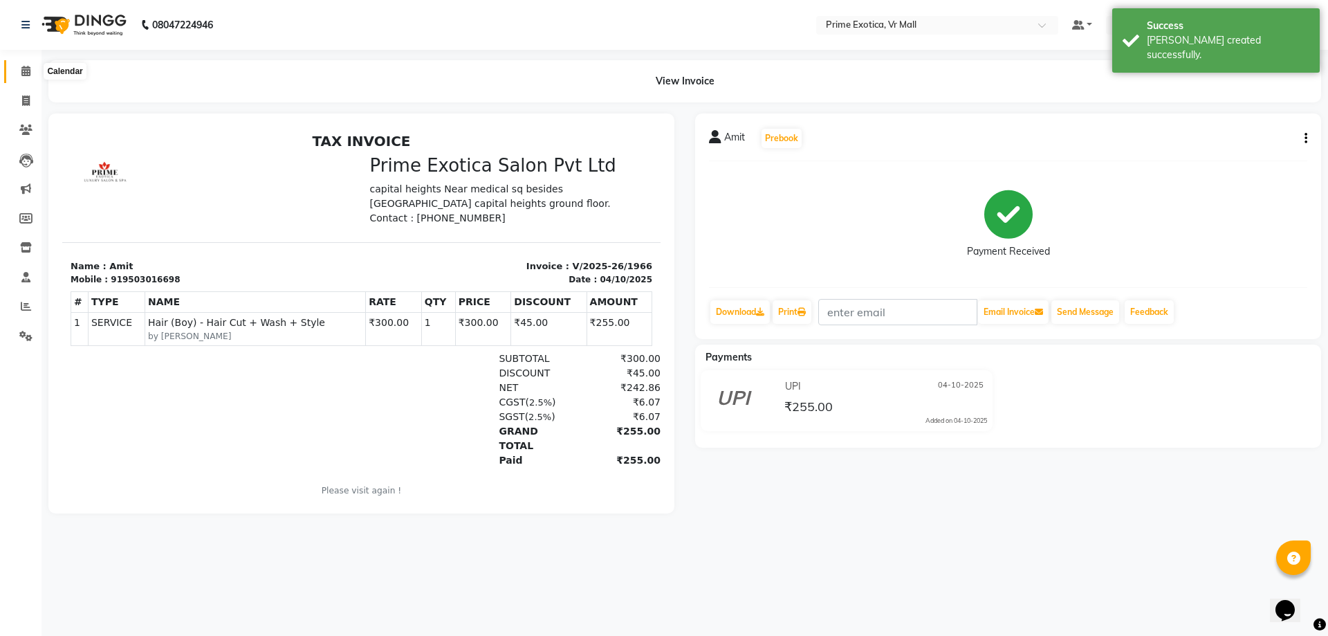
click at [19, 69] on span at bounding box center [26, 72] width 24 height 16
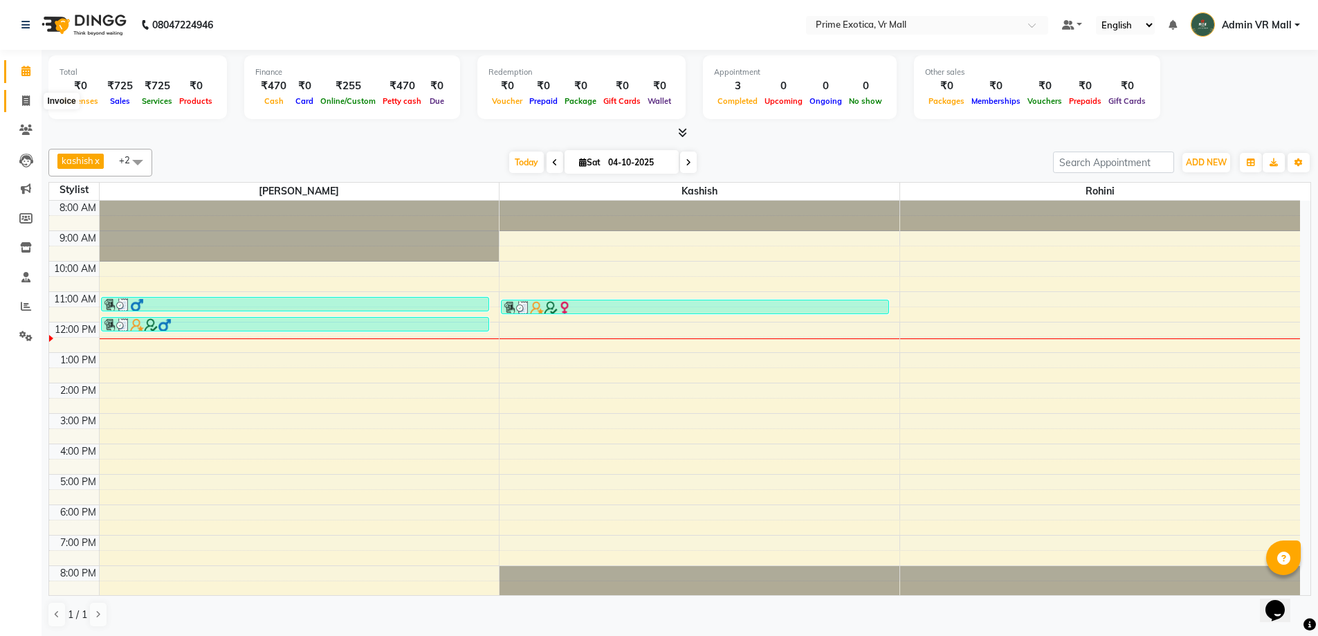
click at [20, 95] on span at bounding box center [26, 101] width 24 height 16
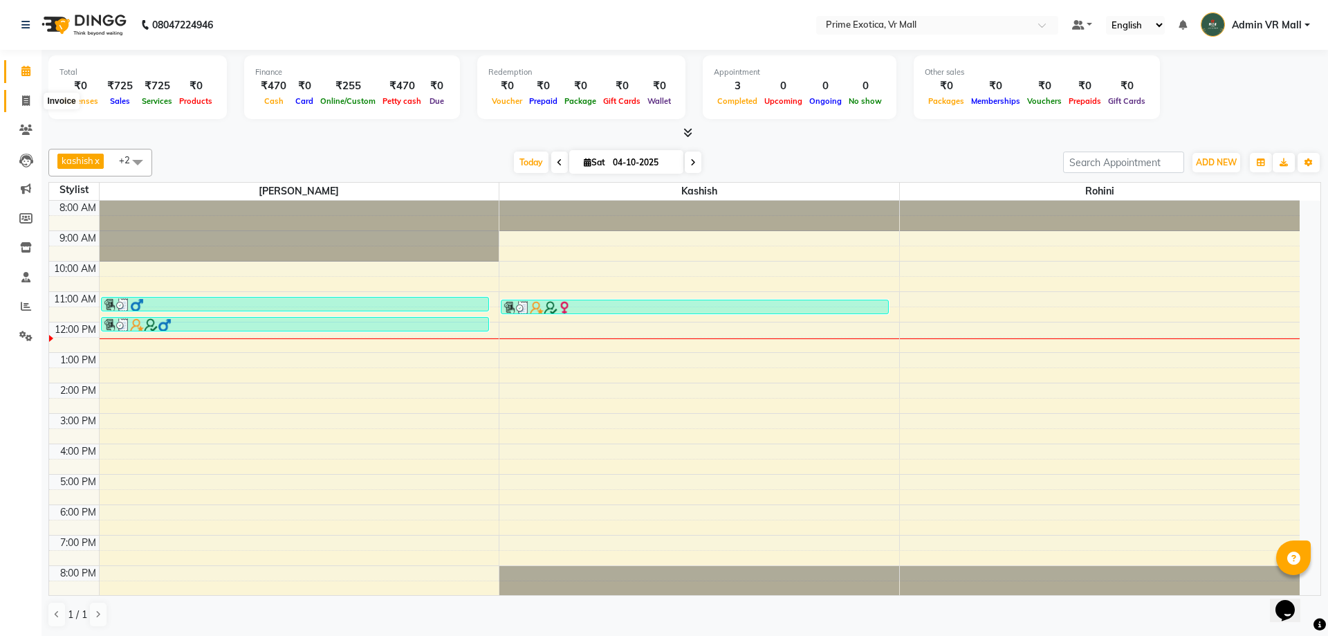
select select "6077"
select select "service"
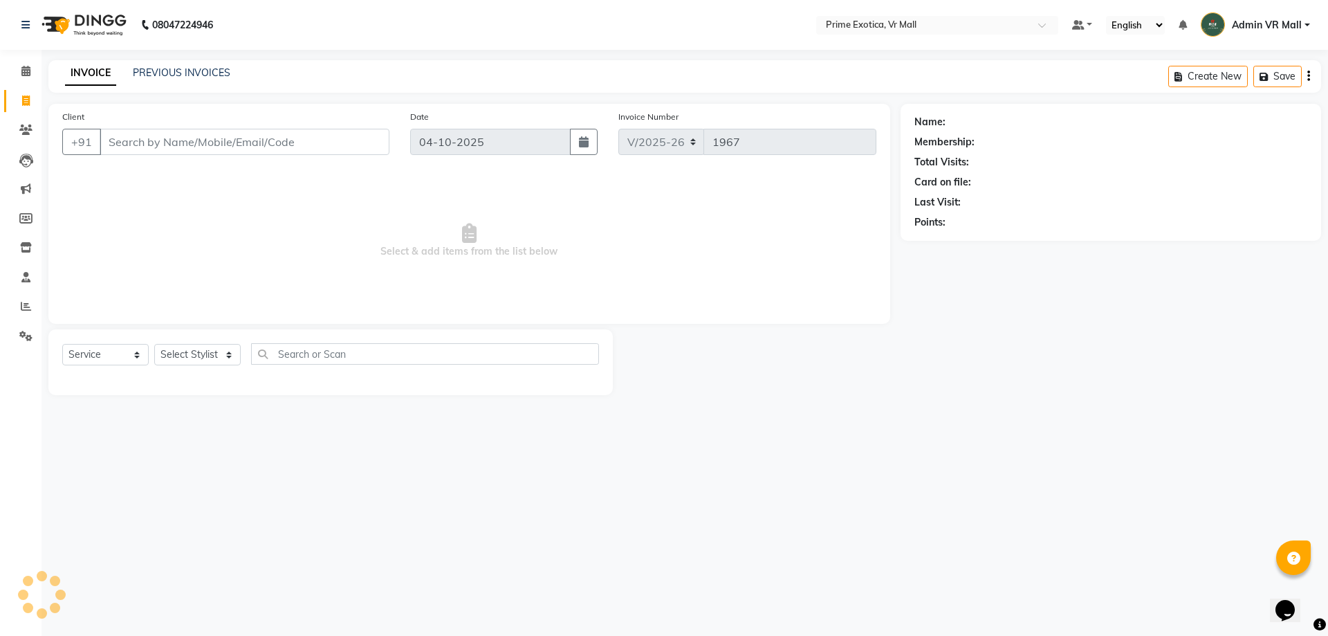
click at [255, 142] on input "Client" at bounding box center [245, 142] width 290 height 26
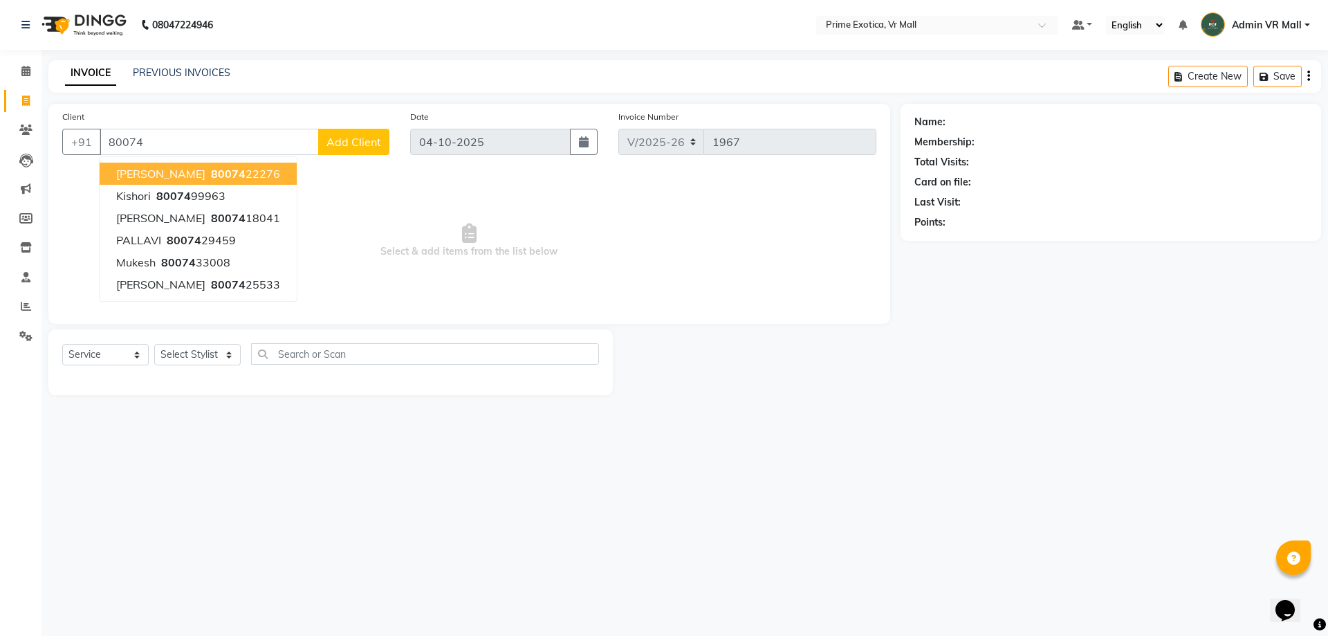
click at [255, 178] on button "jayshree 80074 22276" at bounding box center [198, 174] width 197 height 22
type input "8007422276"
click at [255, 178] on span "Select & add items from the list below" at bounding box center [469, 241] width 814 height 138
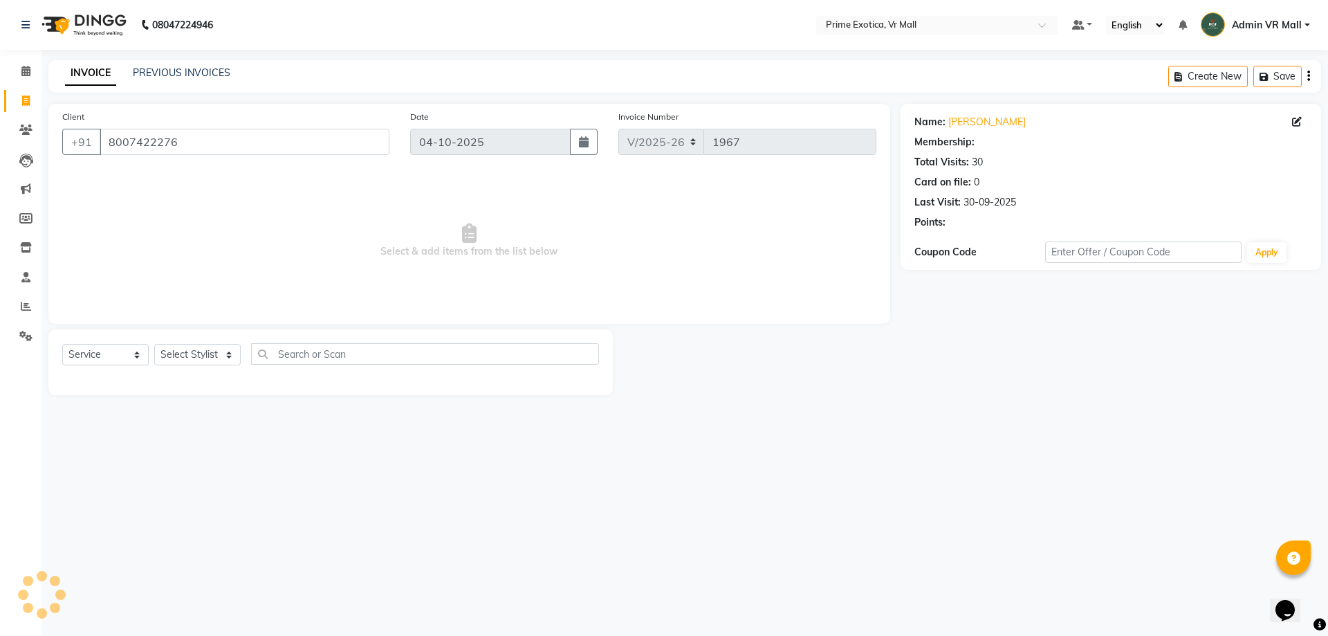
select select "1: Object"
click at [230, 361] on select "Select Stylist [PERSON_NAME] Admin VR Mall [PERSON_NAME] [PERSON_NAME] Archana …" at bounding box center [197, 354] width 86 height 21
select select "69613"
click at [154, 344] on select "Select Stylist [PERSON_NAME] Admin VR Mall [PERSON_NAME] [PERSON_NAME] Archana …" at bounding box center [197, 354] width 86 height 21
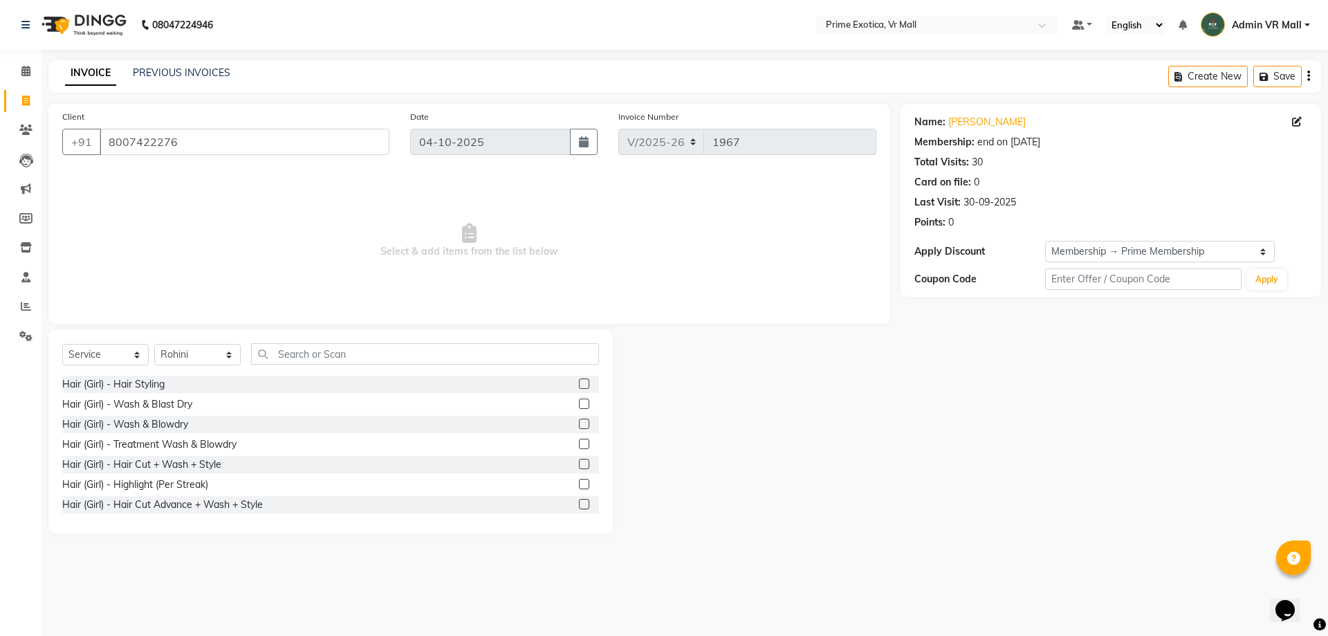
click at [579, 427] on label at bounding box center [584, 423] width 10 height 10
click at [579, 427] on input "checkbox" at bounding box center [583, 424] width 9 height 9
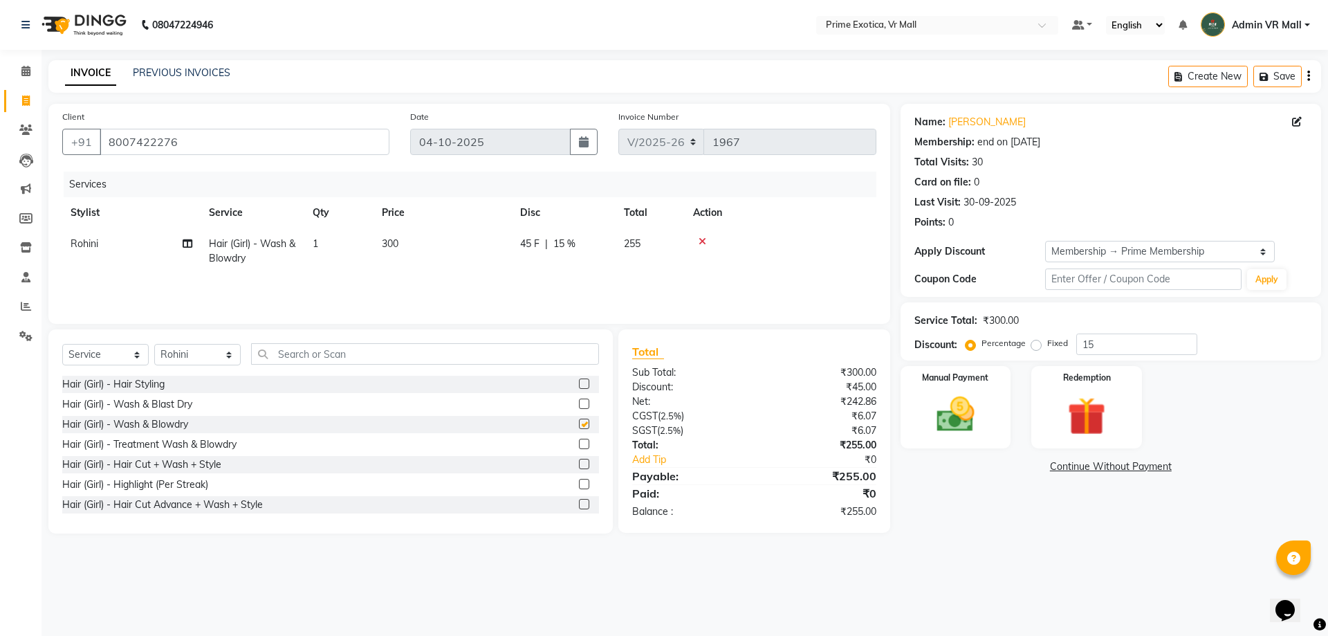
checkbox input "false"
click at [971, 422] on img at bounding box center [955, 414] width 64 height 46
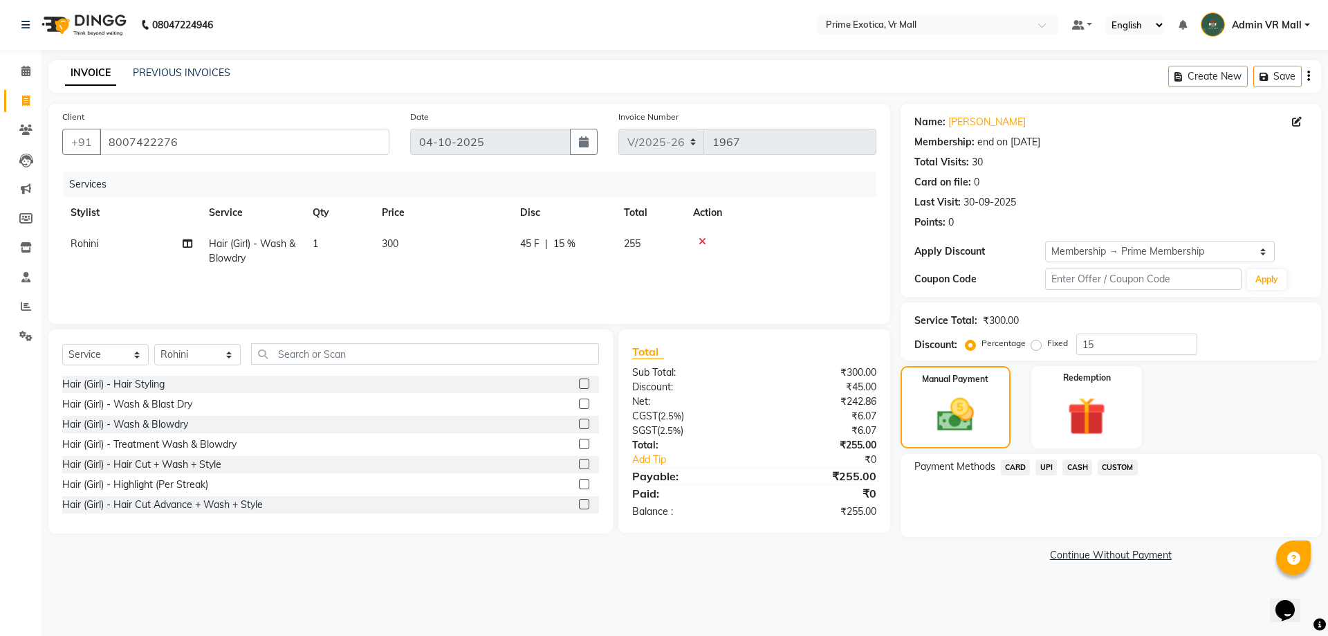
click at [1040, 465] on span "UPI" at bounding box center [1045, 467] width 21 height 16
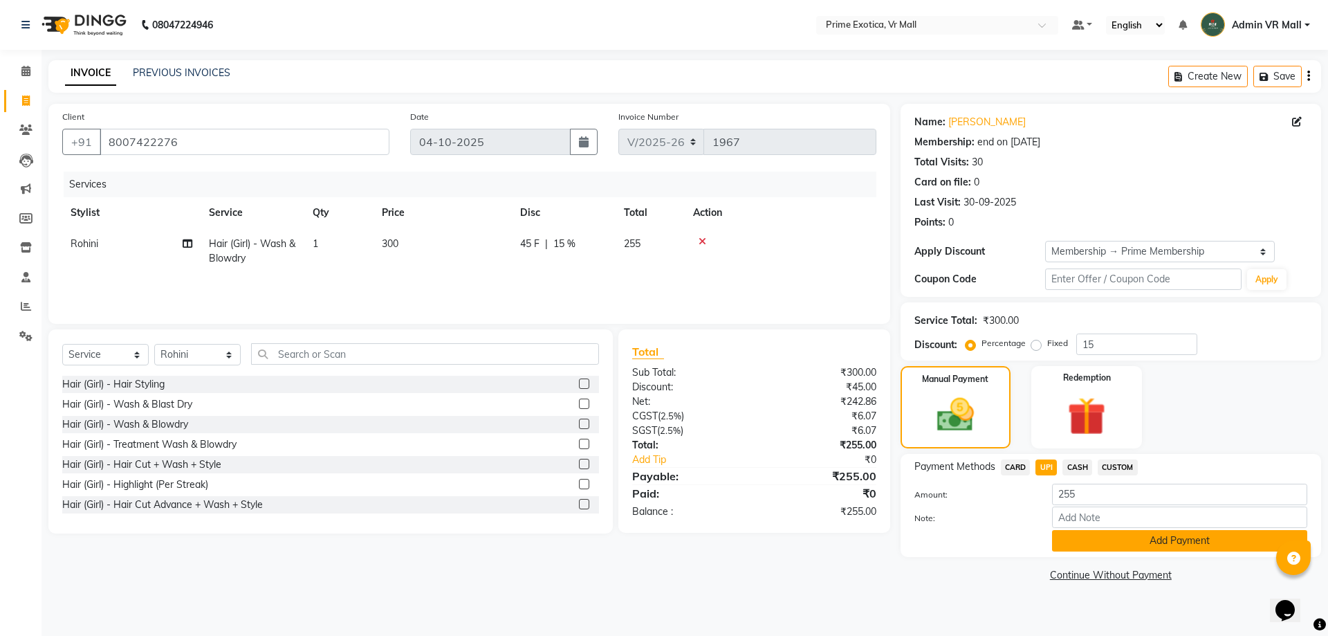
click at [1067, 540] on button "Add Payment" at bounding box center [1179, 540] width 255 height 21
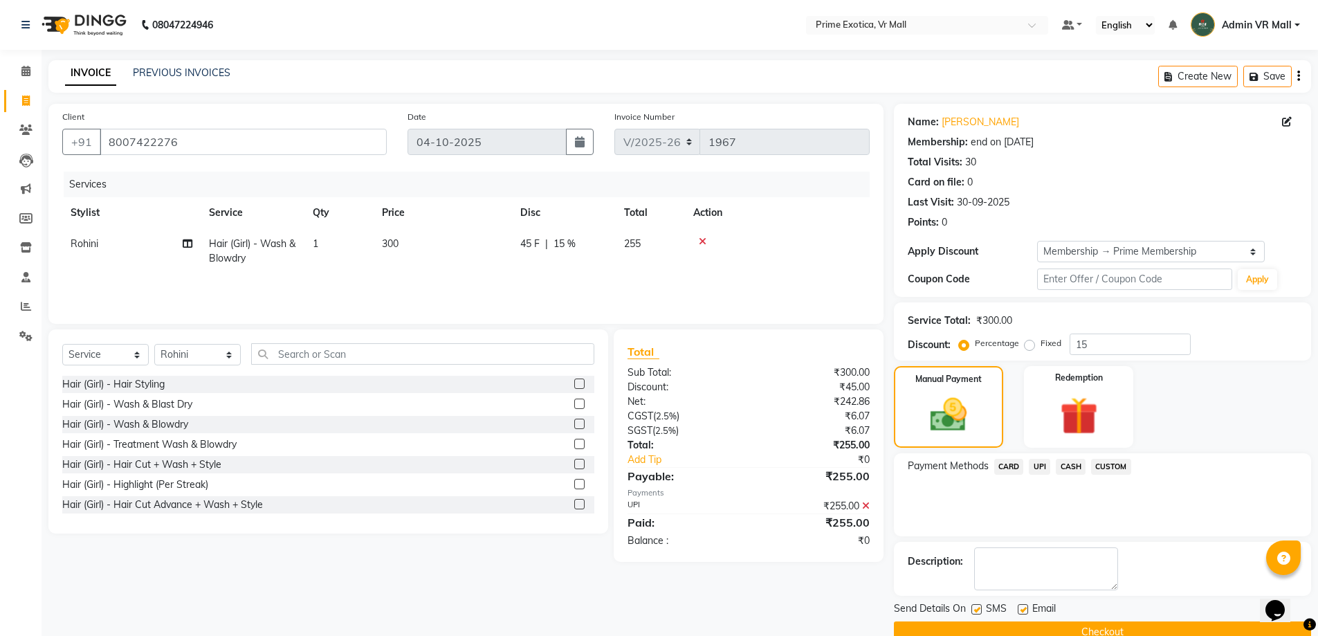
click at [1093, 632] on button "Checkout" at bounding box center [1102, 631] width 417 height 21
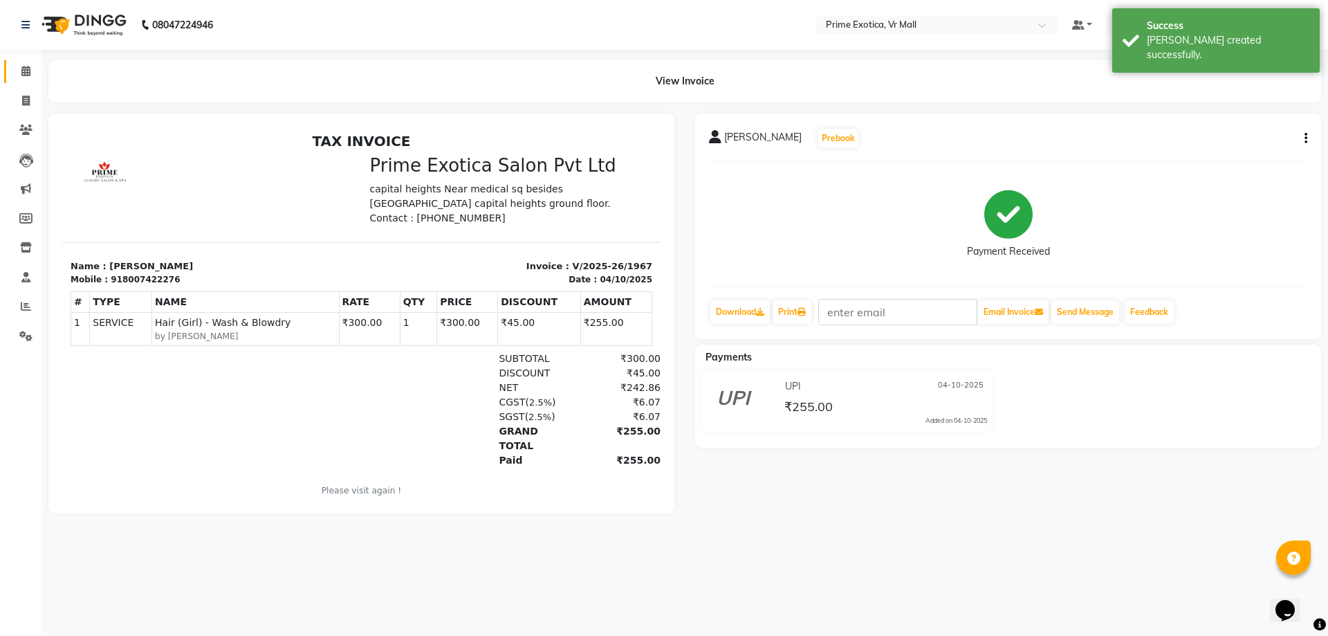
click at [9, 74] on link "Calendar" at bounding box center [20, 71] width 33 height 23
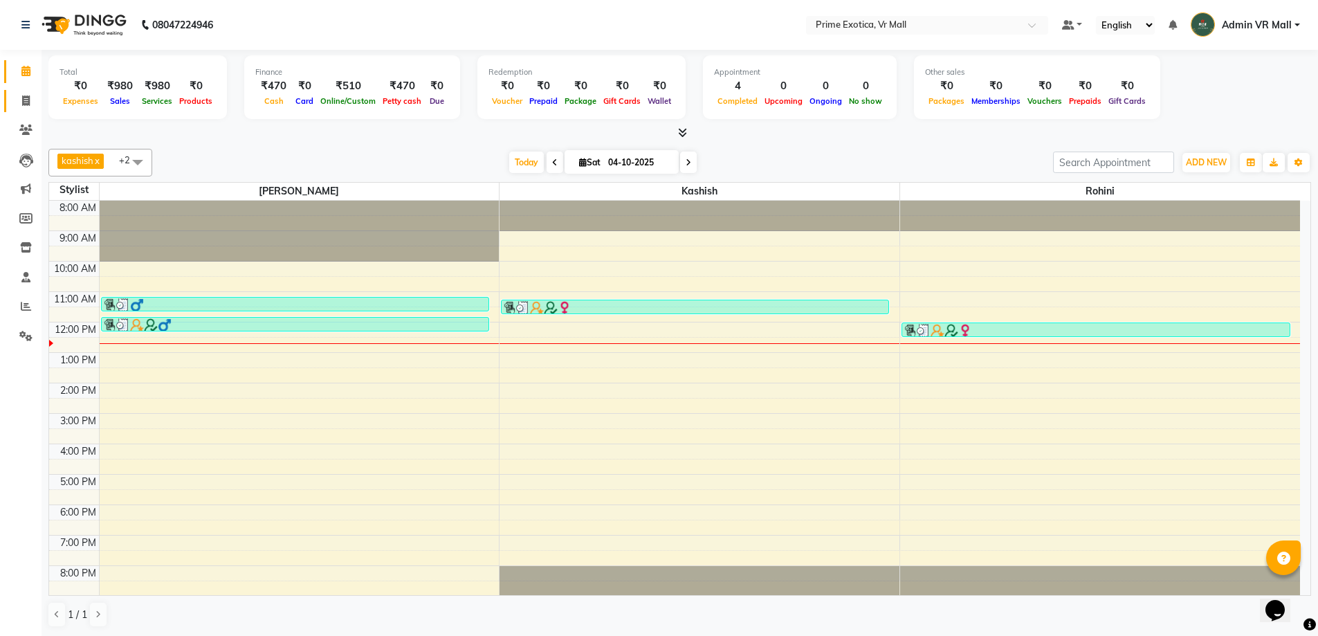
click at [8, 94] on li "Invoice" at bounding box center [21, 101] width 42 height 30
click at [38, 99] on li "Invoice" at bounding box center [21, 101] width 42 height 30
click at [26, 98] on icon at bounding box center [26, 100] width 8 height 10
select select "6077"
select select "service"
